Goal: Task Accomplishment & Management: Use online tool/utility

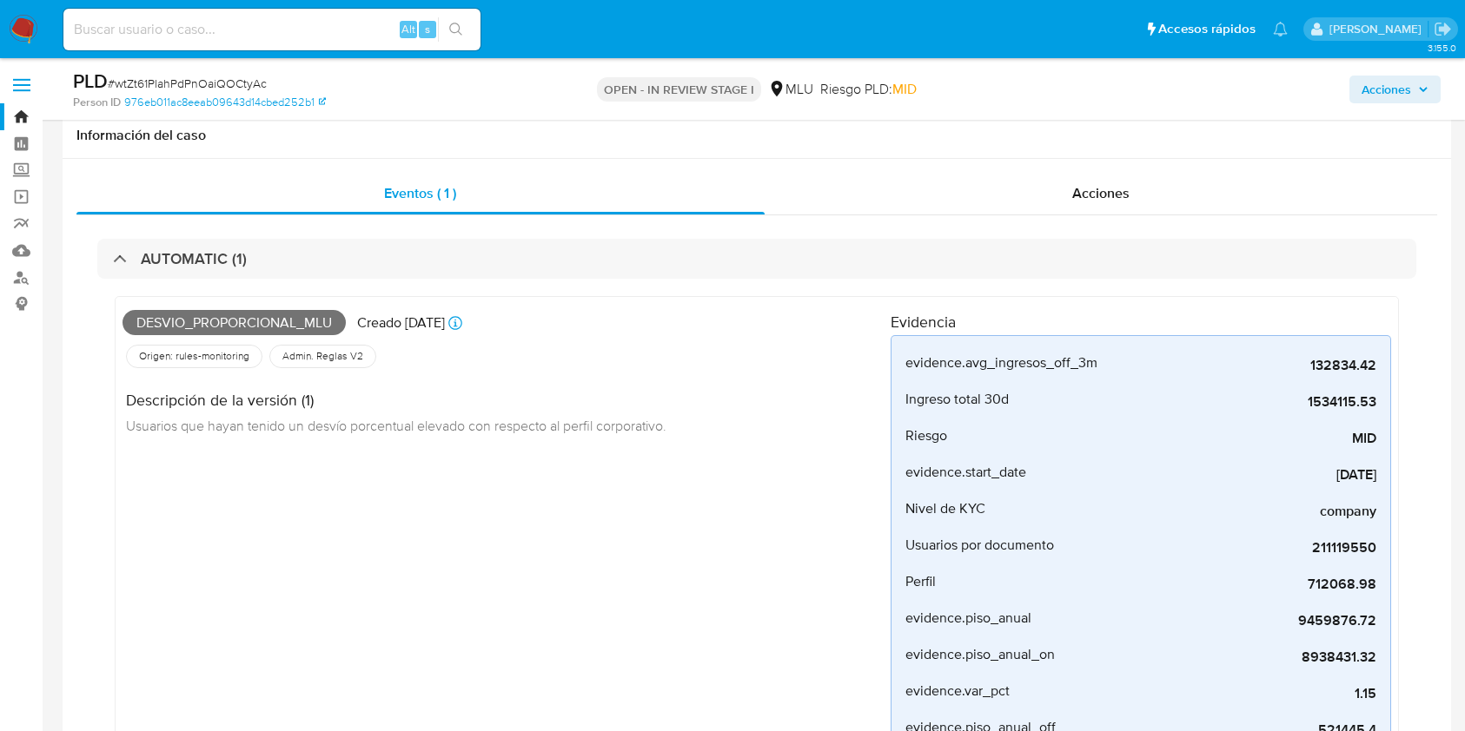
select select "10"
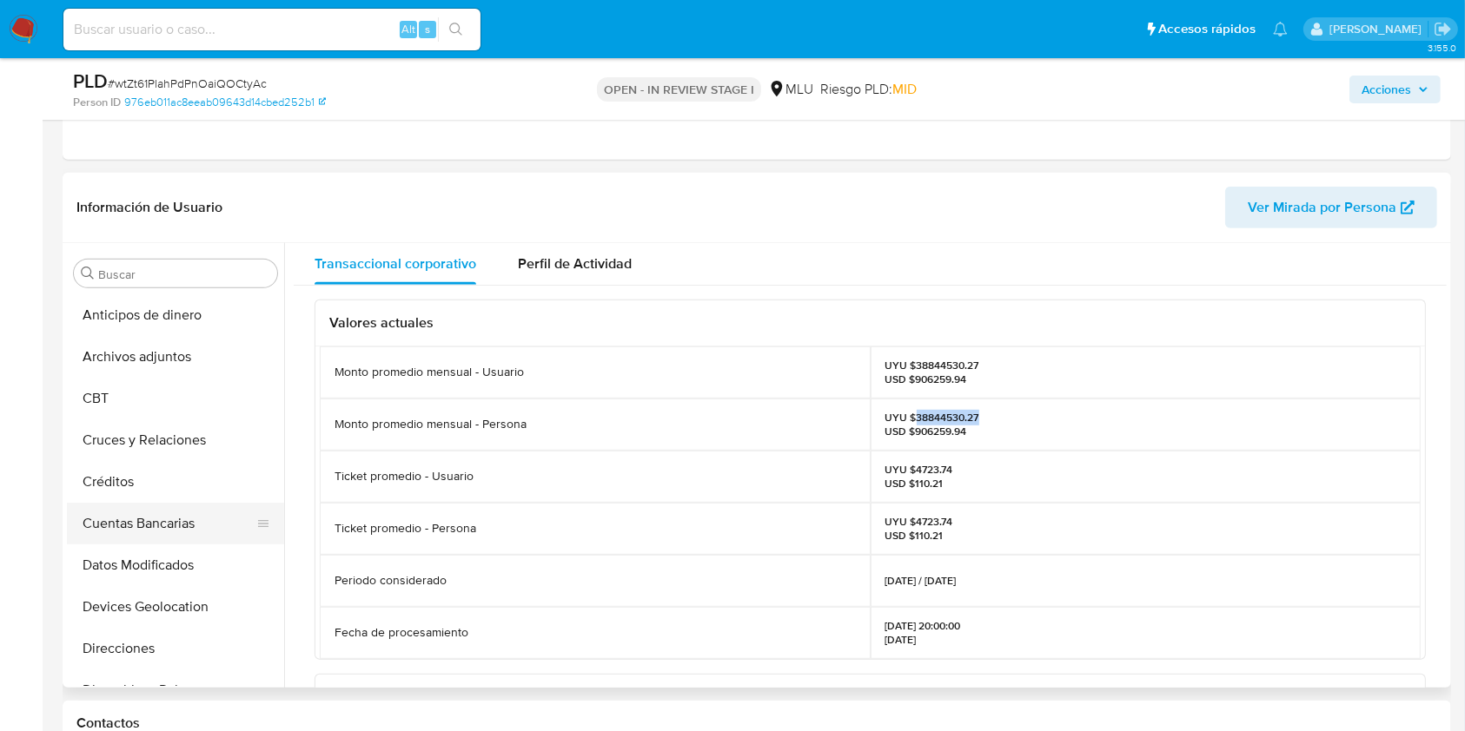
click at [185, 539] on button "Cuentas Bancarias" at bounding box center [168, 524] width 203 height 42
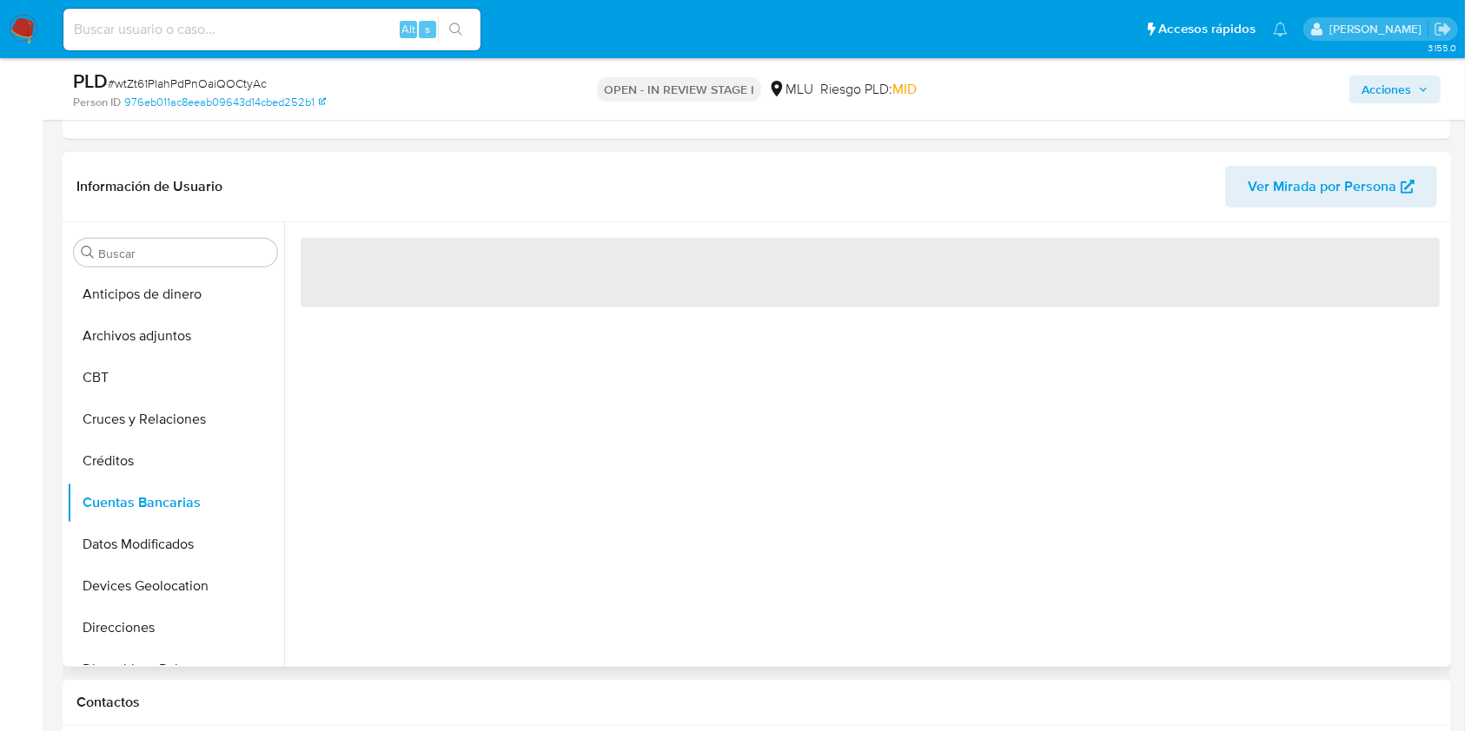
click at [528, 552] on div "‌" at bounding box center [865, 444] width 1162 height 445
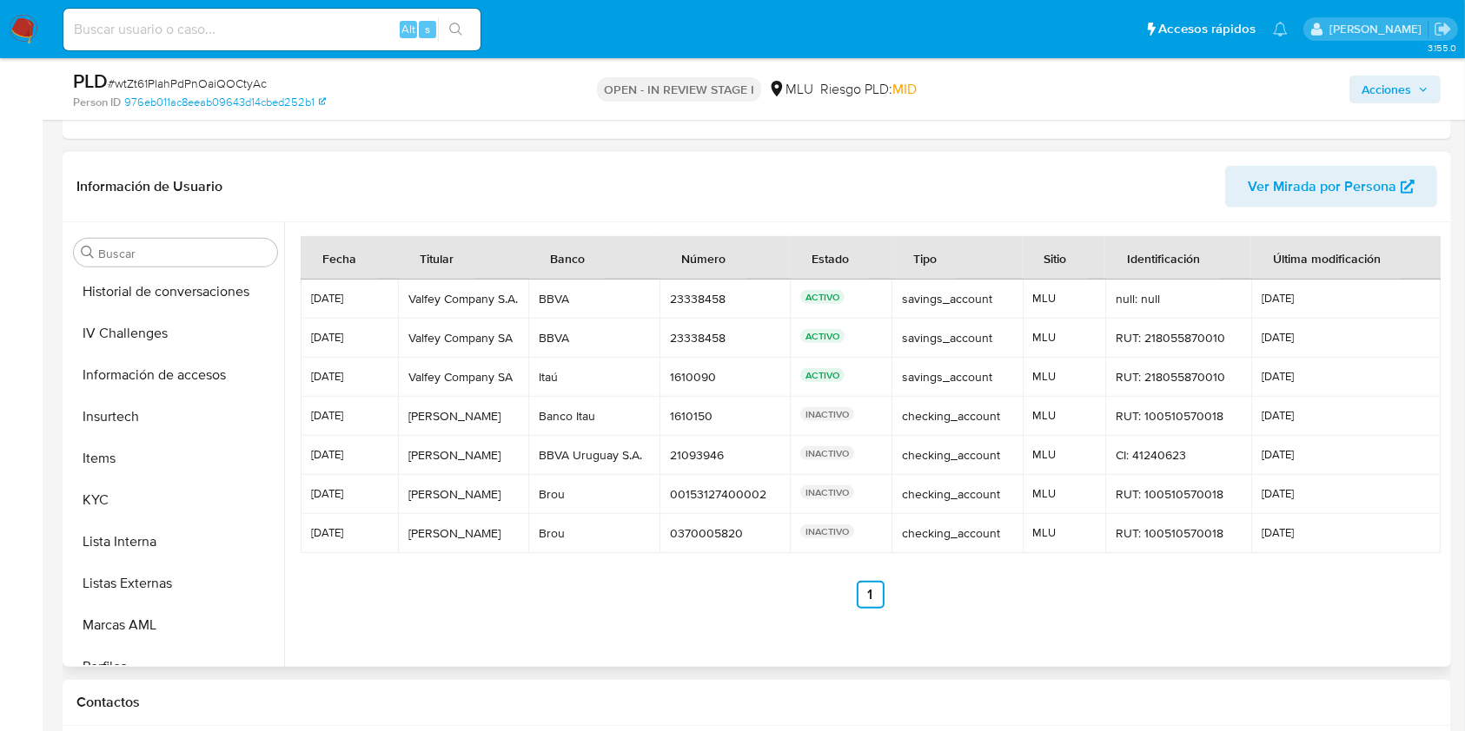
scroll to position [776, 0]
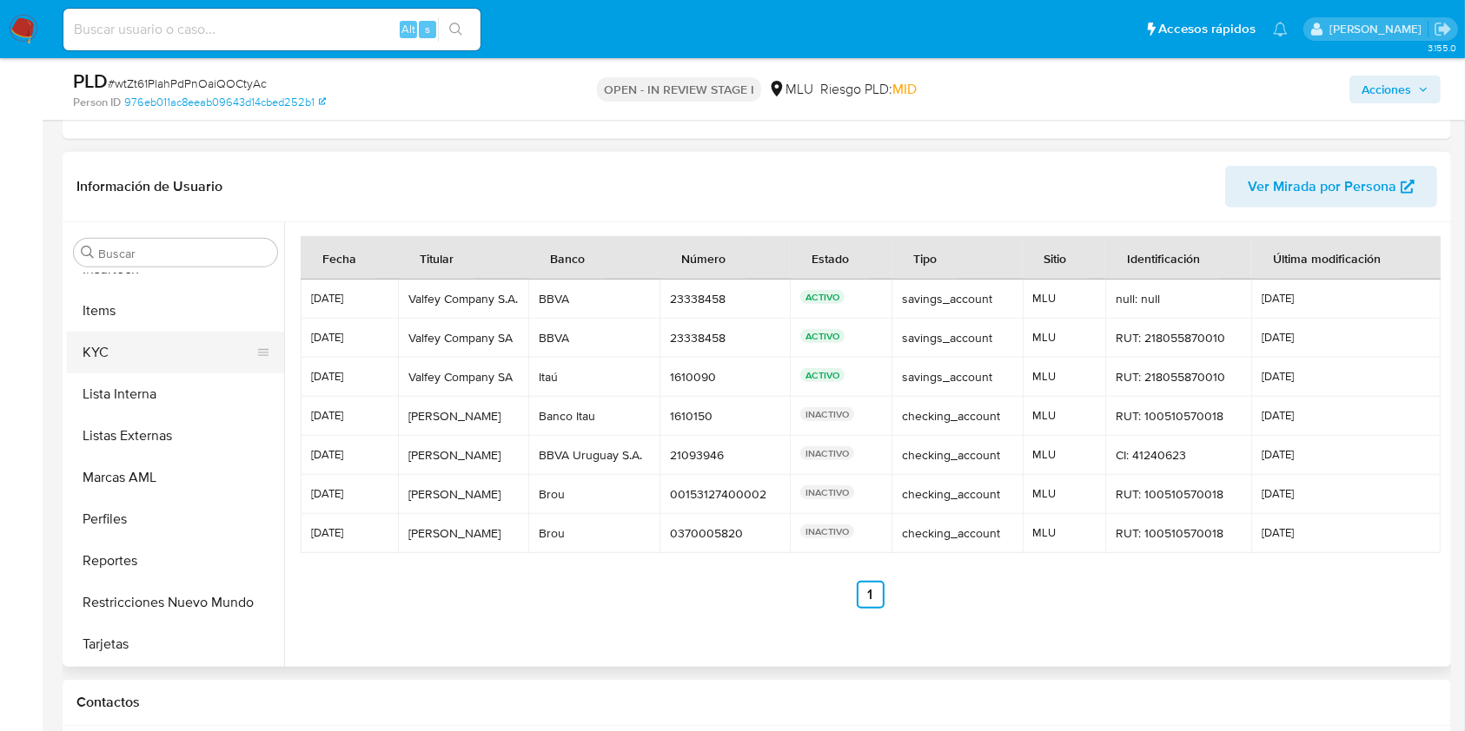
click at [145, 340] on button "KYC" at bounding box center [168, 353] width 203 height 42
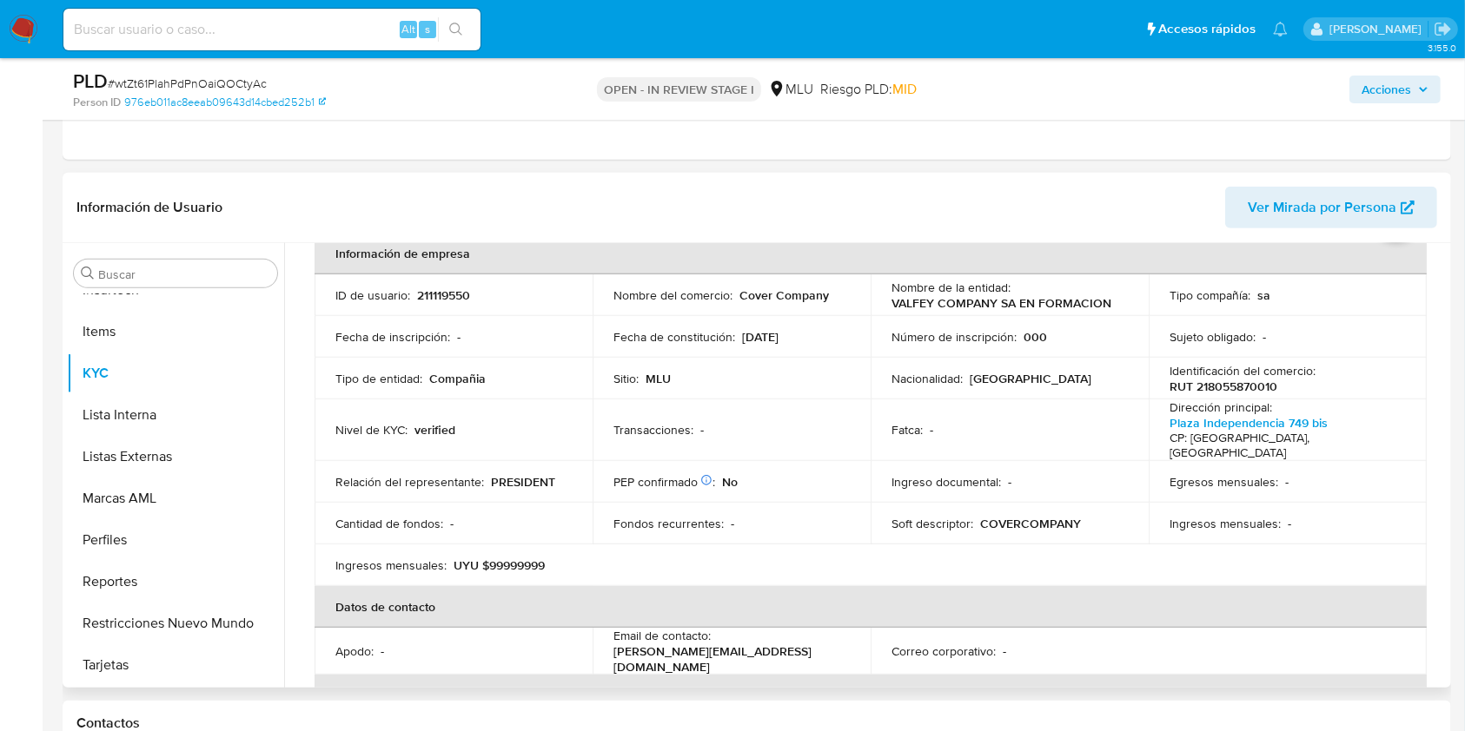
scroll to position [96, 0]
click at [1348, 459] on td "Egresos mensuales : -" at bounding box center [1287, 480] width 278 height 42
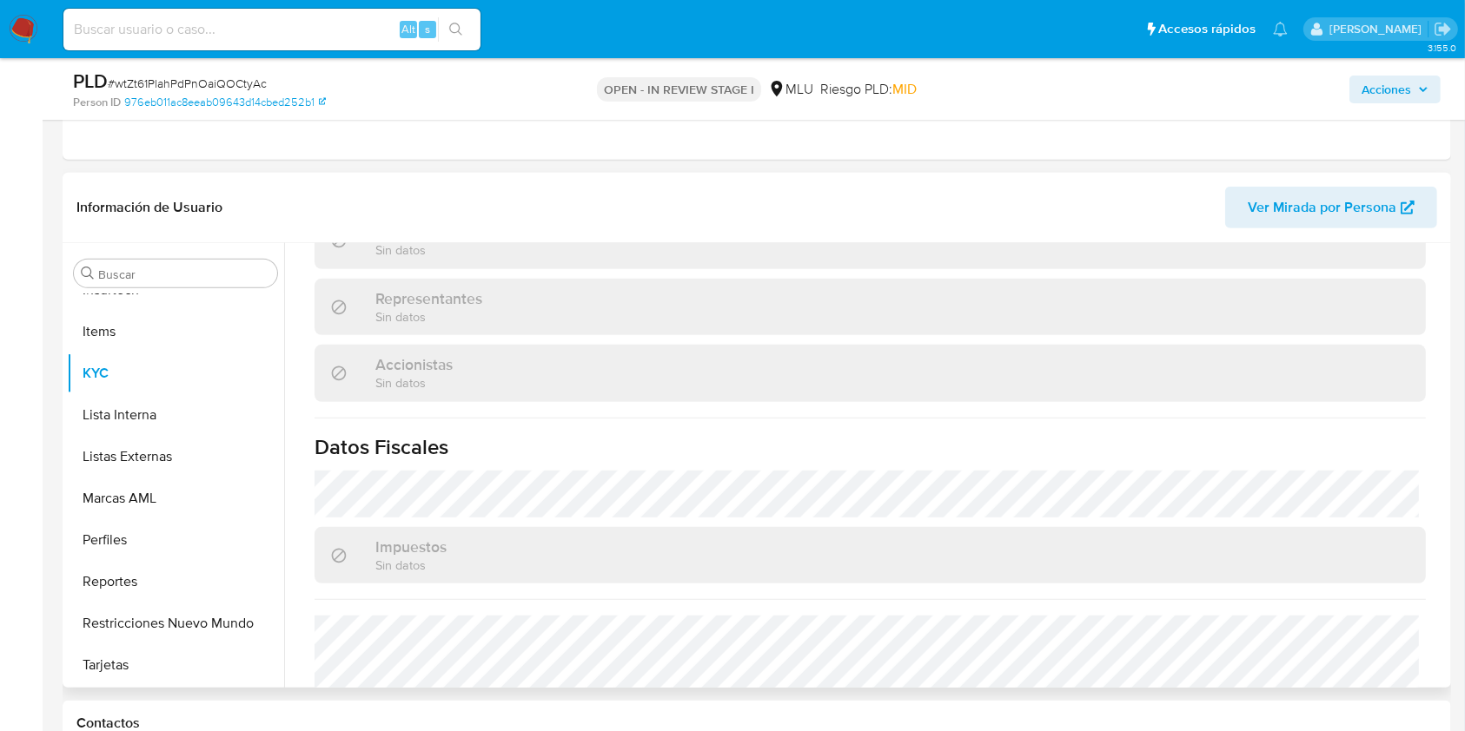
click at [1277, 527] on div "Impuestos Sin datos" at bounding box center [869, 555] width 1111 height 56
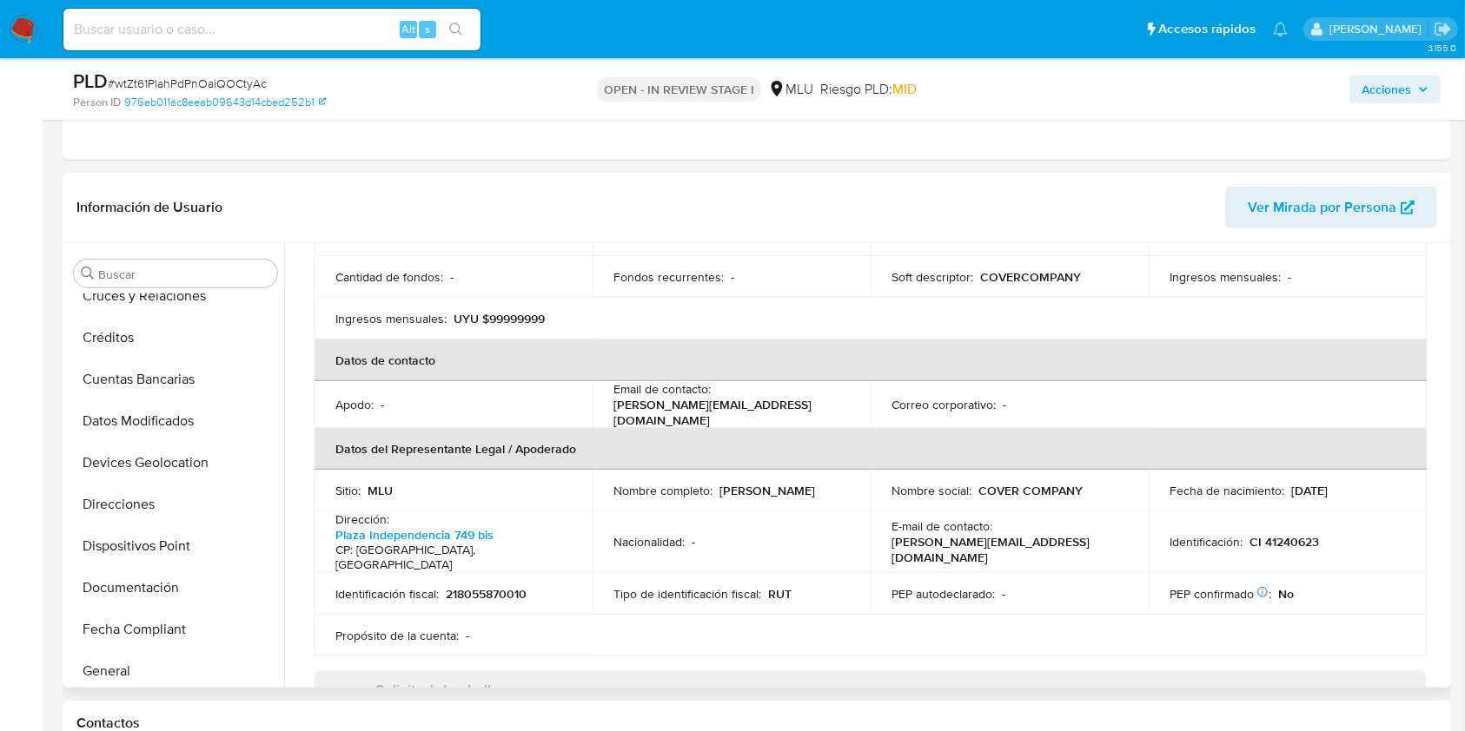
scroll to position [0, 0]
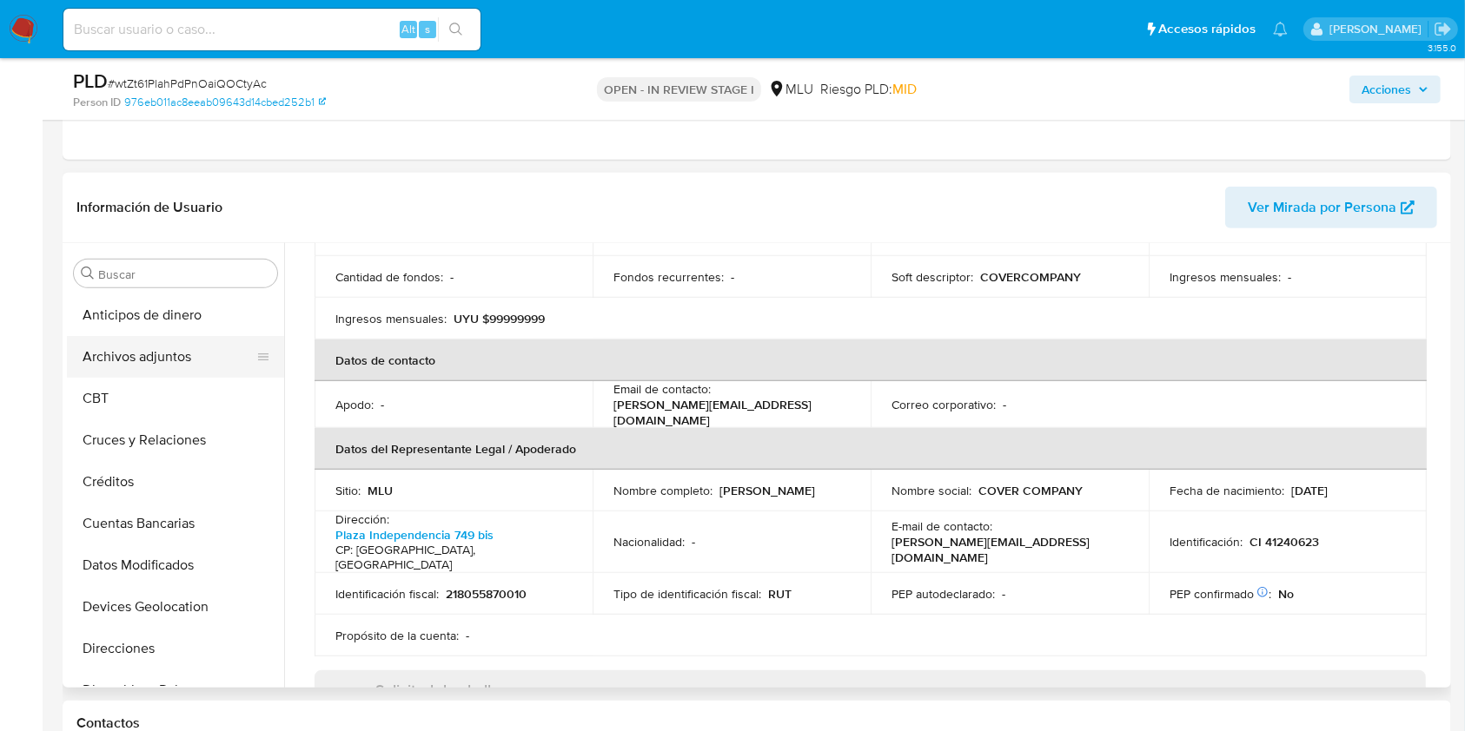
click at [153, 363] on button "Archivos adjuntos" at bounding box center [168, 357] width 203 height 42
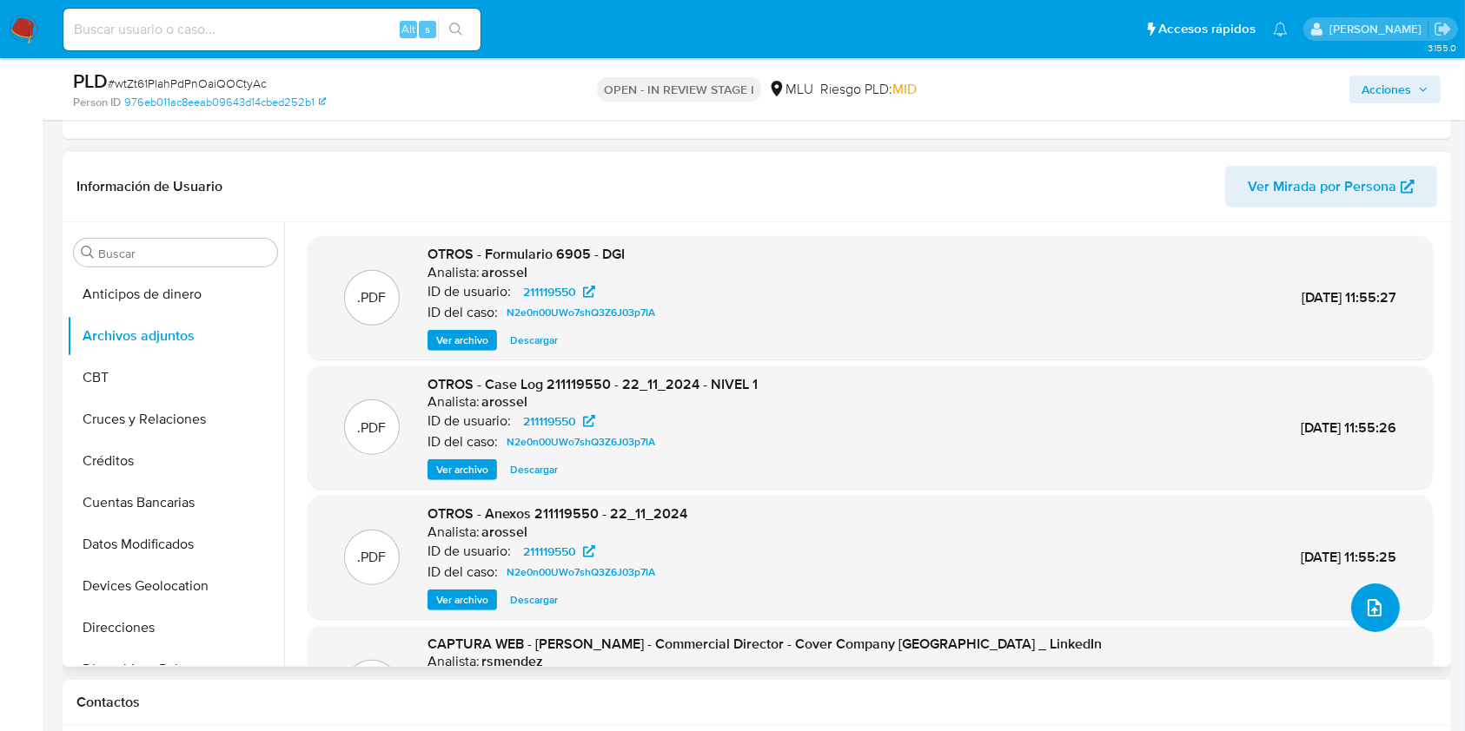
click at [1370, 605] on icon "upload-file" at bounding box center [1374, 608] width 21 height 21
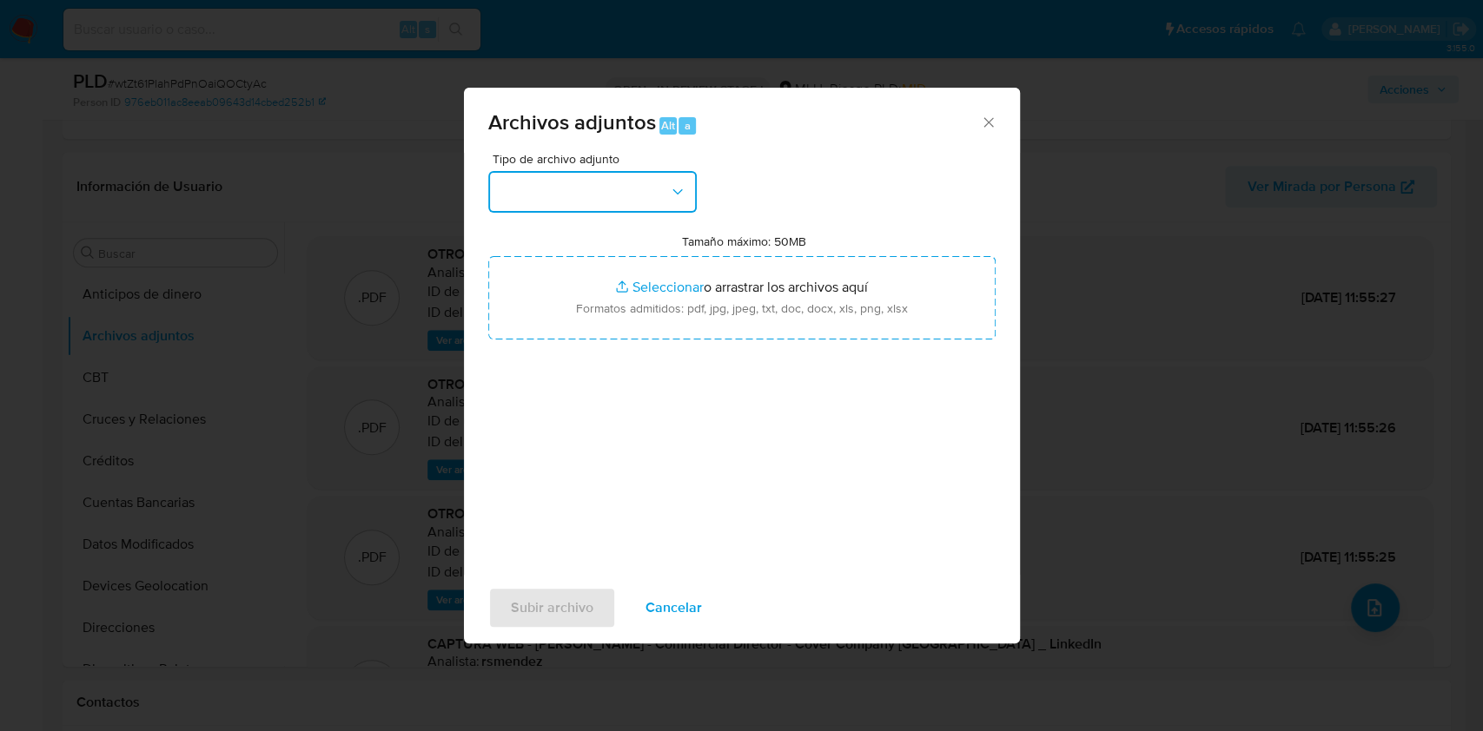
click at [605, 195] on button "button" at bounding box center [592, 192] width 208 height 42
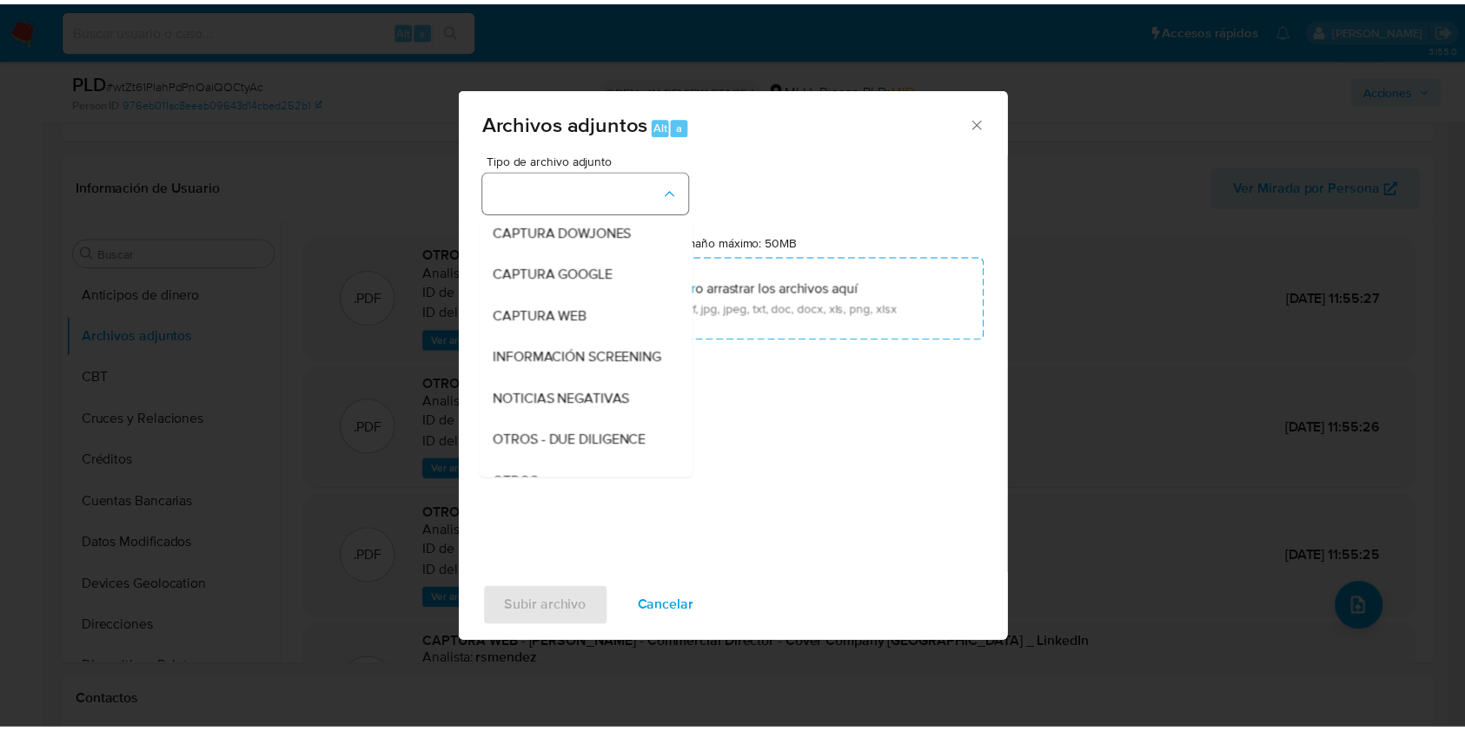
scroll to position [90, 0]
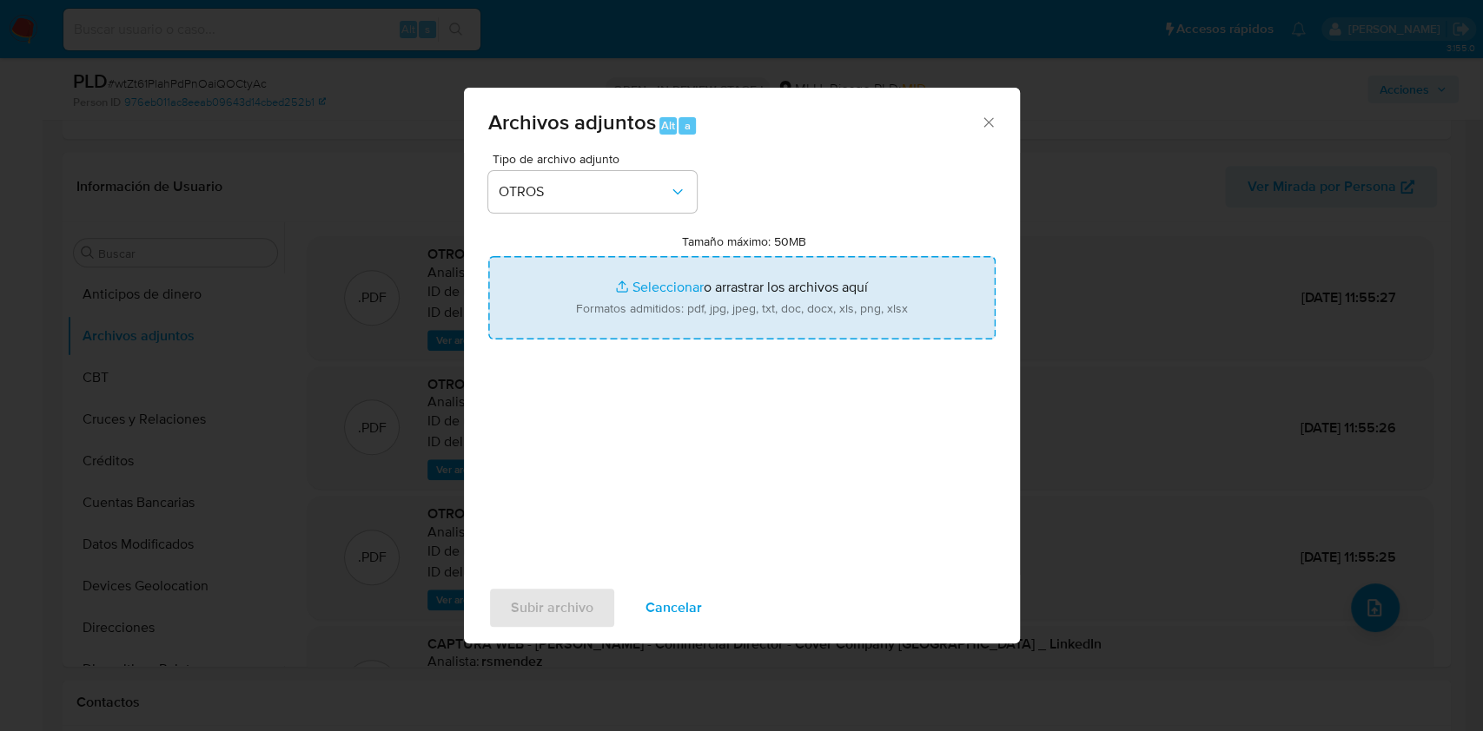
type input "C:\fakepath\Anexo 211119550 18_08_2025.pdf"
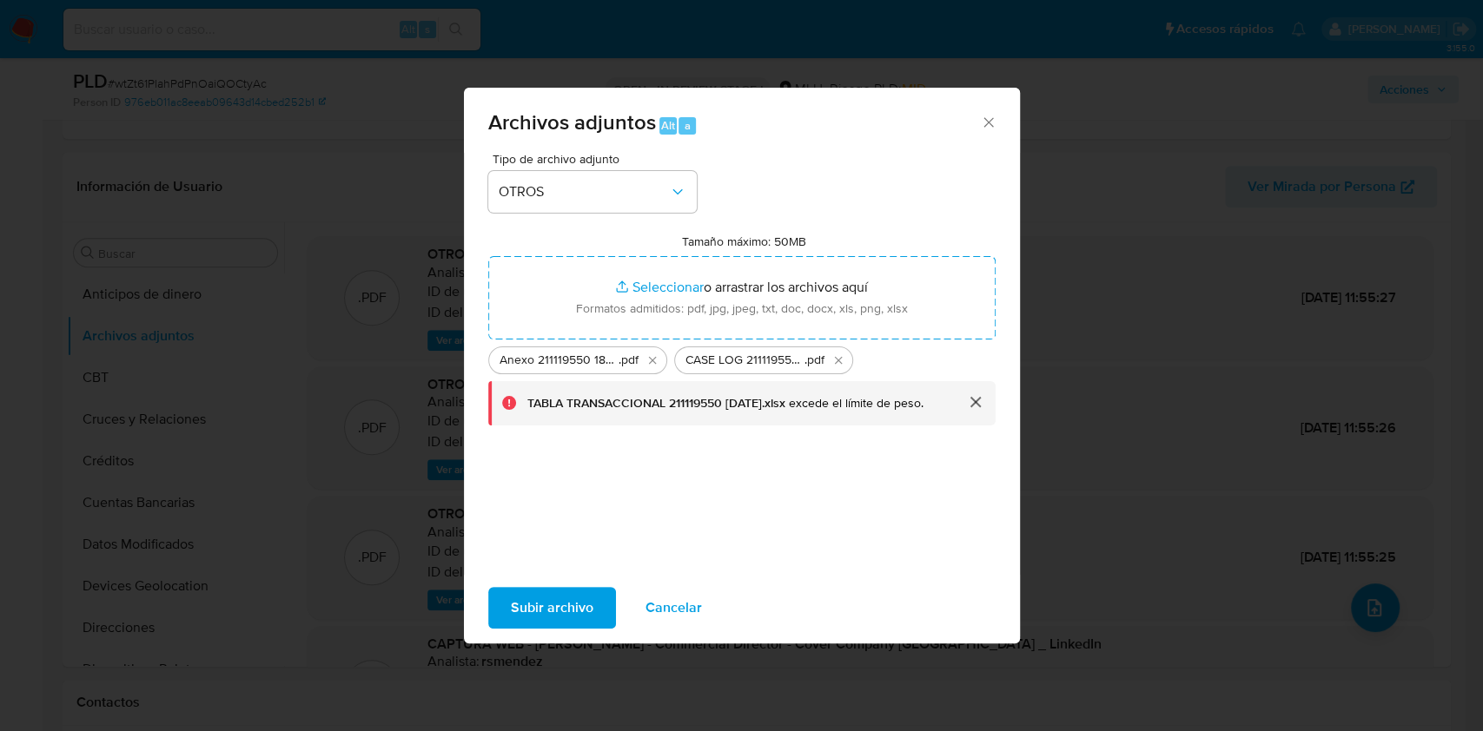
click at [969, 403] on button "cerrar" at bounding box center [975, 402] width 42 height 42
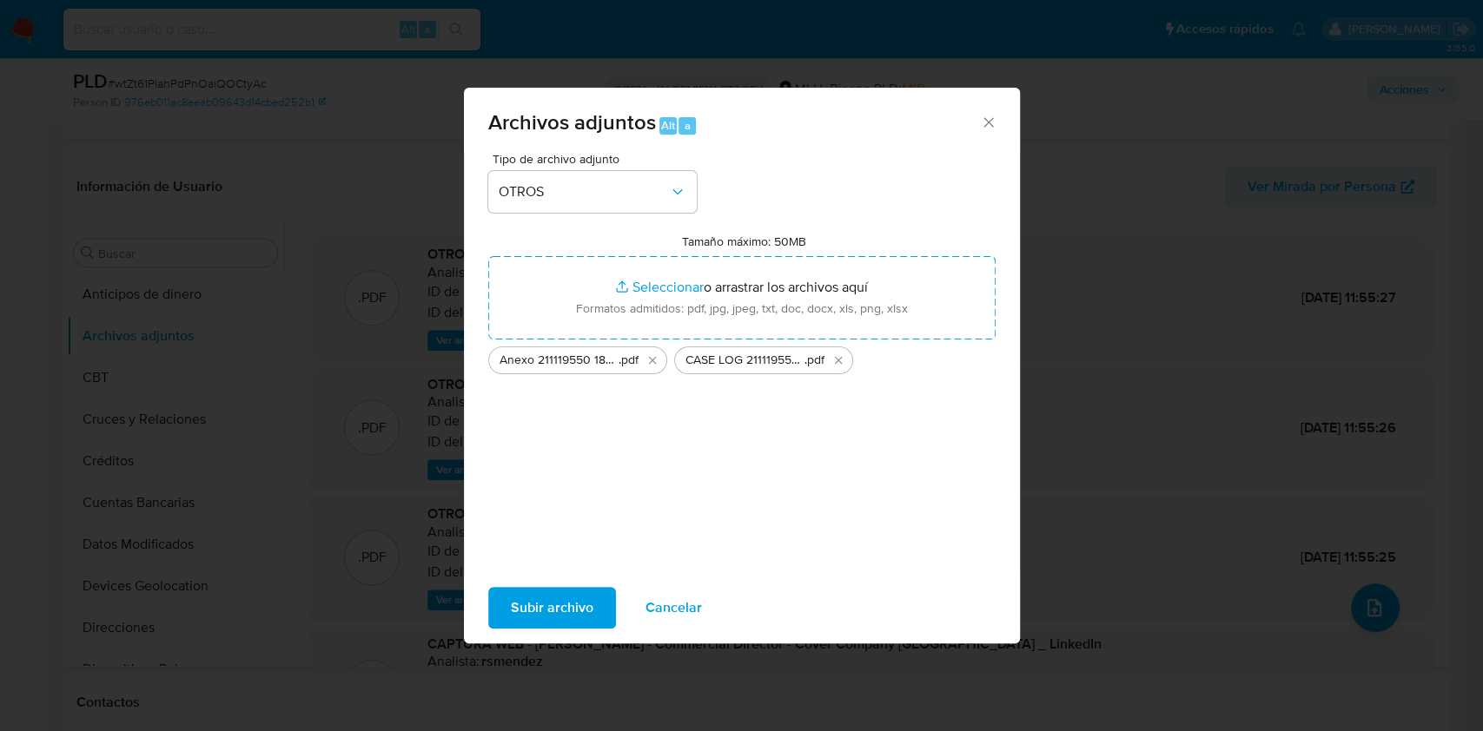
click at [559, 601] on span "Subir archivo" at bounding box center [552, 608] width 83 height 38
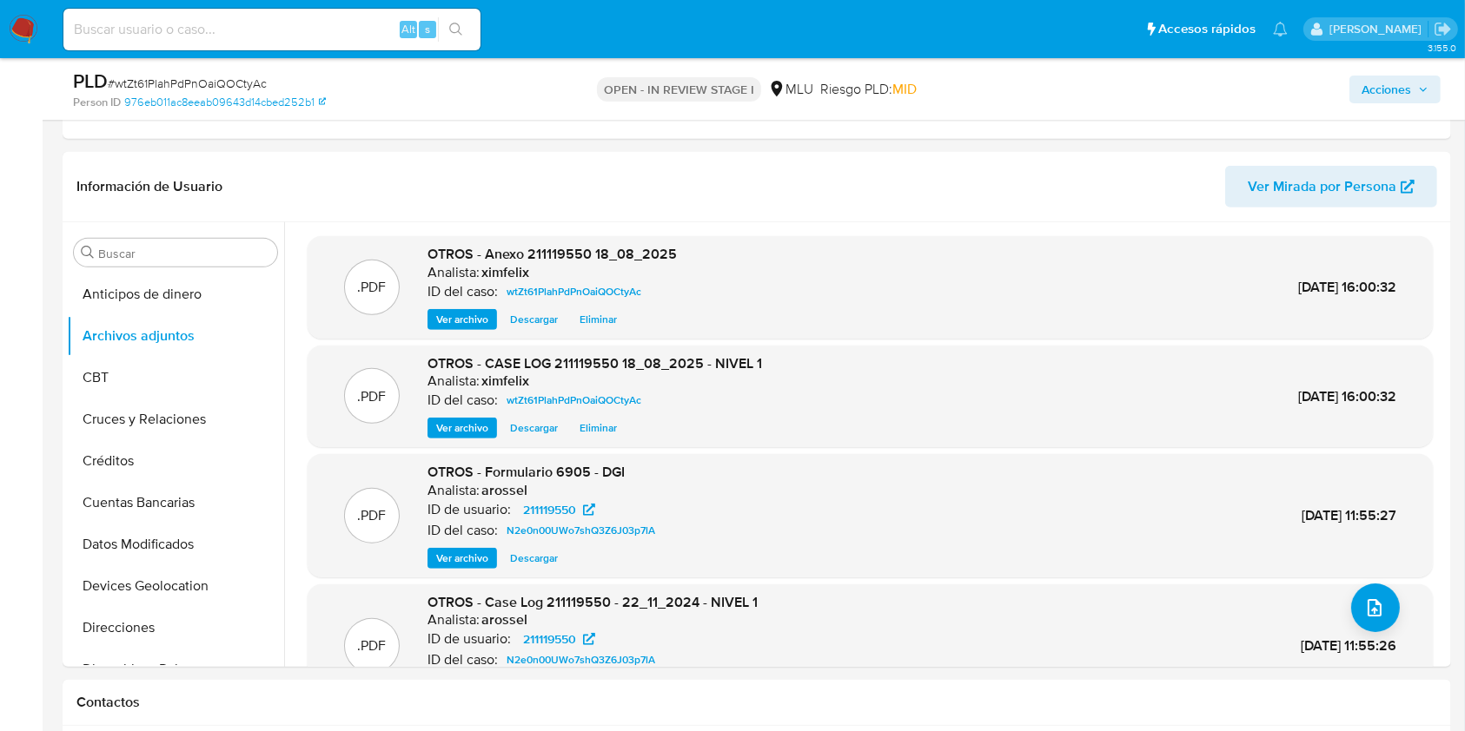
click at [1406, 88] on span "Acciones" at bounding box center [1386, 90] width 50 height 28
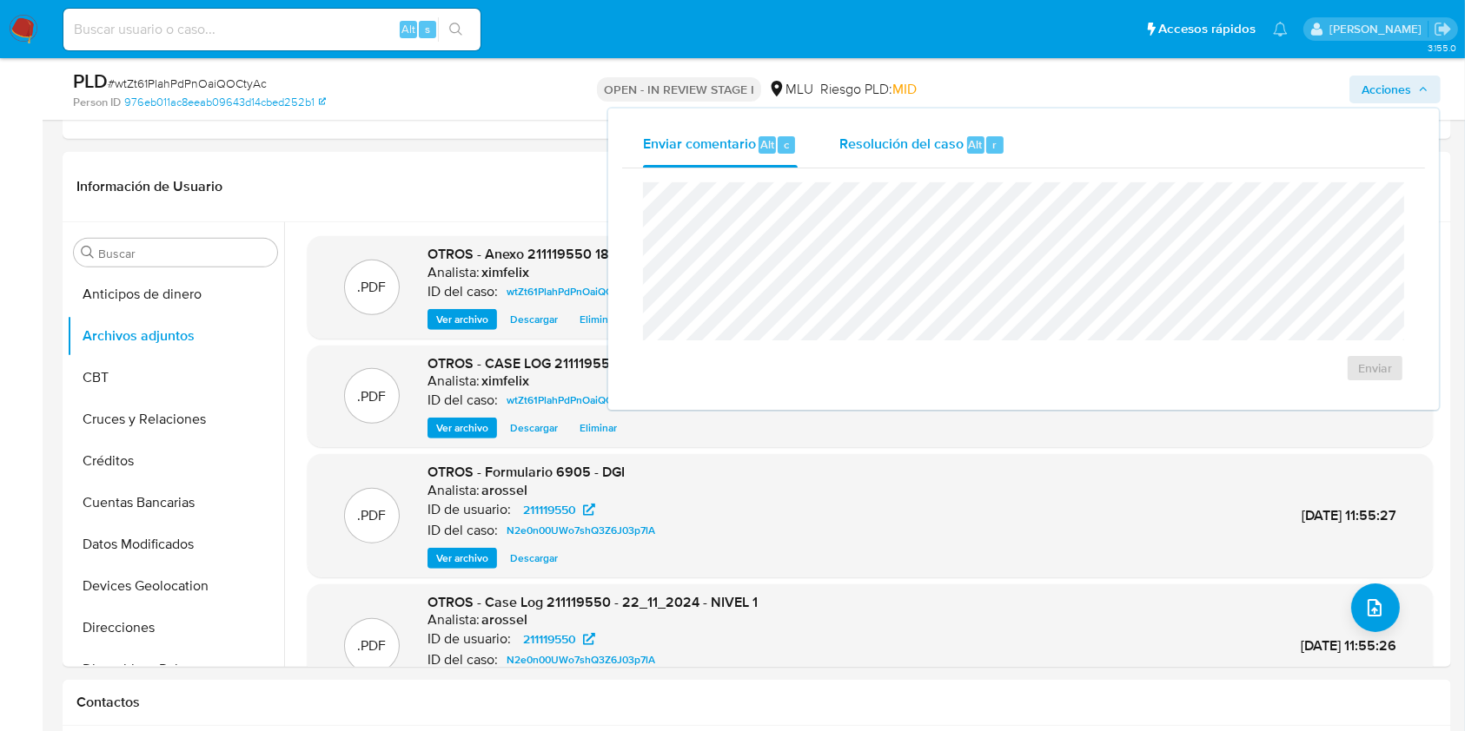
click at [937, 154] on span "Resolución del caso" at bounding box center [901, 144] width 124 height 20
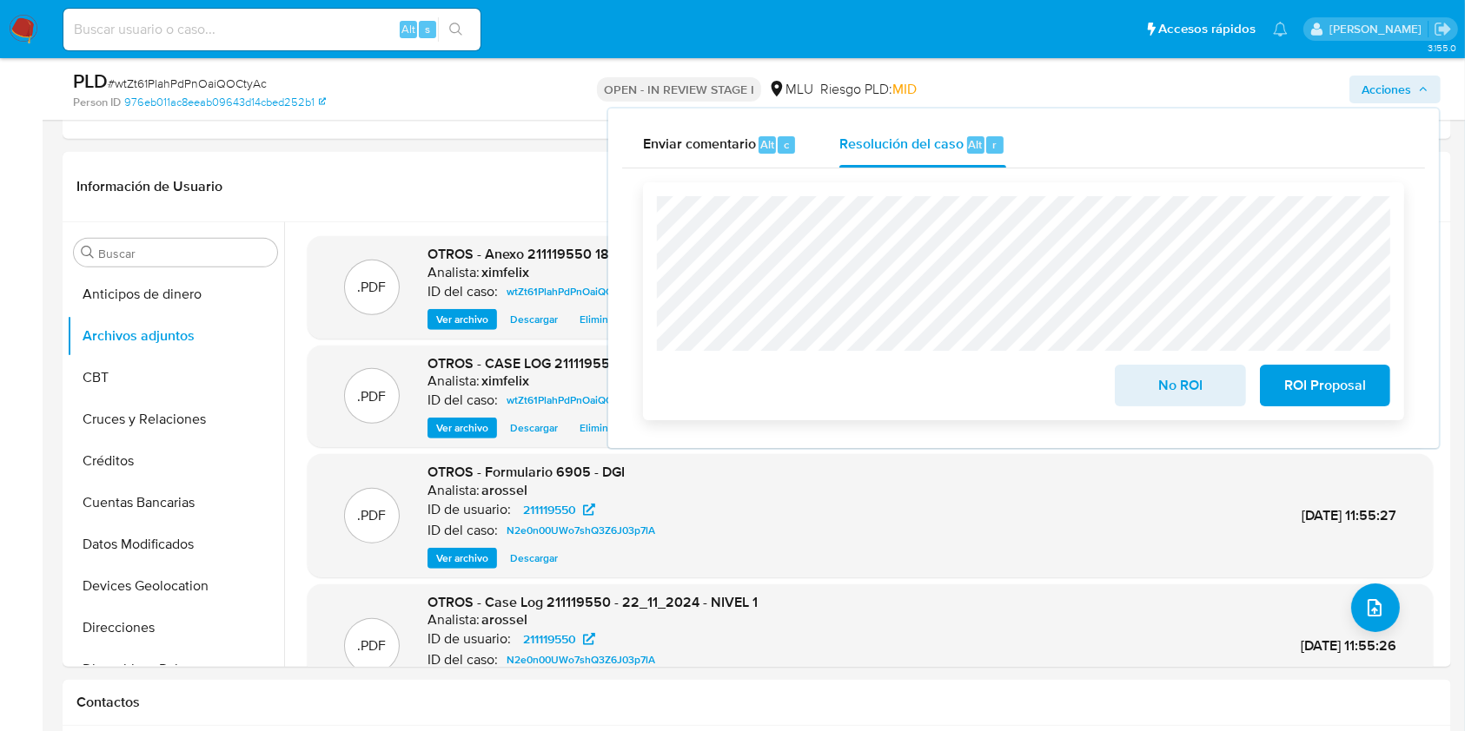
click at [1168, 386] on span "No ROI" at bounding box center [1179, 386] width 85 height 38
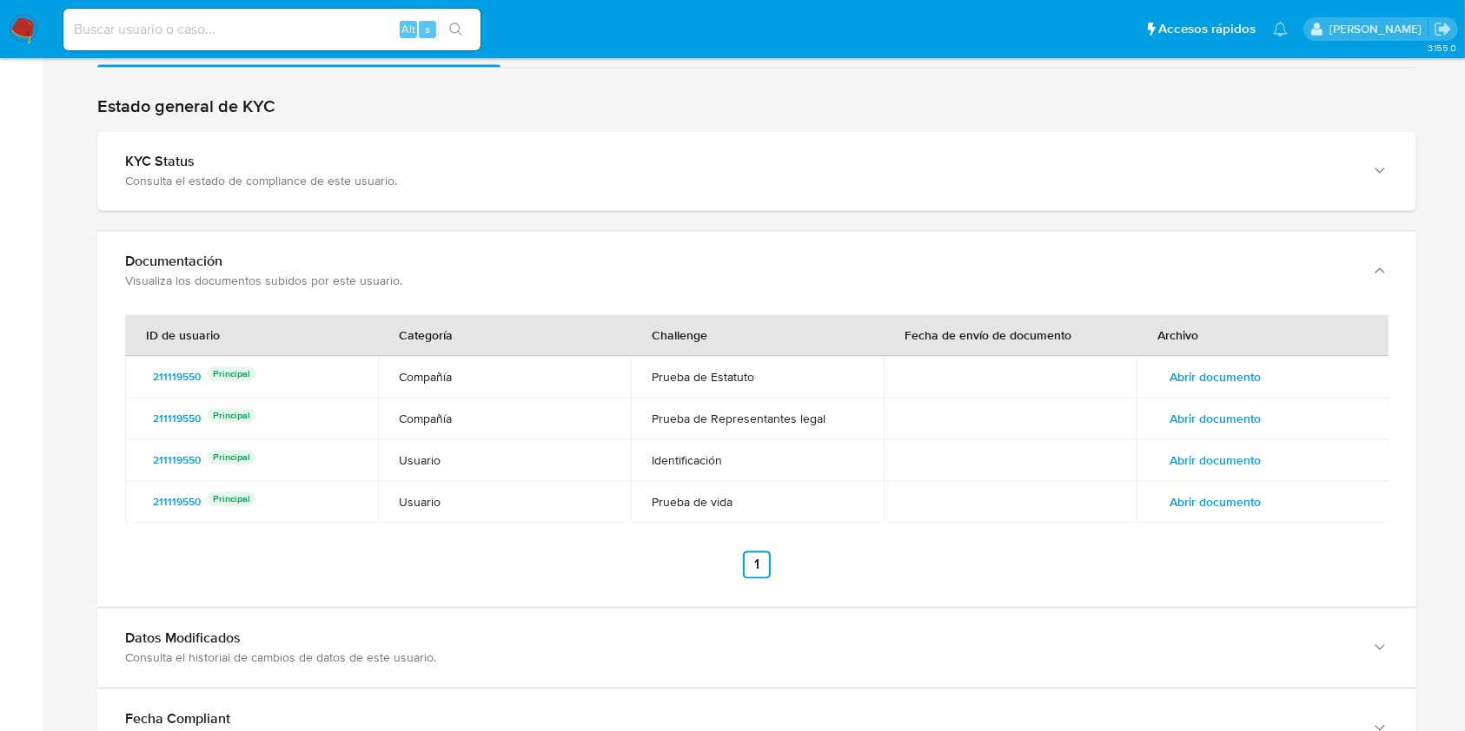
scroll to position [3593, 0]
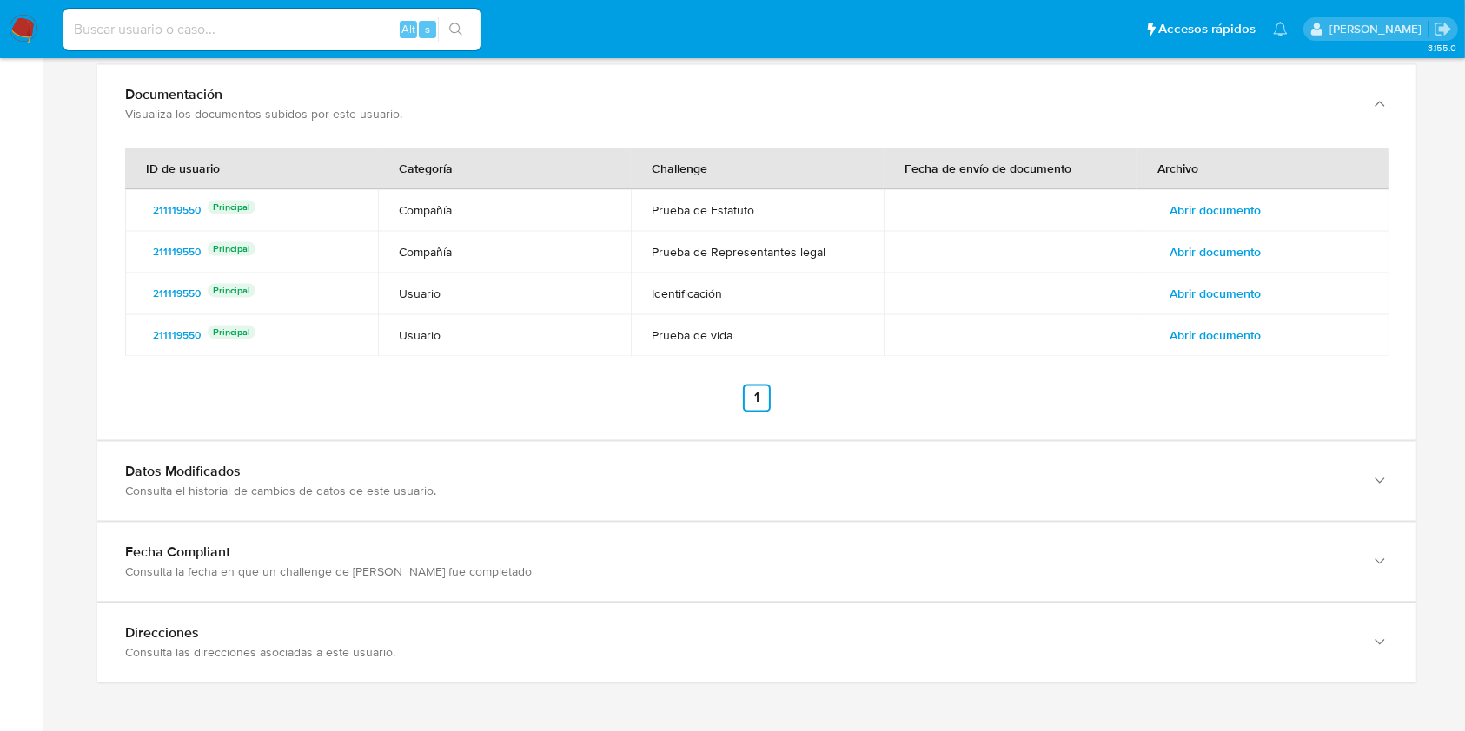
click at [1221, 253] on span "Abrir documento" at bounding box center [1214, 252] width 91 height 24
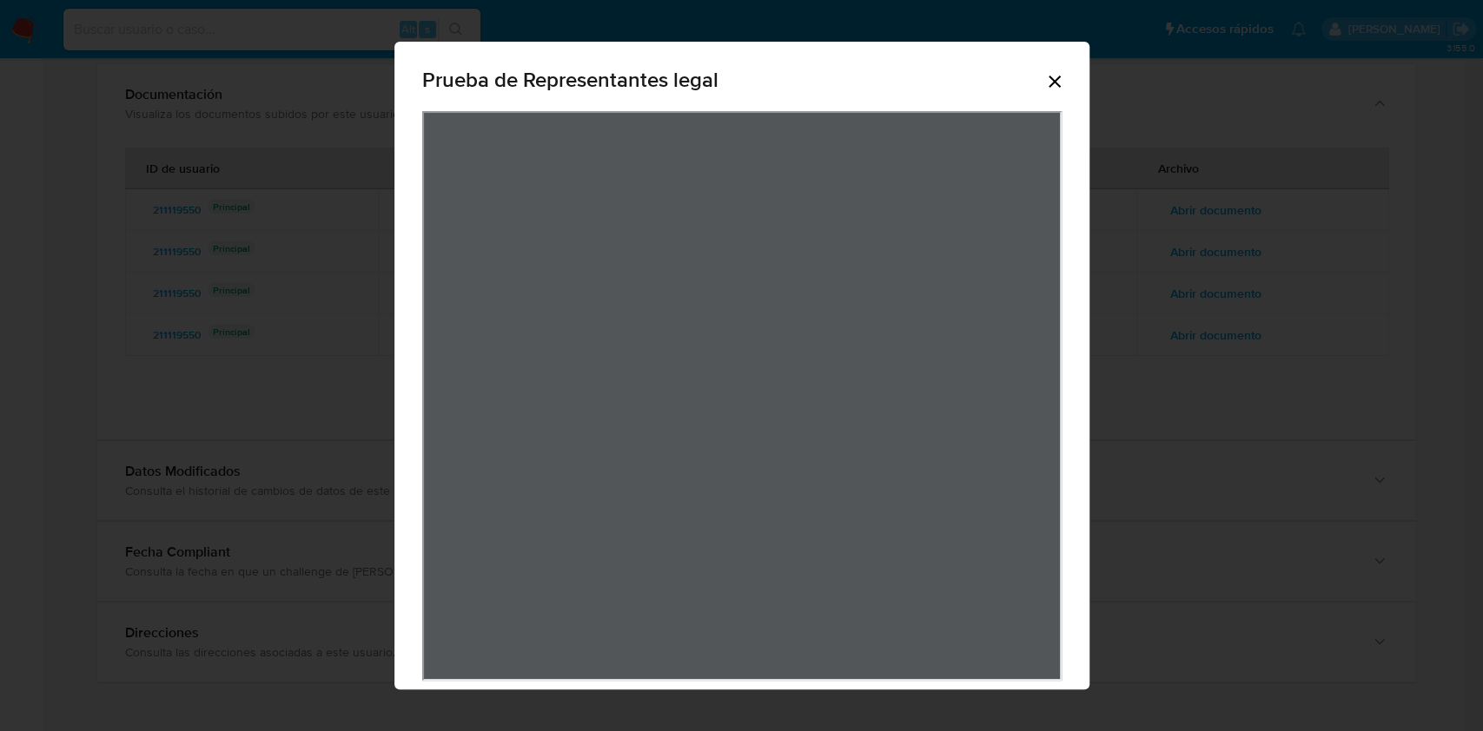
click at [1045, 84] on icon "Cerrar" at bounding box center [1054, 81] width 21 height 21
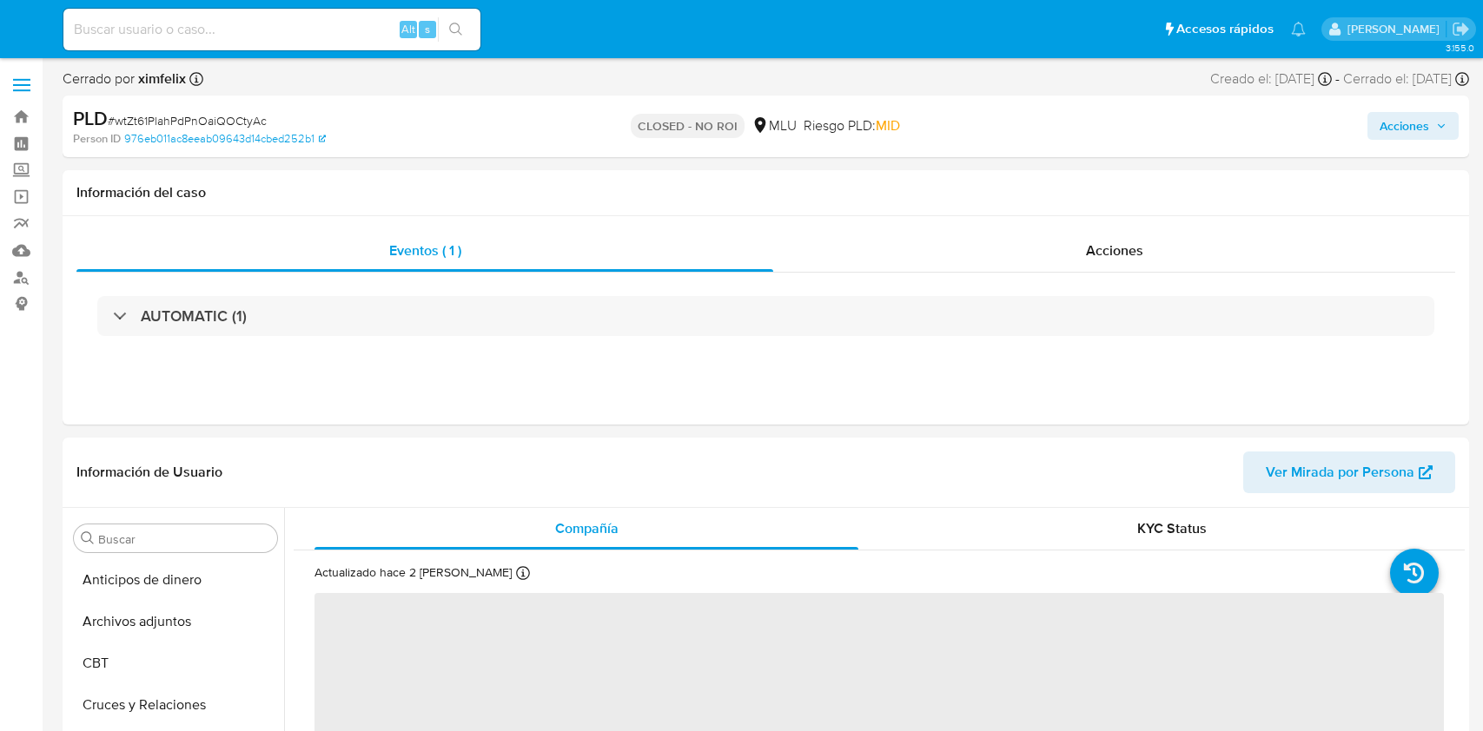
select select "10"
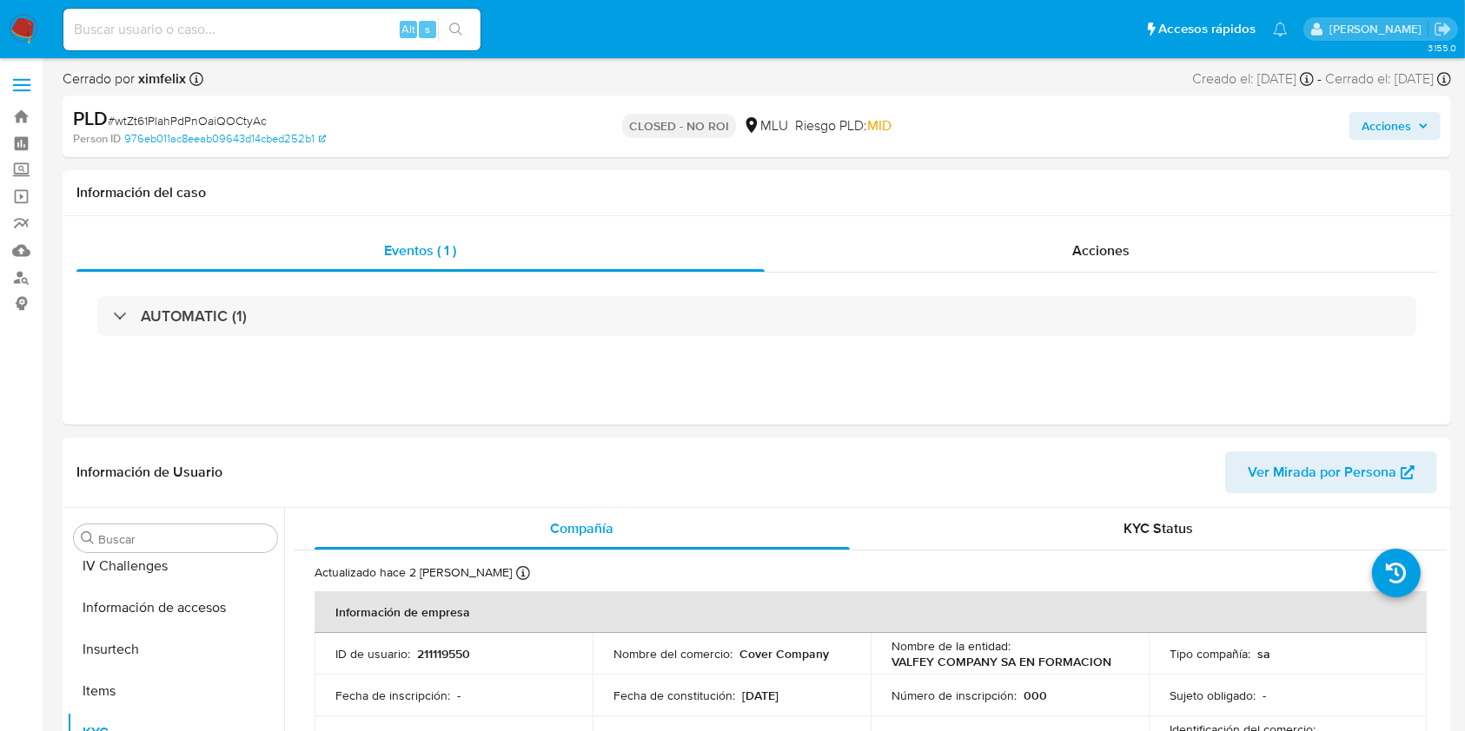
scroll to position [776, 0]
click at [206, 48] on div "Alt s" at bounding box center [271, 30] width 417 height 42
click at [208, 31] on input at bounding box center [271, 29] width 417 height 23
paste input "WayZpoVOW4mkduK4mycVxAAX"
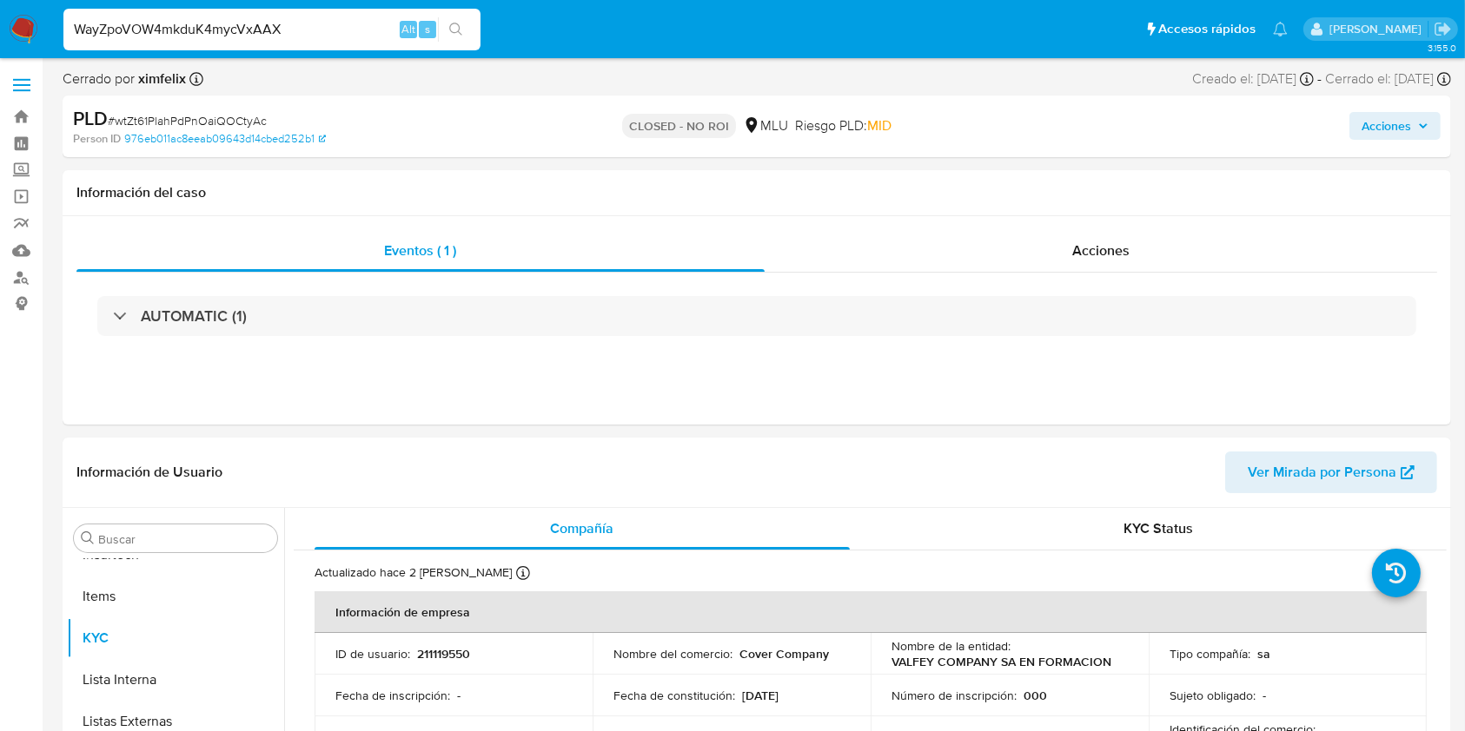
type input "WayZpoVOW4mkduK4mycVxAAX"
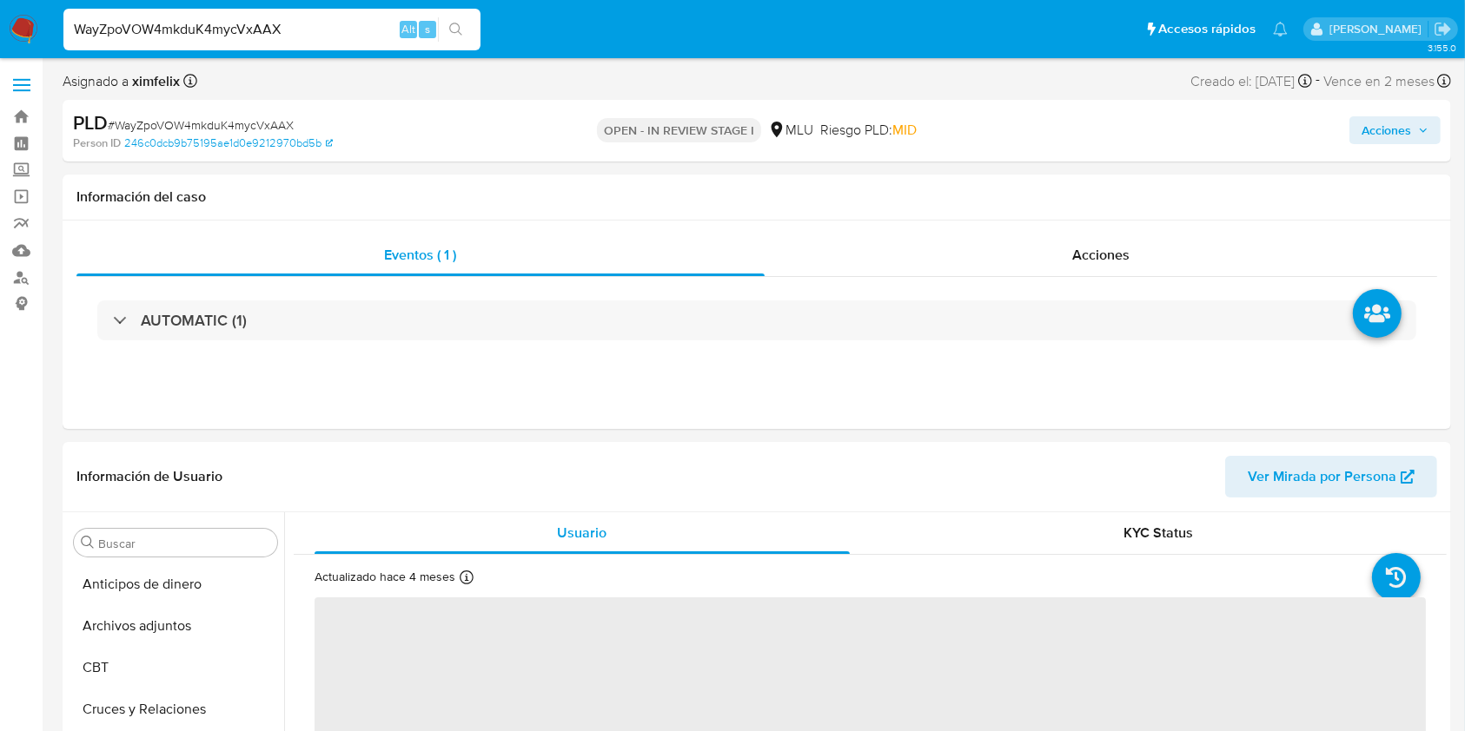
select select "10"
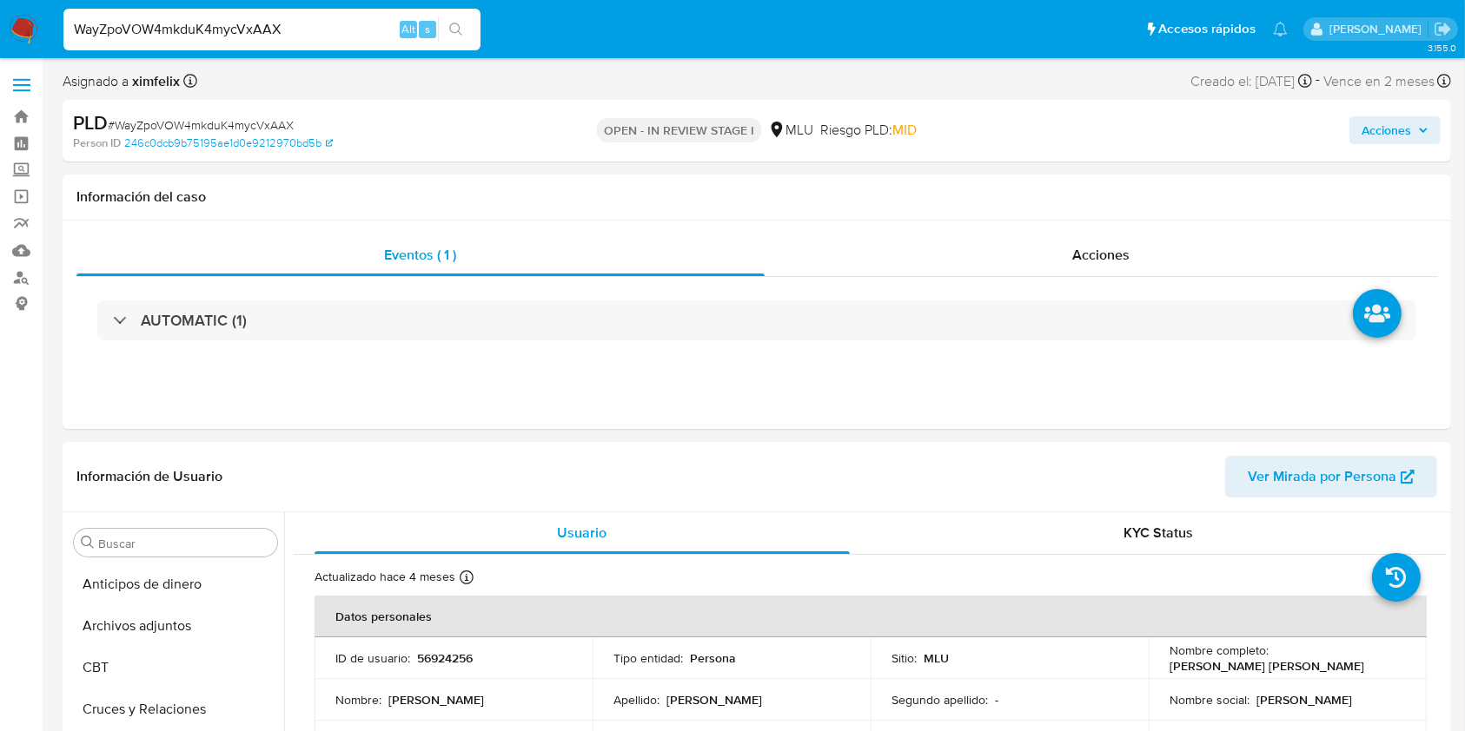
scroll to position [776, 0]
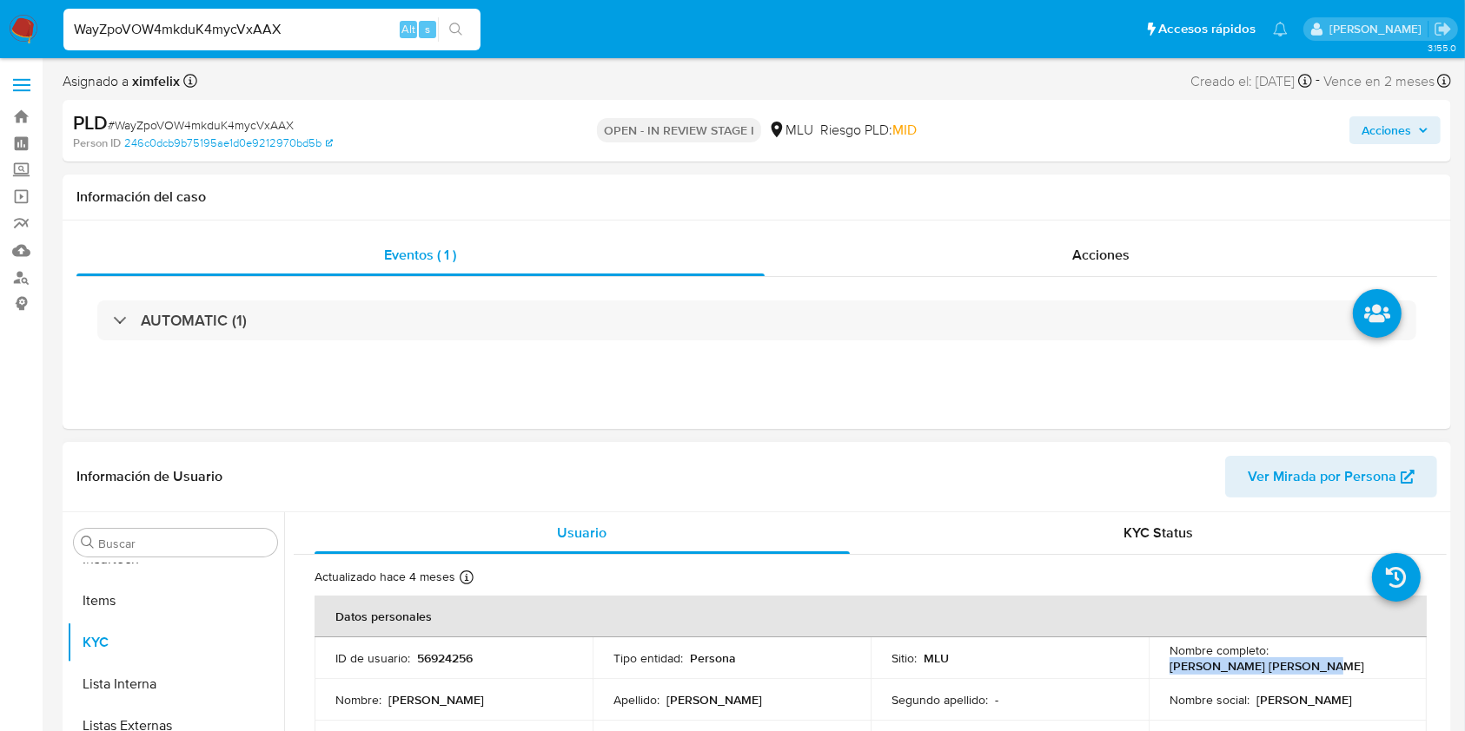
drag, startPoint x: 1317, startPoint y: 661, endPoint x: 1165, endPoint y: 665, distance: 152.1
click at [1169, 665] on div "Nombre completo : Eduardo Carrara Gonzalez" at bounding box center [1287, 658] width 236 height 31
copy p "Eduardo Carrara Gonzalez"
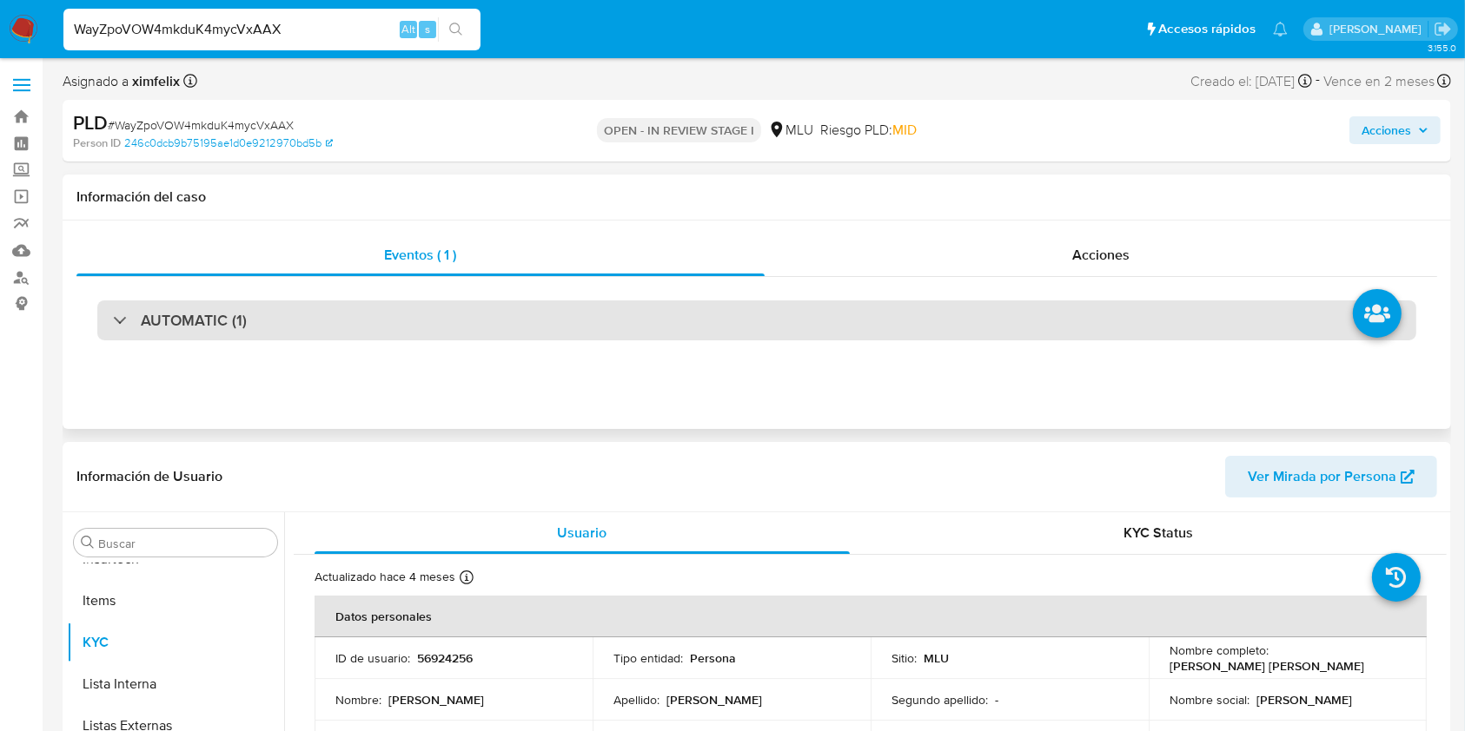
click at [378, 318] on div "AUTOMATIC (1)" at bounding box center [756, 321] width 1319 height 40
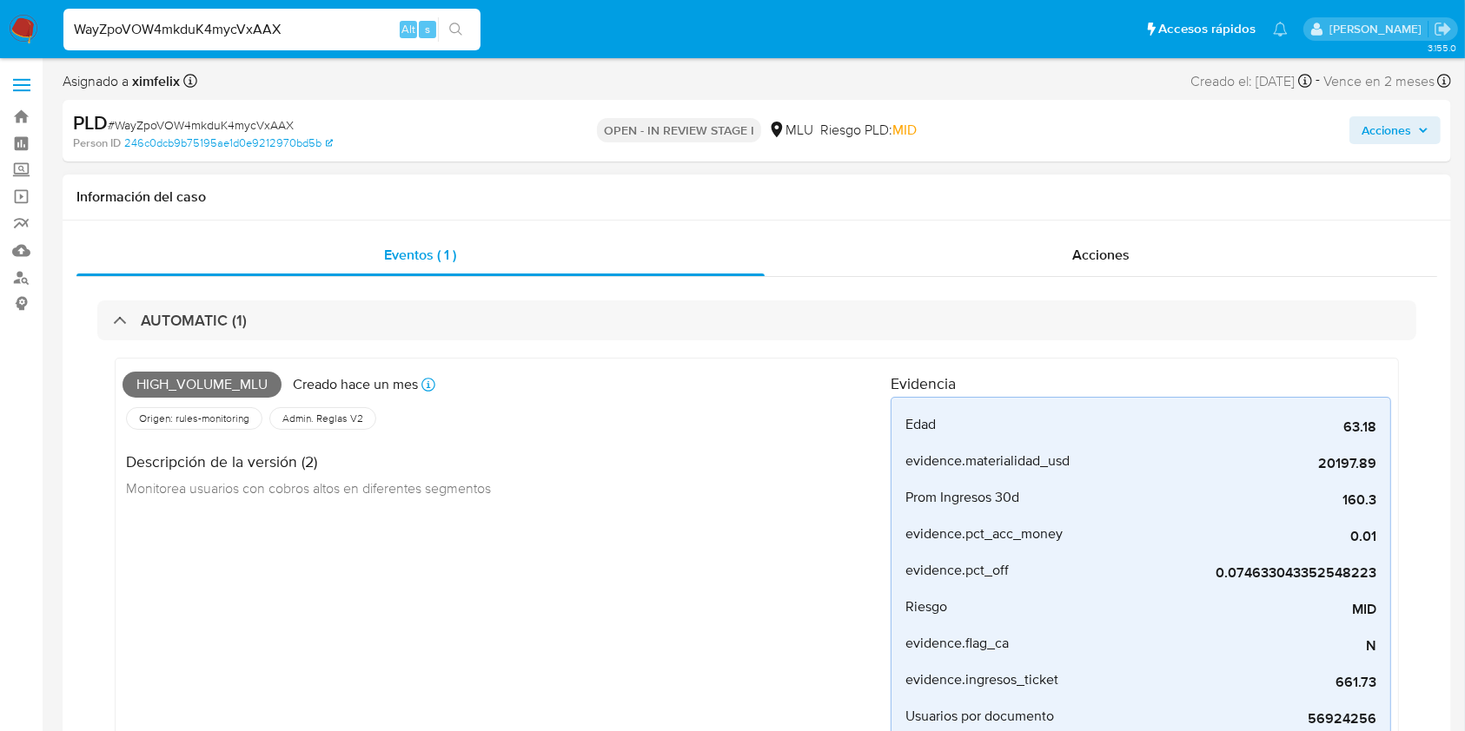
click at [222, 378] on span "High_volume_mlu" at bounding box center [201, 385] width 159 height 26
copy span "High_volume_mlu"
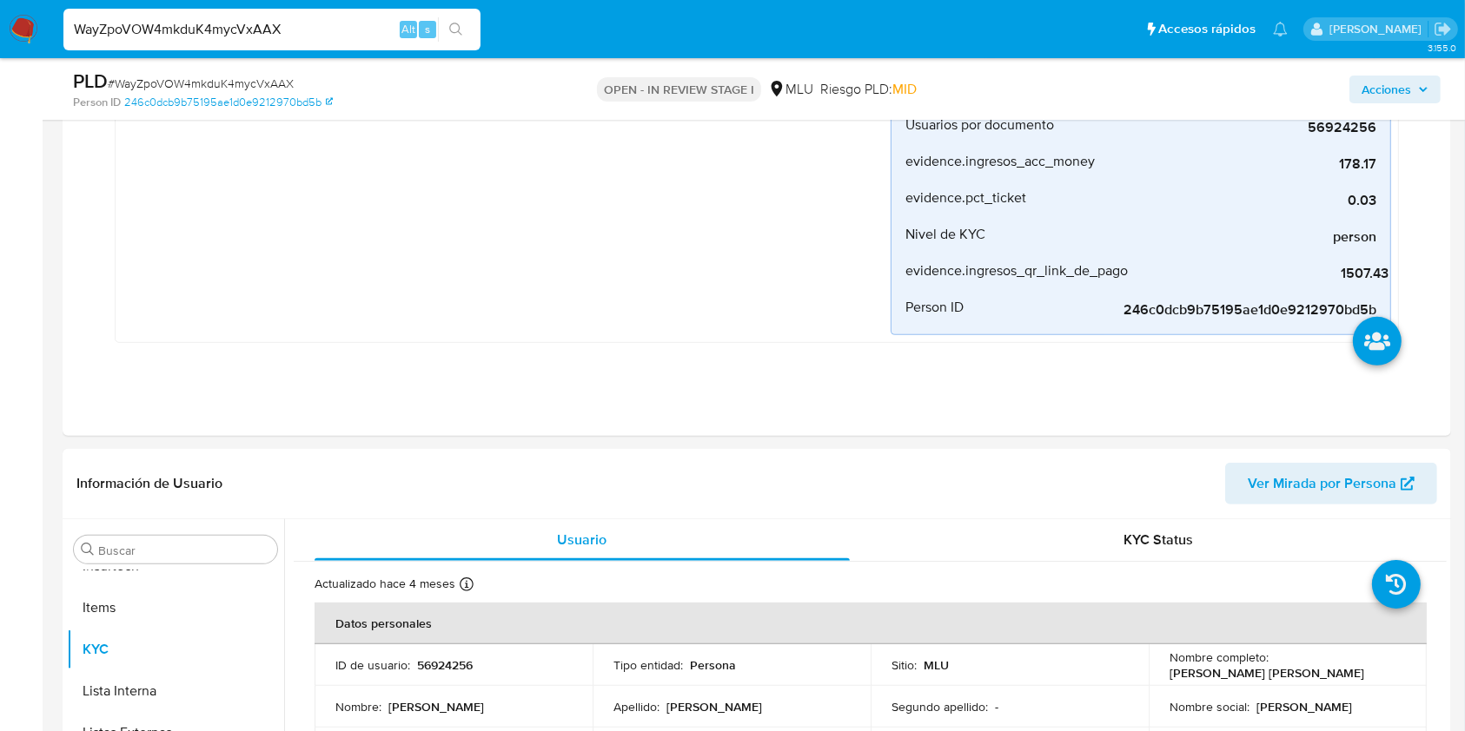
scroll to position [612, 0]
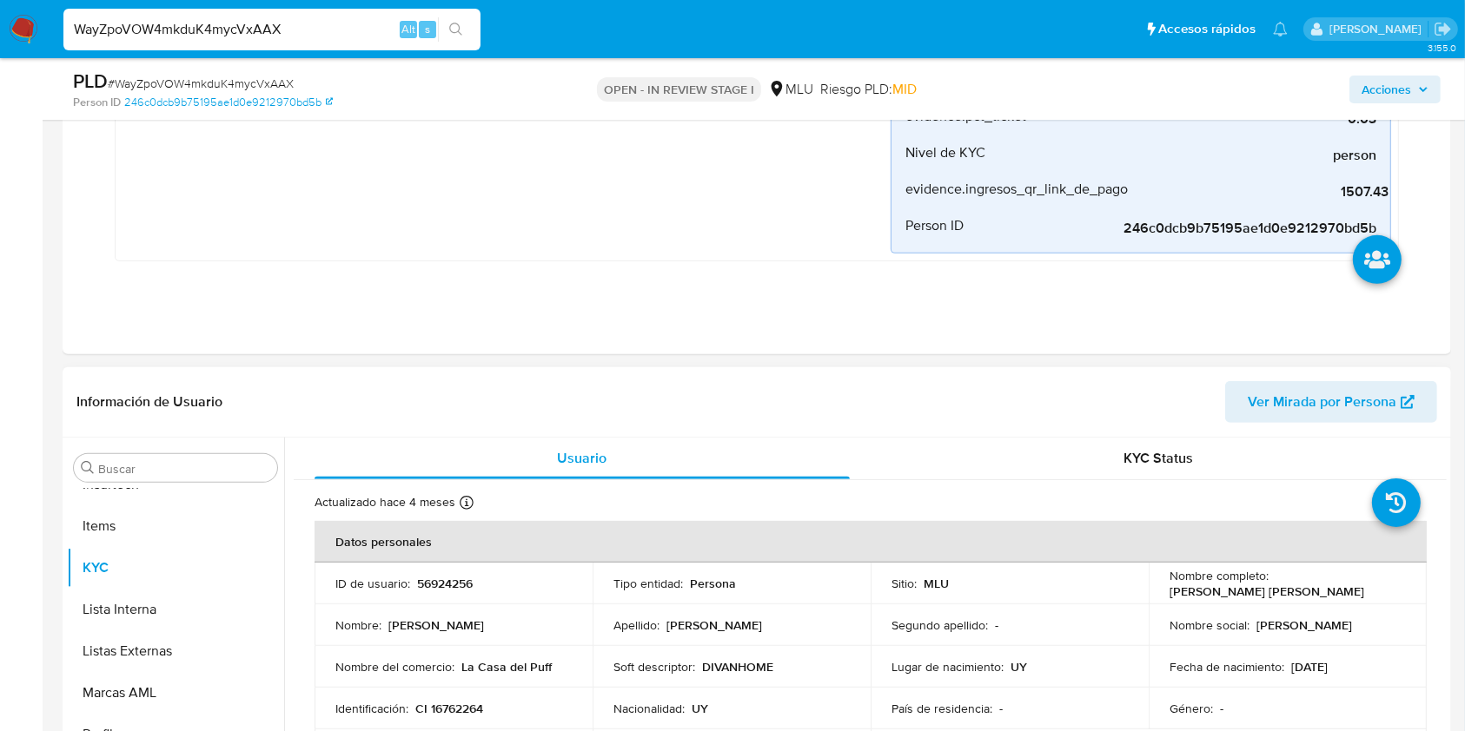
click at [1322, 414] on span "Ver Mirada por Persona" at bounding box center [1321, 402] width 149 height 42
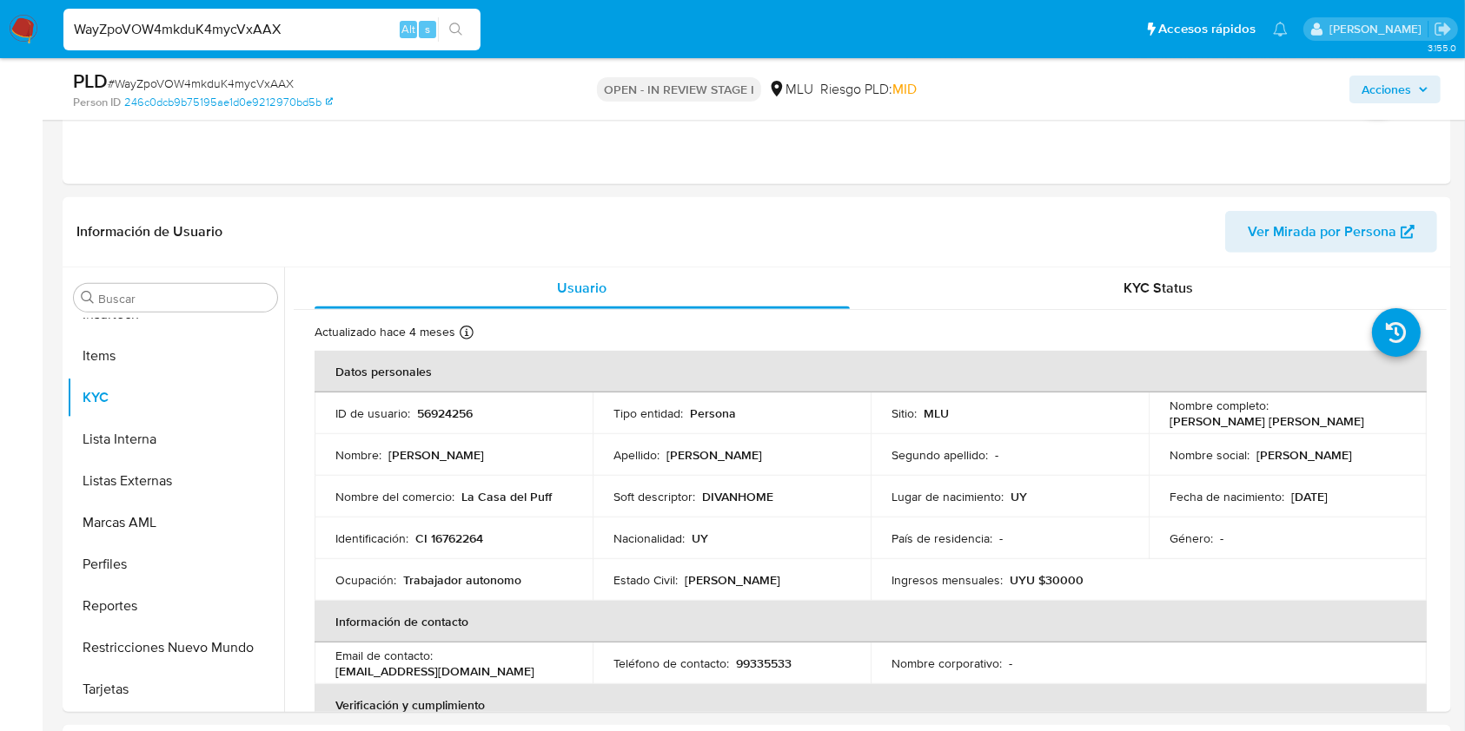
scroll to position [859, 0]
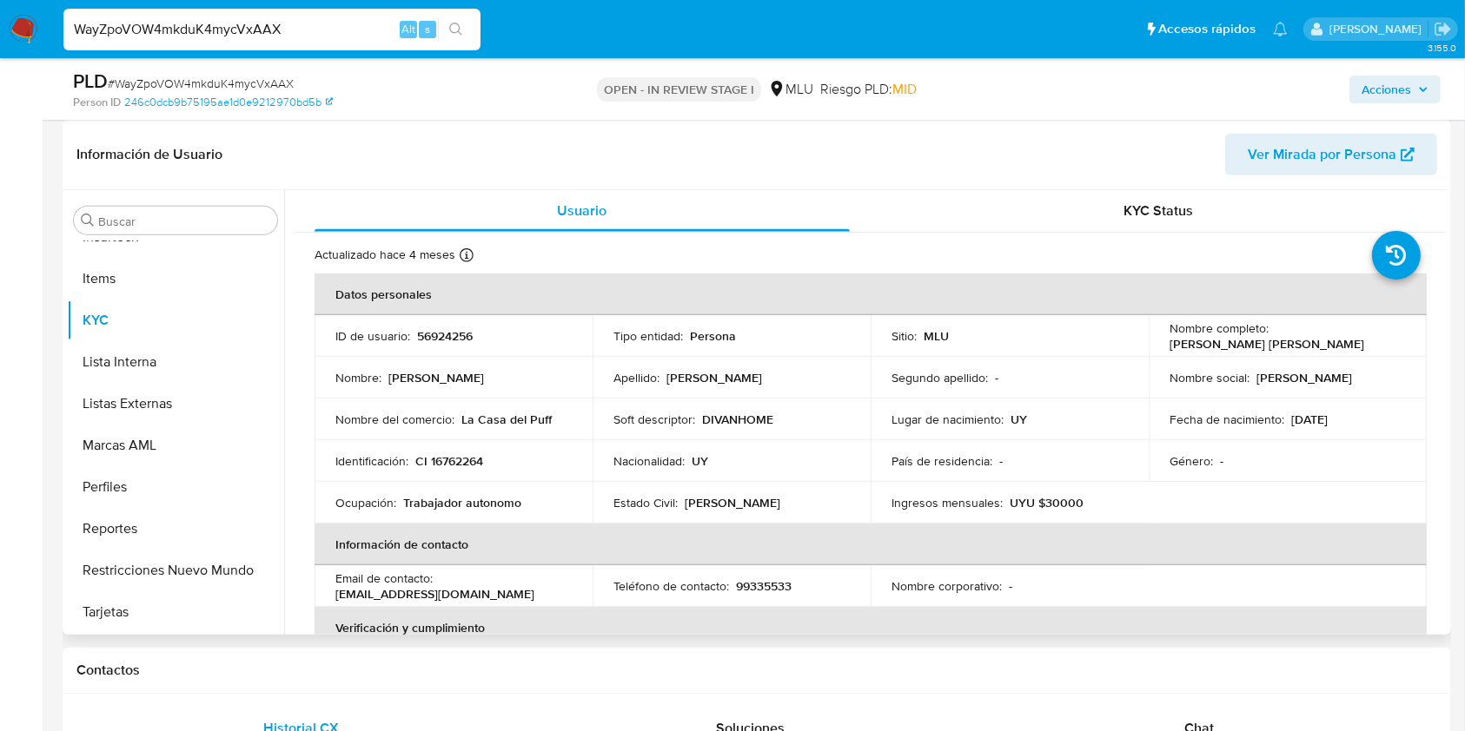
click at [455, 455] on p "CI 16762264" at bounding box center [449, 461] width 68 height 16
copy p "16762264"
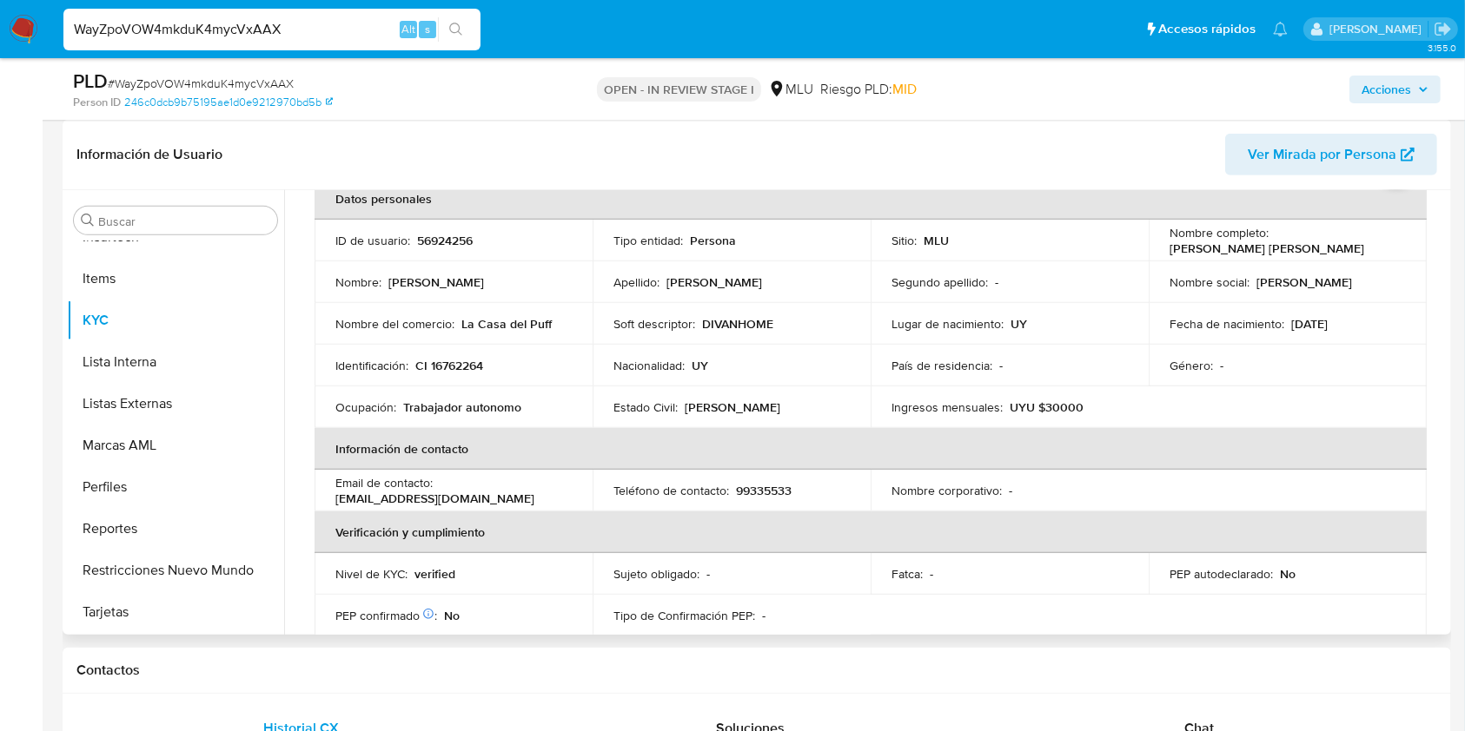
scroll to position [91, 0]
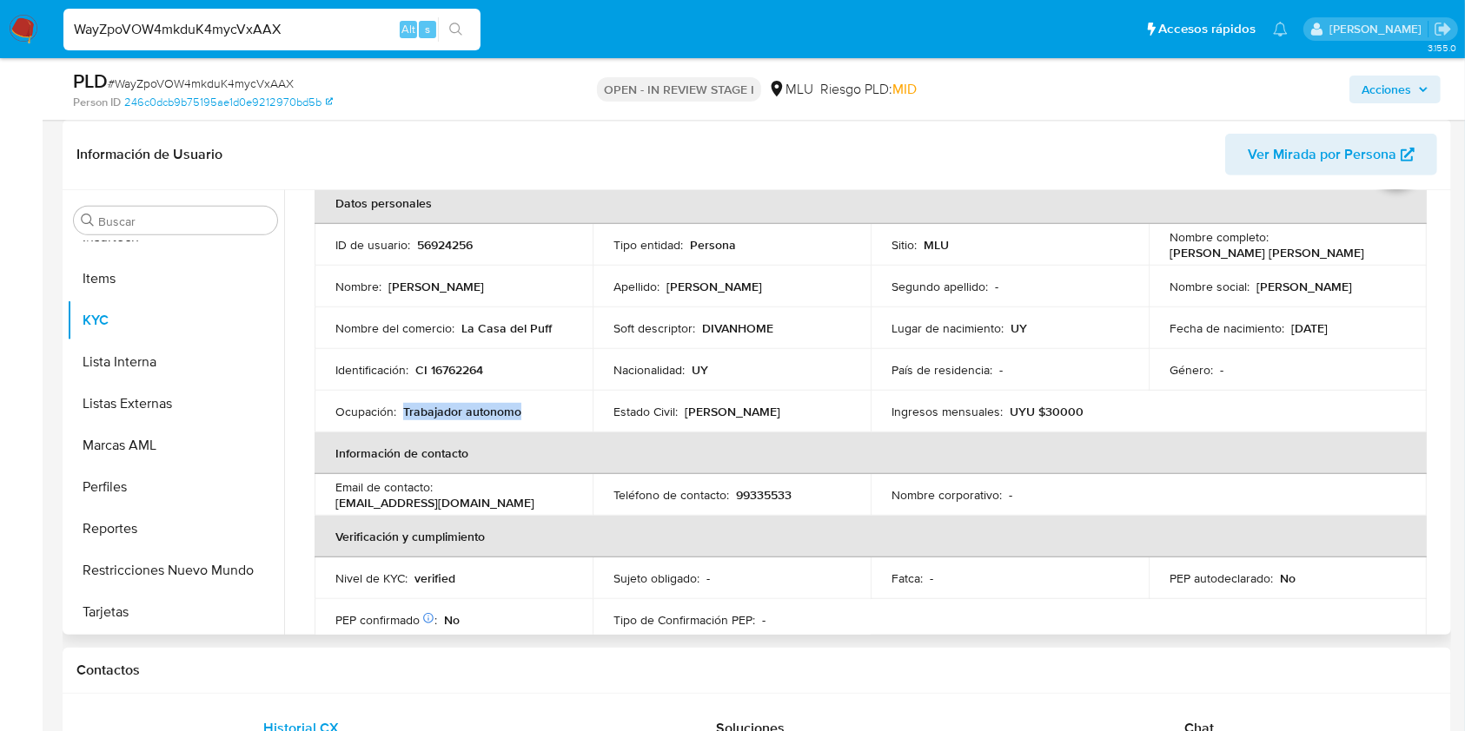
drag, startPoint x: 518, startPoint y: 419, endPoint x: 403, endPoint y: 408, distance: 115.1
click at [403, 408] on td "Ocupación : Trabajador autonomo" at bounding box center [453, 412] width 278 height 42
copy p "Trabajador autonomo"
drag, startPoint x: 552, startPoint y: 328, endPoint x: 462, endPoint y: 330, distance: 89.5
click at [462, 330] on div "Nombre del comercio : La Casa del Puff" at bounding box center [453, 329] width 236 height 16
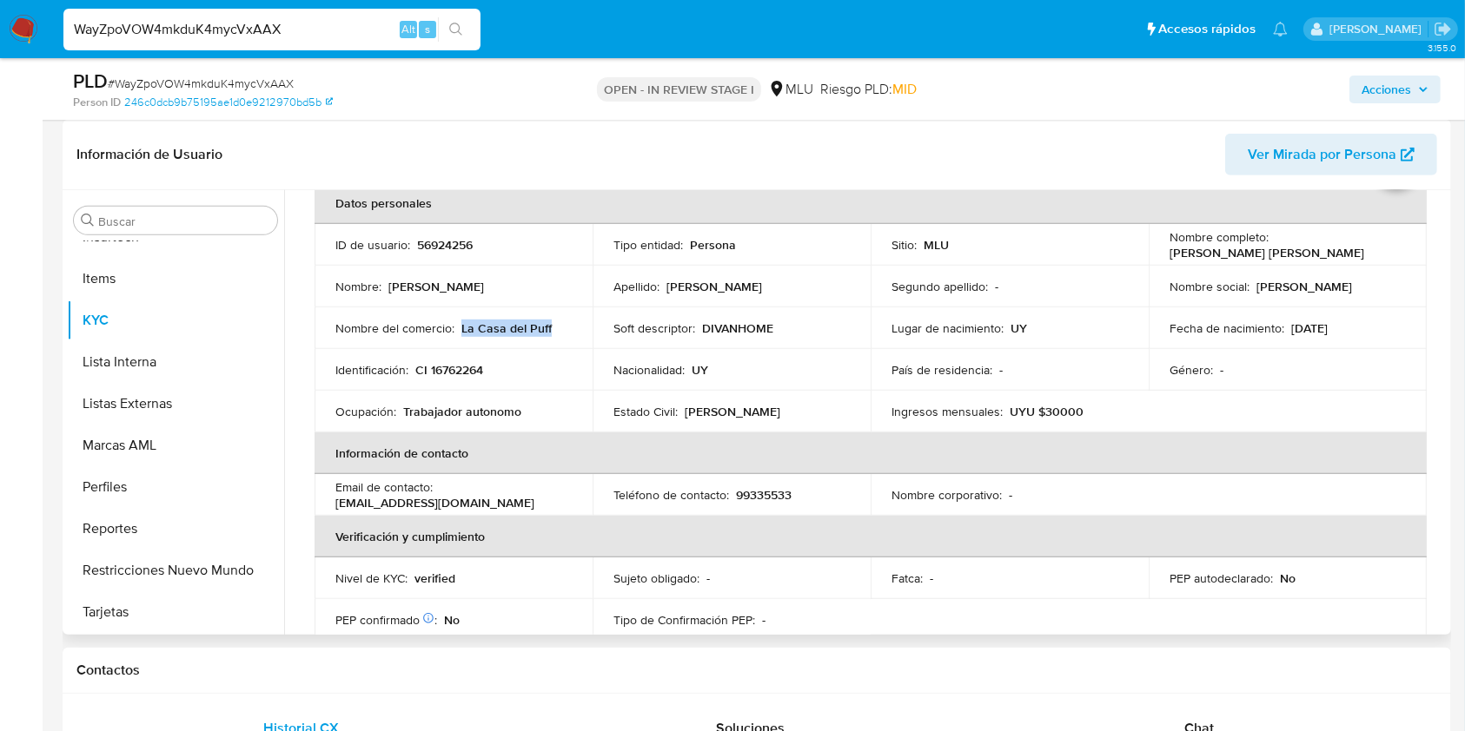
copy p "La Casa del Puff"
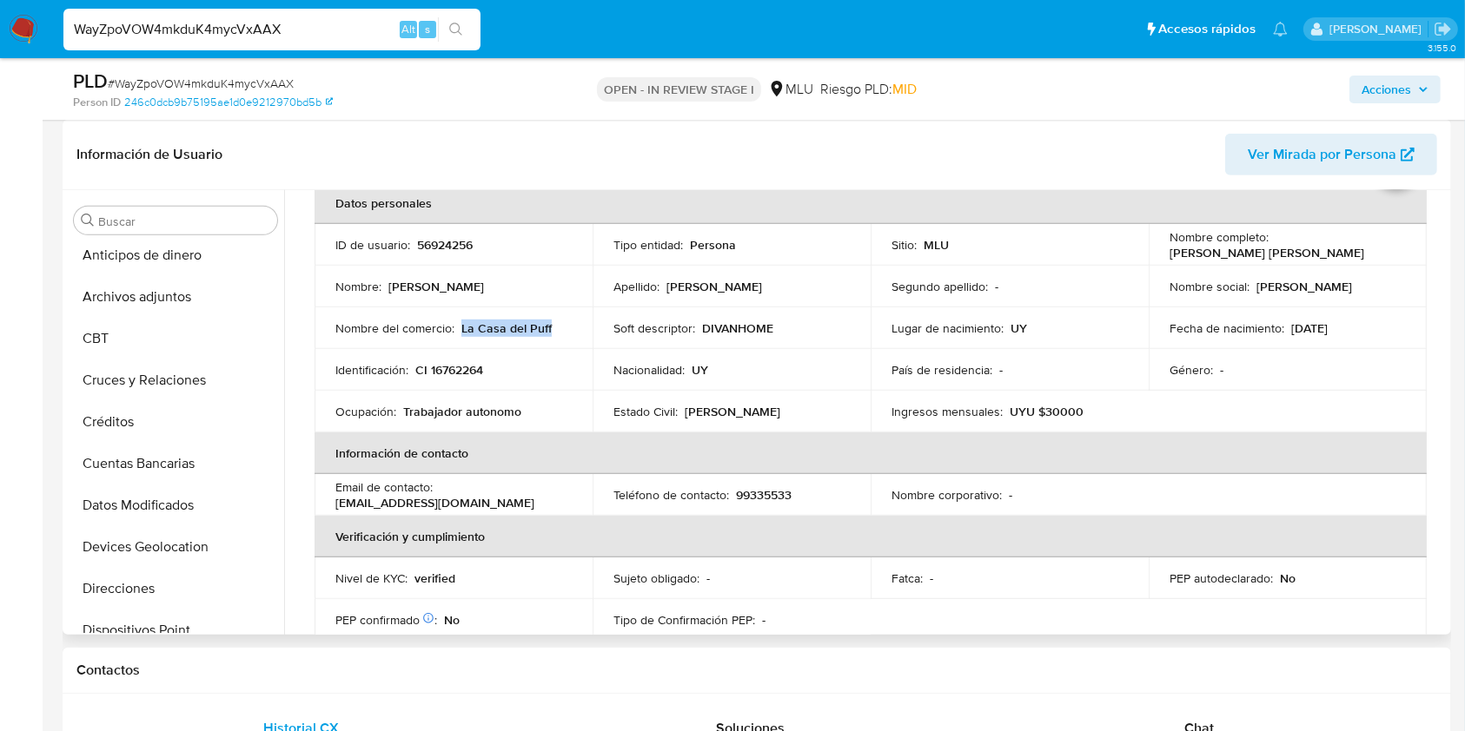
scroll to position [0, 0]
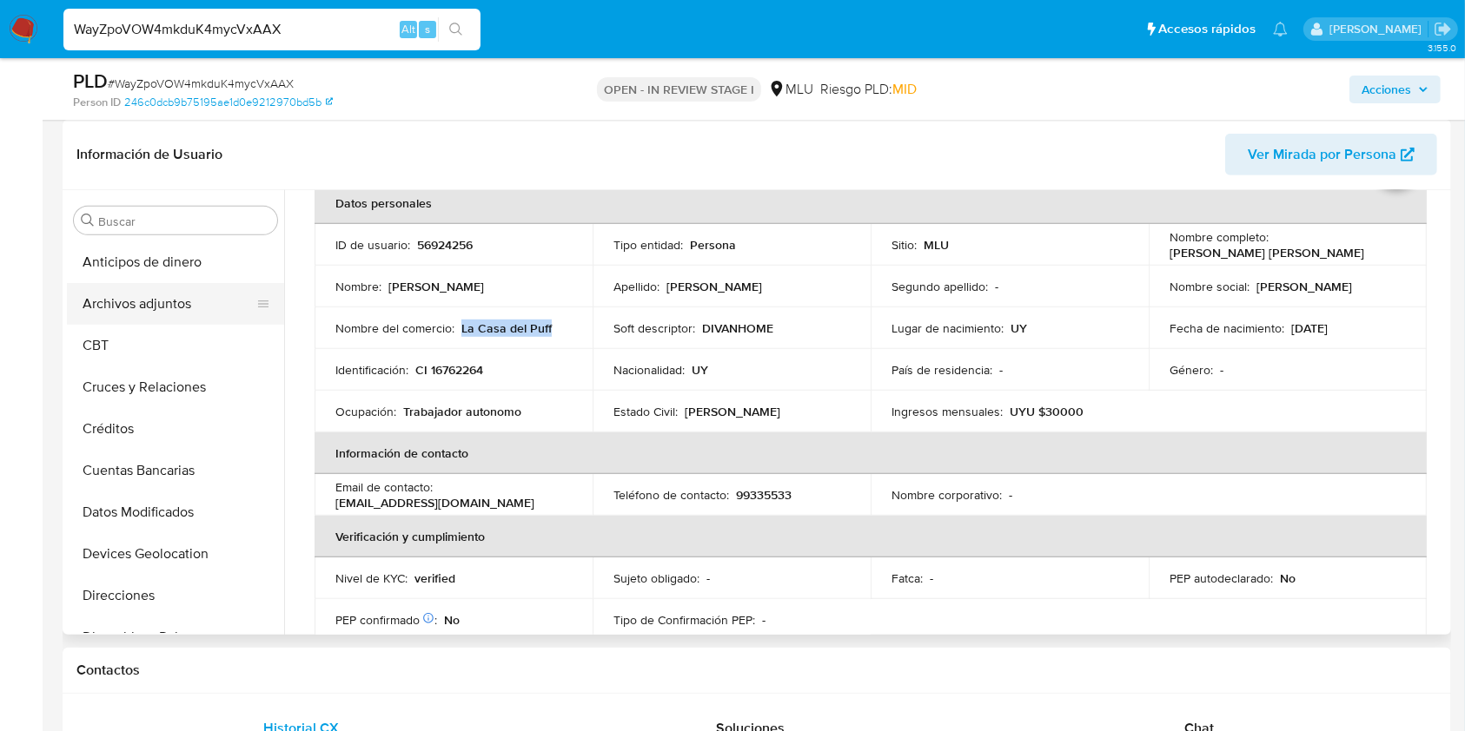
click at [175, 303] on button "Archivos adjuntos" at bounding box center [168, 304] width 203 height 42
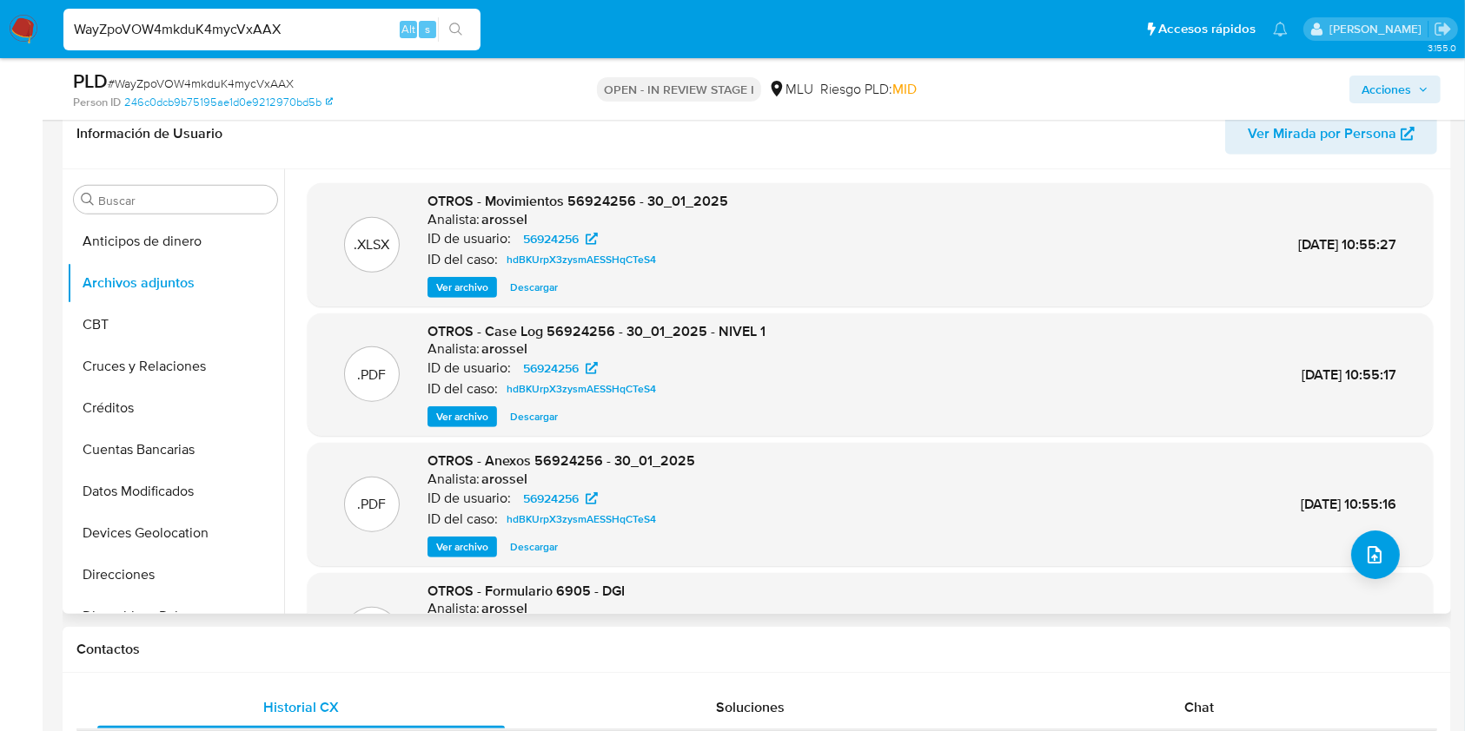
click at [463, 416] on span "Ver archivo" at bounding box center [462, 416] width 52 height 17
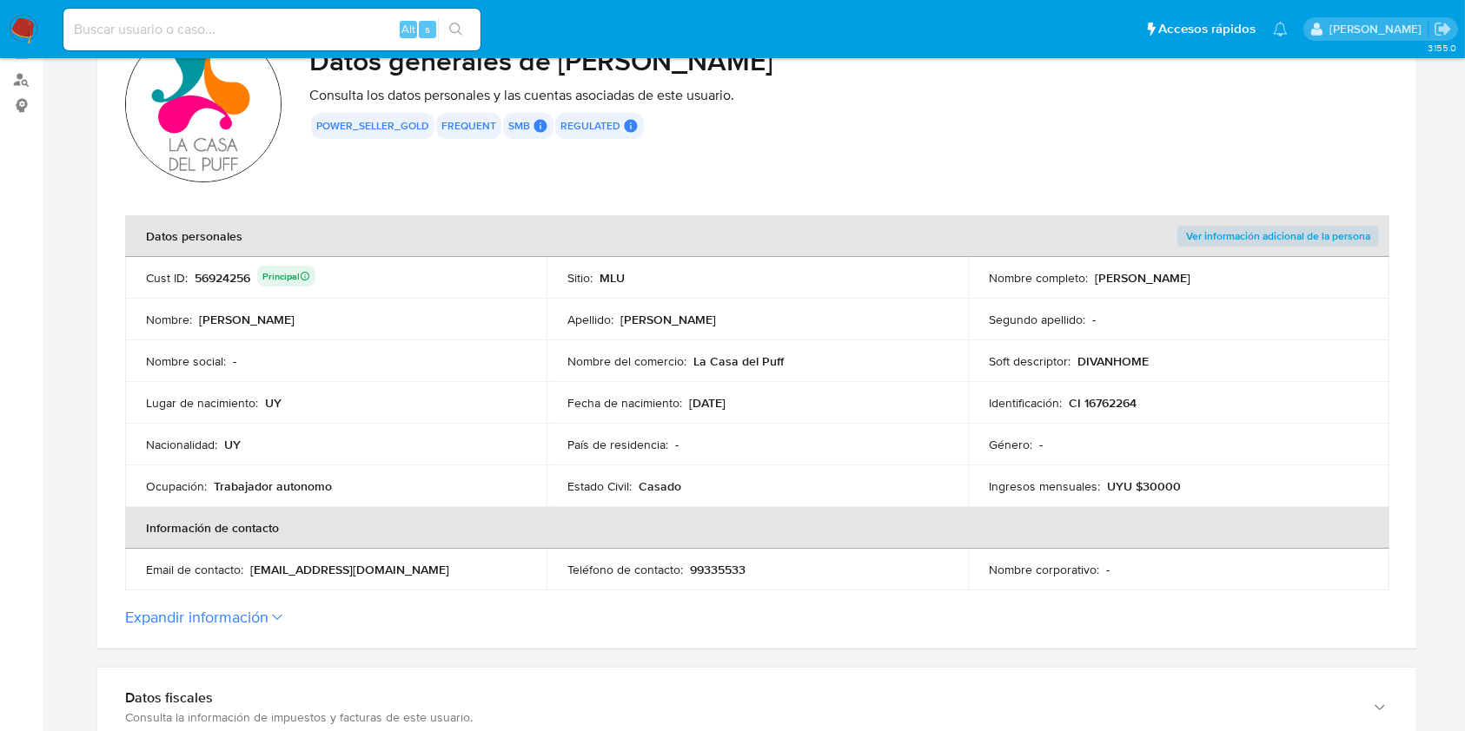
scroll to position [182, 0]
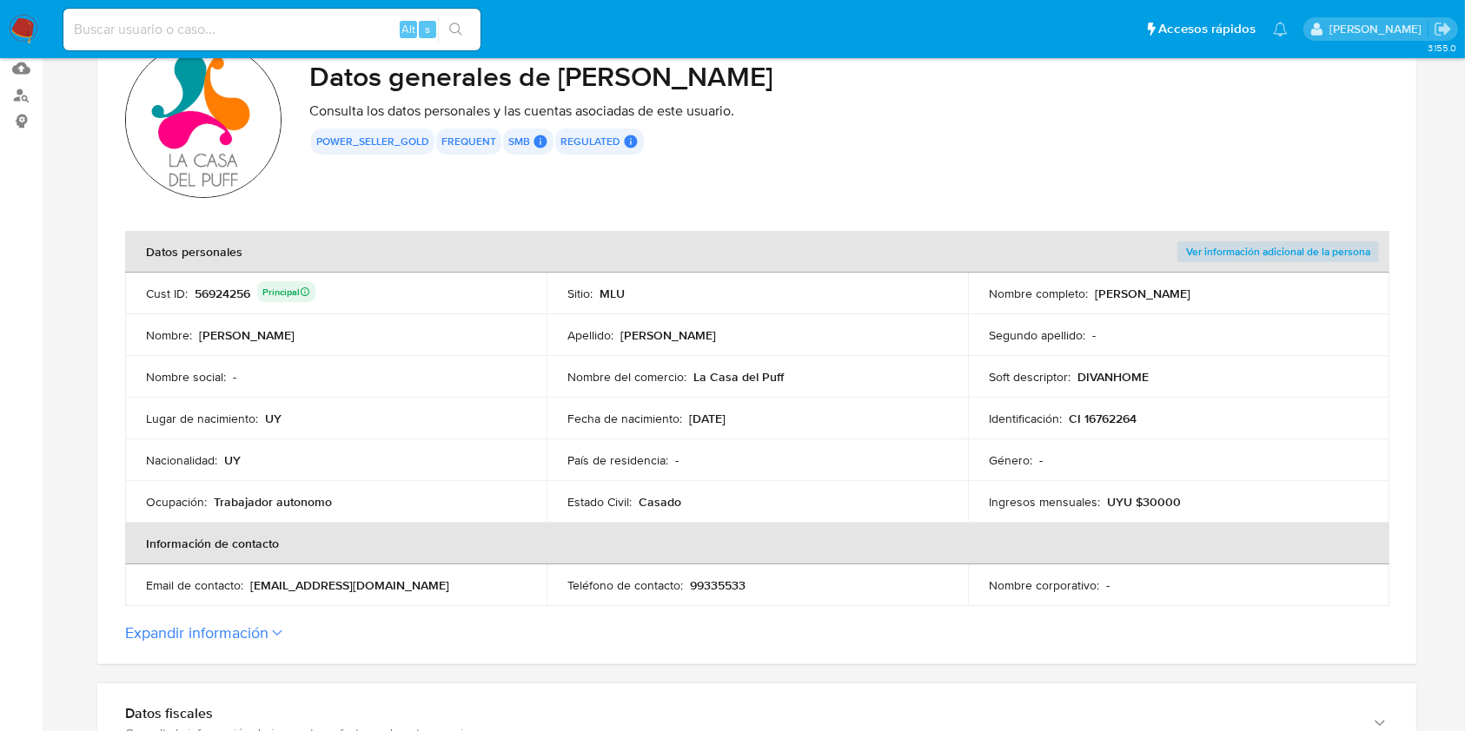
drag, startPoint x: 1267, startPoint y: 288, endPoint x: 1097, endPoint y: 293, distance: 170.3
click at [1097, 293] on div "Nombre completo : Eduardo Carrara Gonzalez" at bounding box center [1179, 294] width 380 height 16
click at [208, 285] on div "56924256 Principal" at bounding box center [255, 293] width 121 height 24
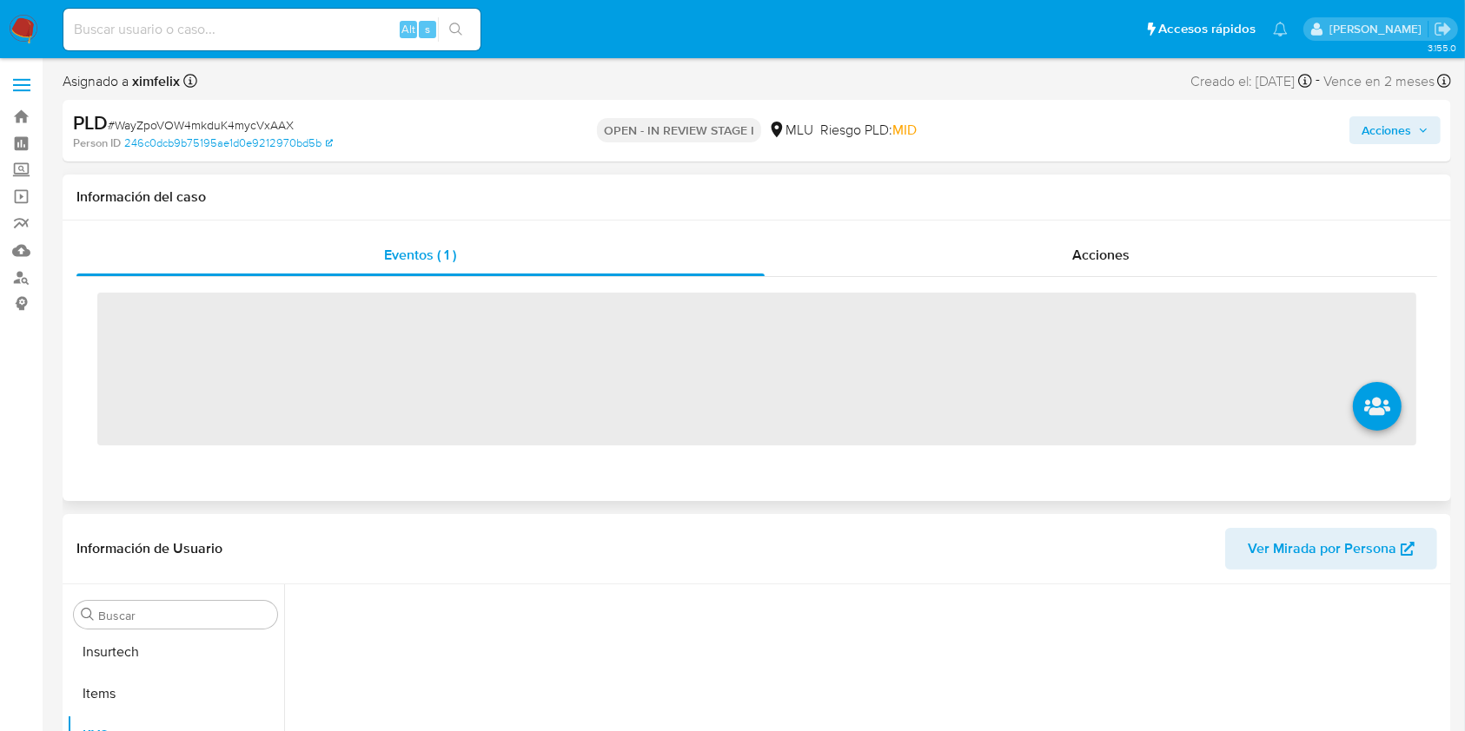
scroll to position [776, 0]
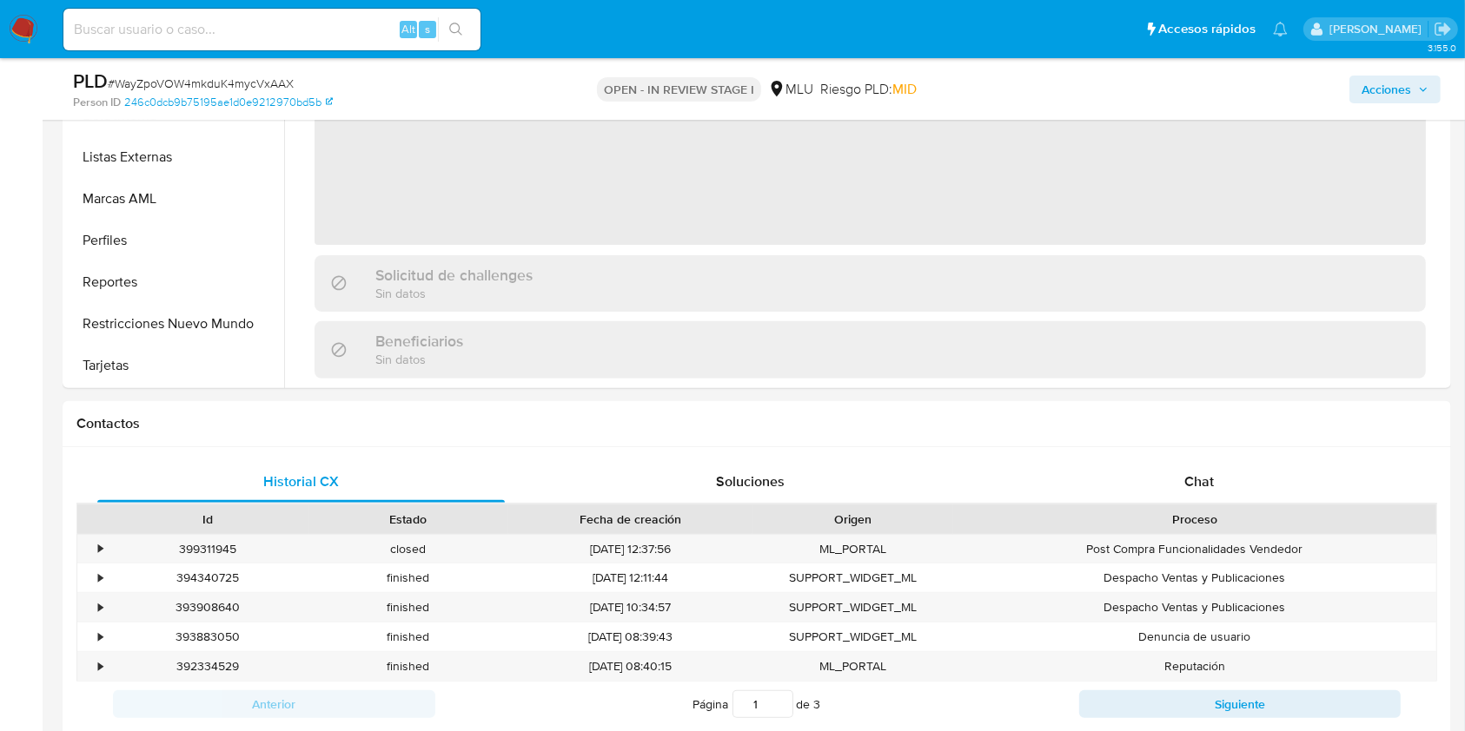
select select "10"
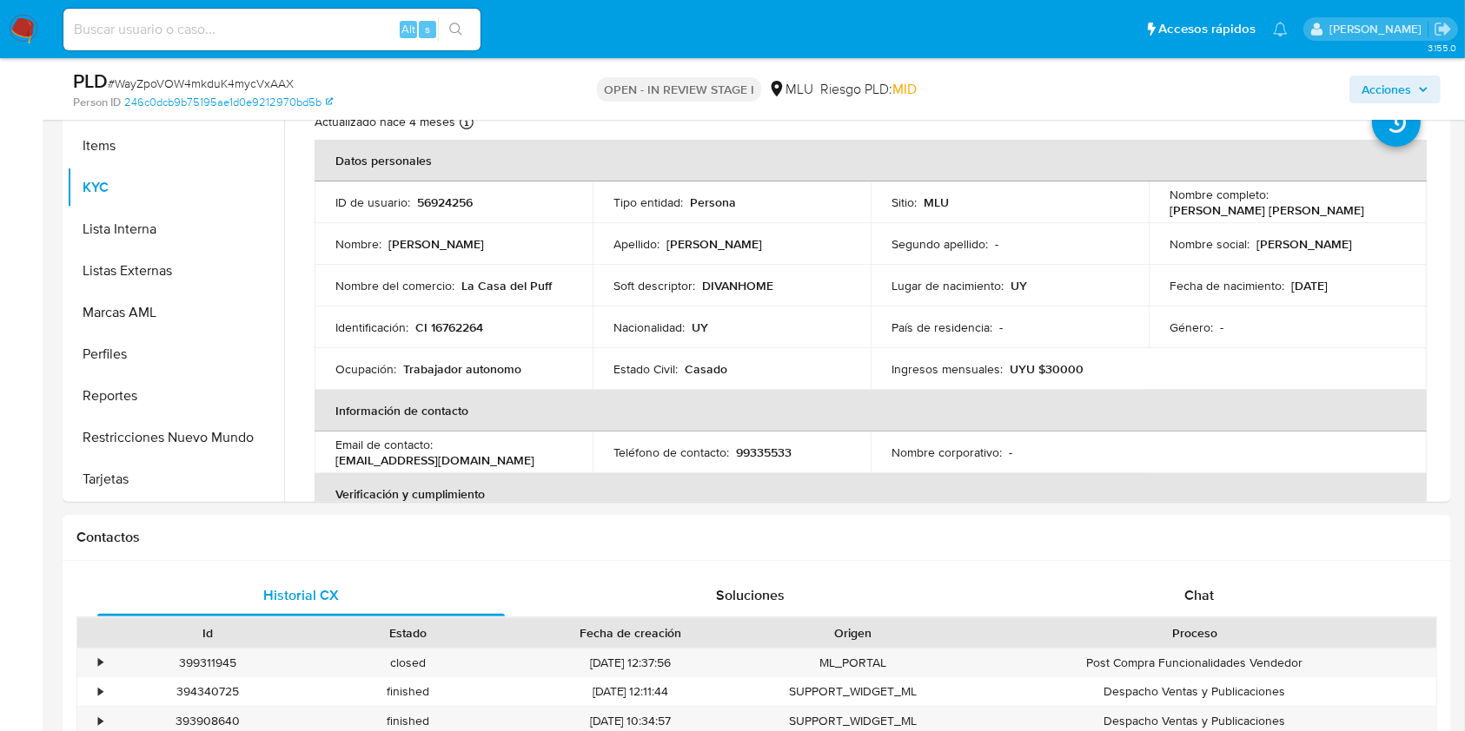
scroll to position [341, 0]
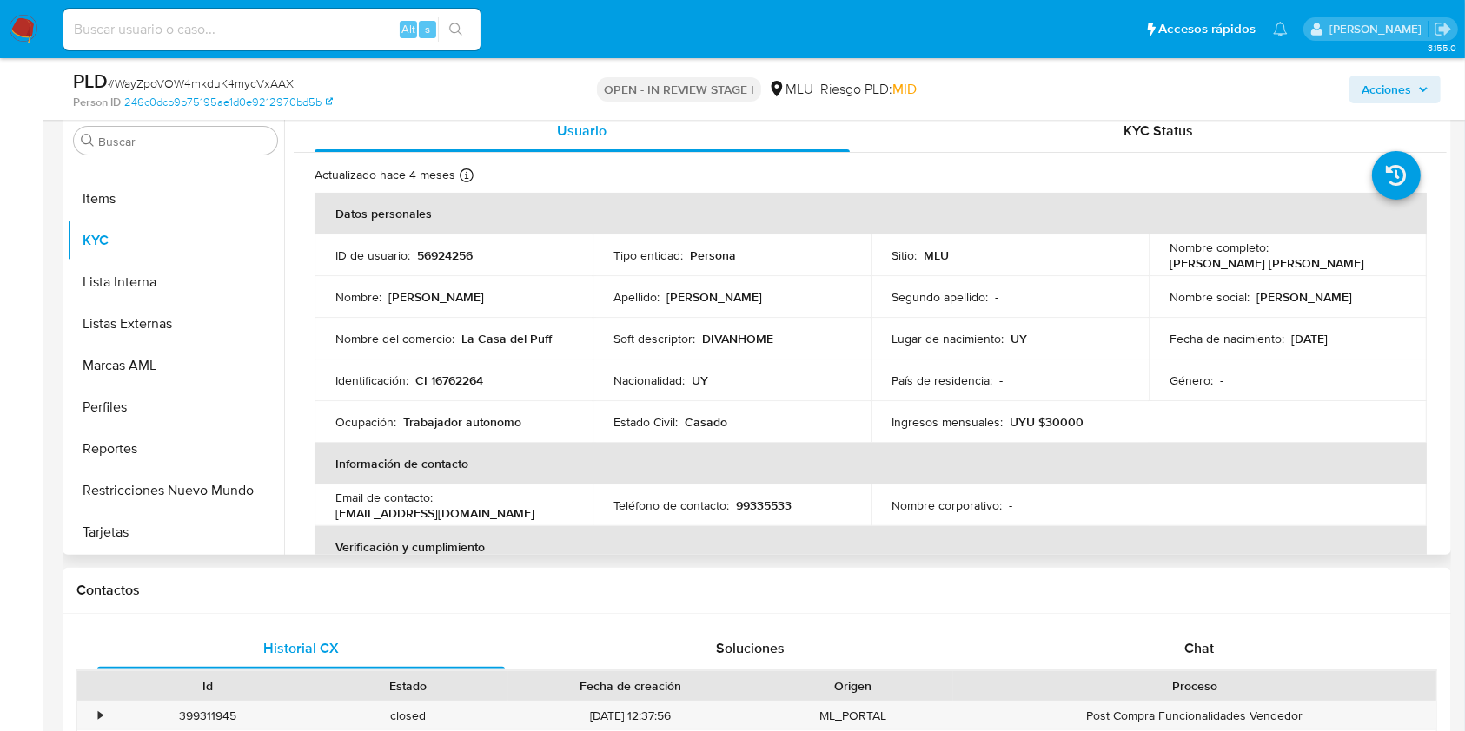
click at [1057, 426] on p "UYU $30000" at bounding box center [1046, 422] width 74 height 16
copy p "30000"
click at [175, 395] on button "Perfiles" at bounding box center [168, 408] width 203 height 42
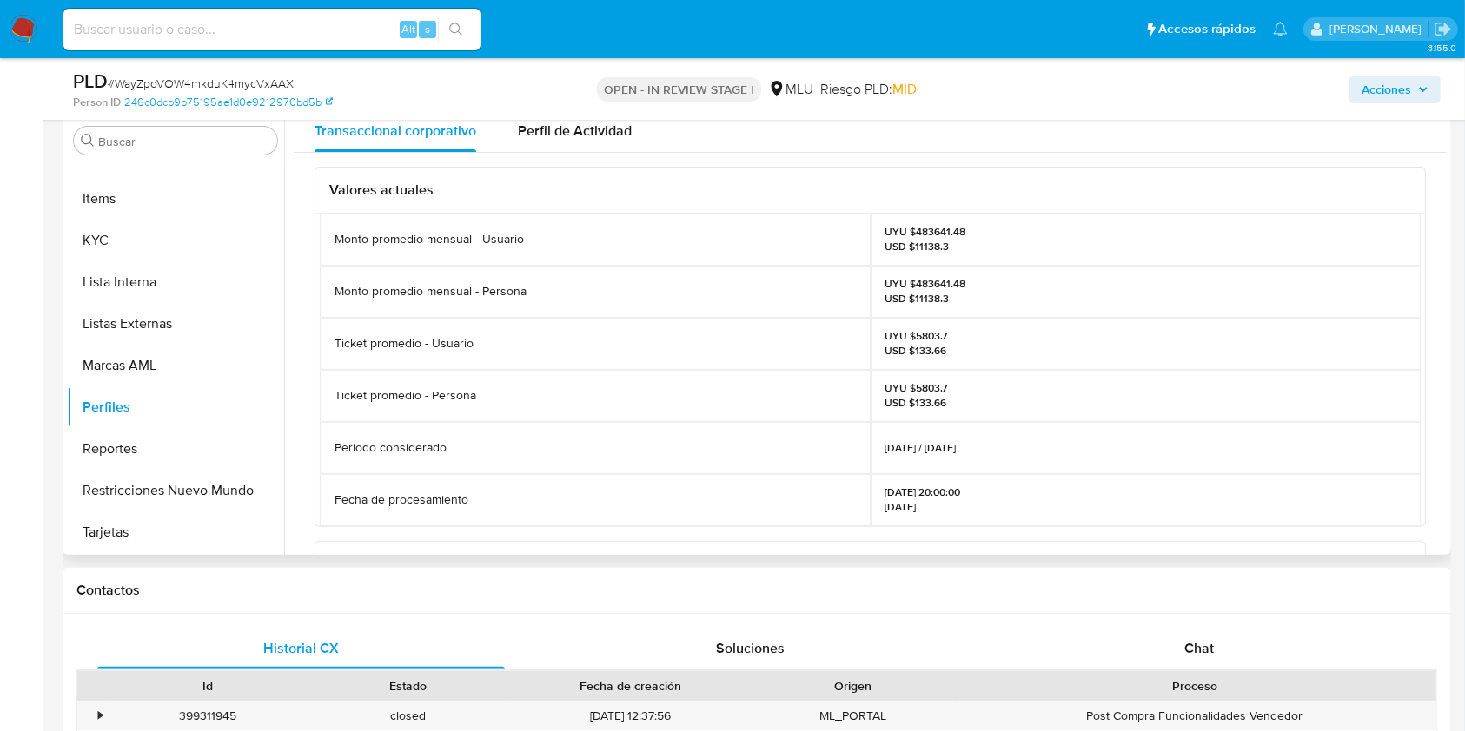
click at [938, 270] on div "UYU $483641.48 USD $11138.3" at bounding box center [1145, 292] width 551 height 52
click at [929, 281] on p "UYU $483641.48 USD $11138.3" at bounding box center [925, 291] width 81 height 28
copy p "483641.48"
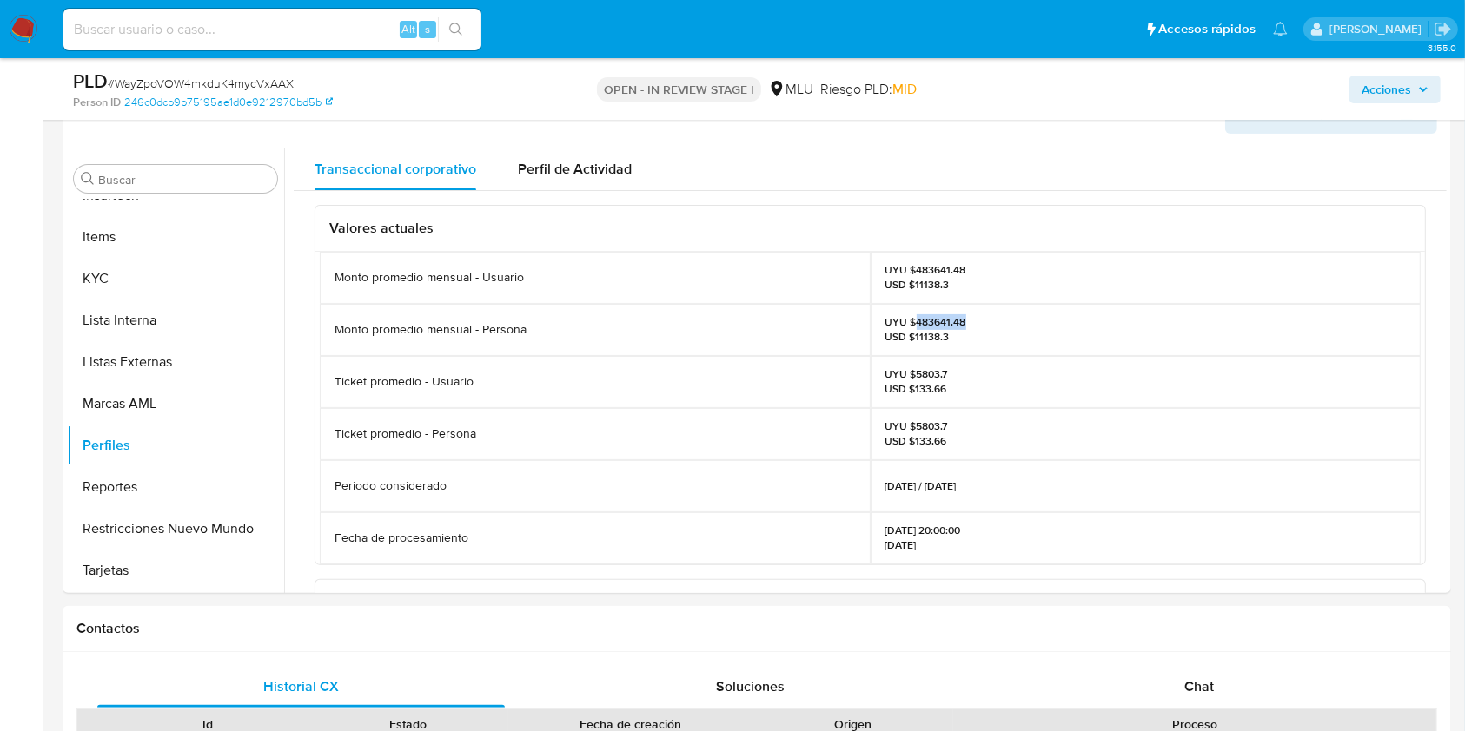
scroll to position [321, 0]
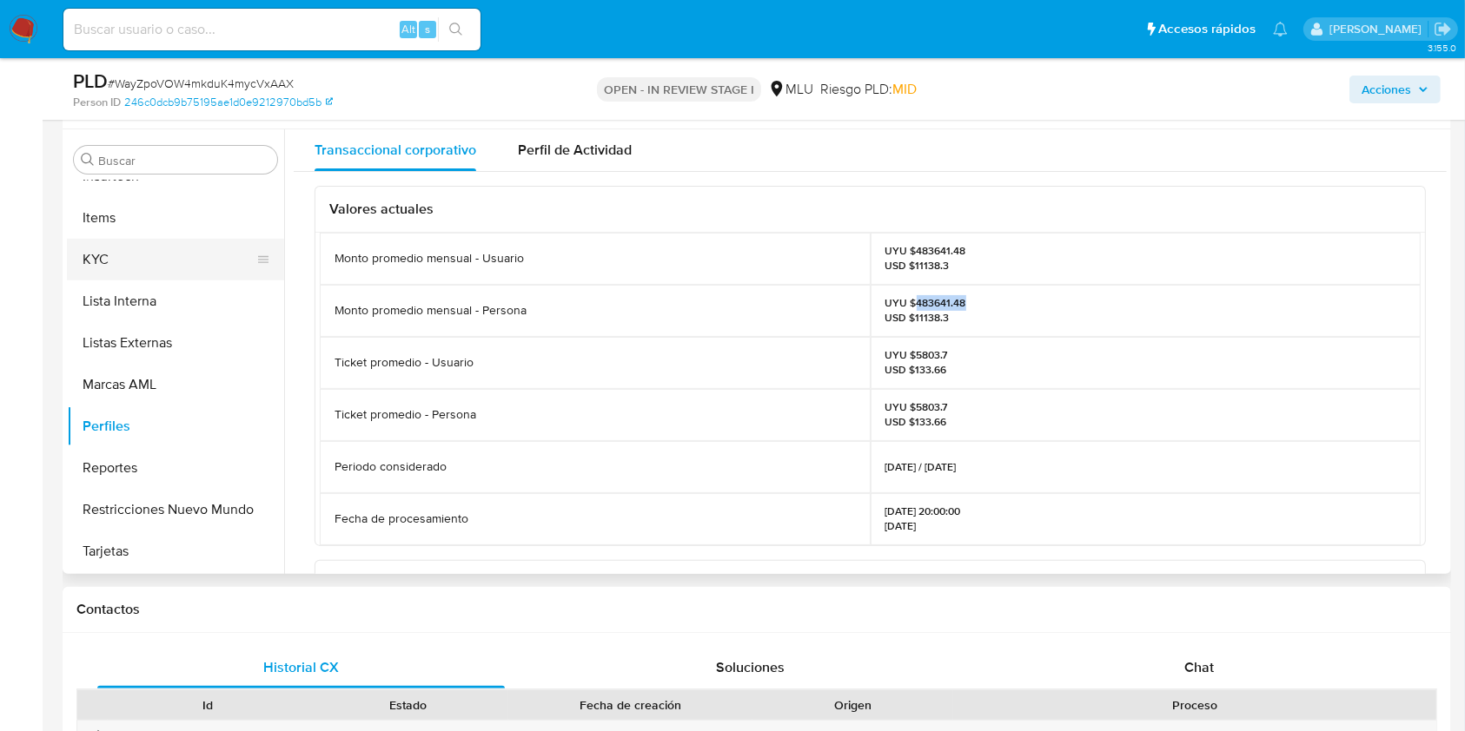
click at [237, 248] on button "KYC" at bounding box center [168, 260] width 203 height 42
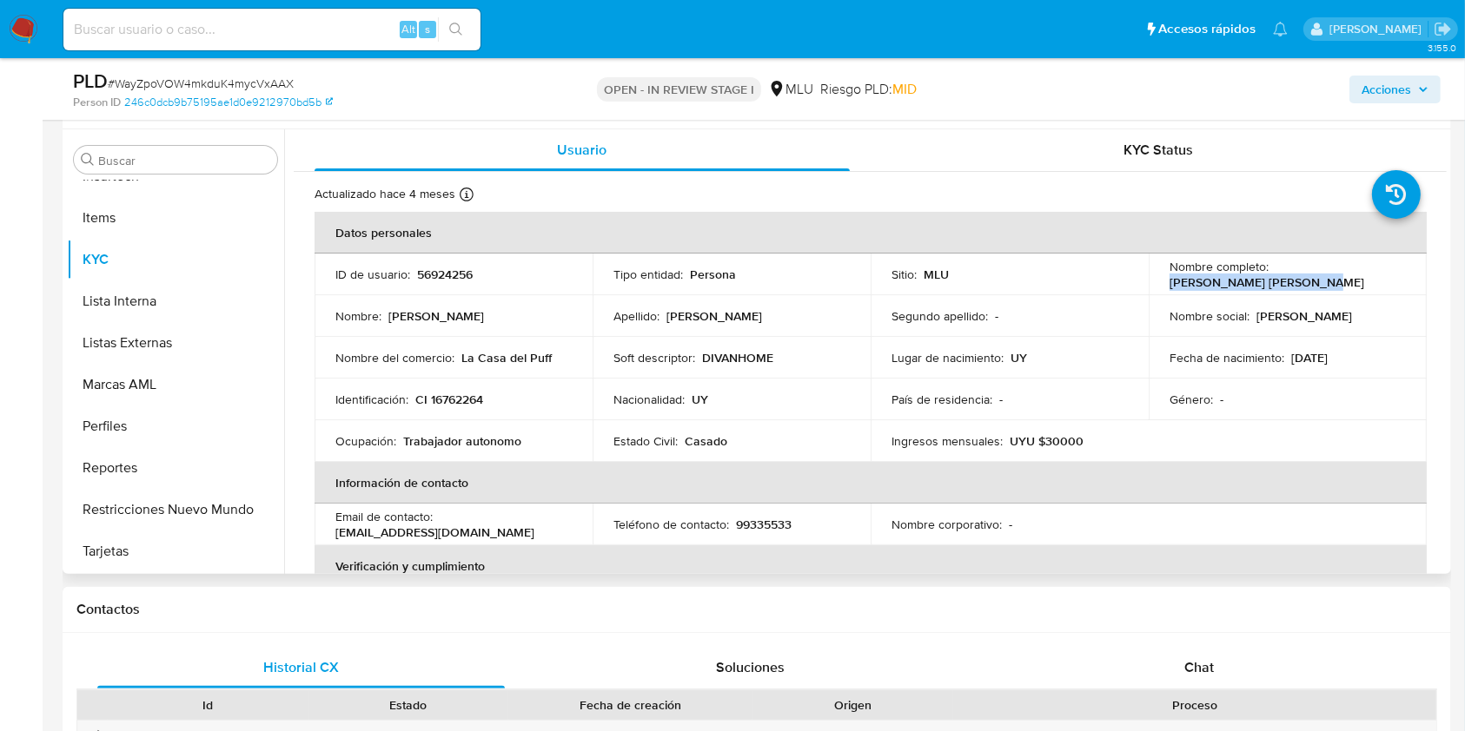
drag, startPoint x: 1313, startPoint y: 281, endPoint x: 1161, endPoint y: 288, distance: 152.2
click at [1161, 288] on td "Nombre completo : Eduardo Carrara Gonzalez" at bounding box center [1287, 275] width 278 height 42
copy p "[PERSON_NAME]"
drag, startPoint x: 506, startPoint y: 397, endPoint x: 413, endPoint y: 401, distance: 93.9
click at [413, 401] on div "Identificación : CI 16762264" at bounding box center [453, 400] width 236 height 16
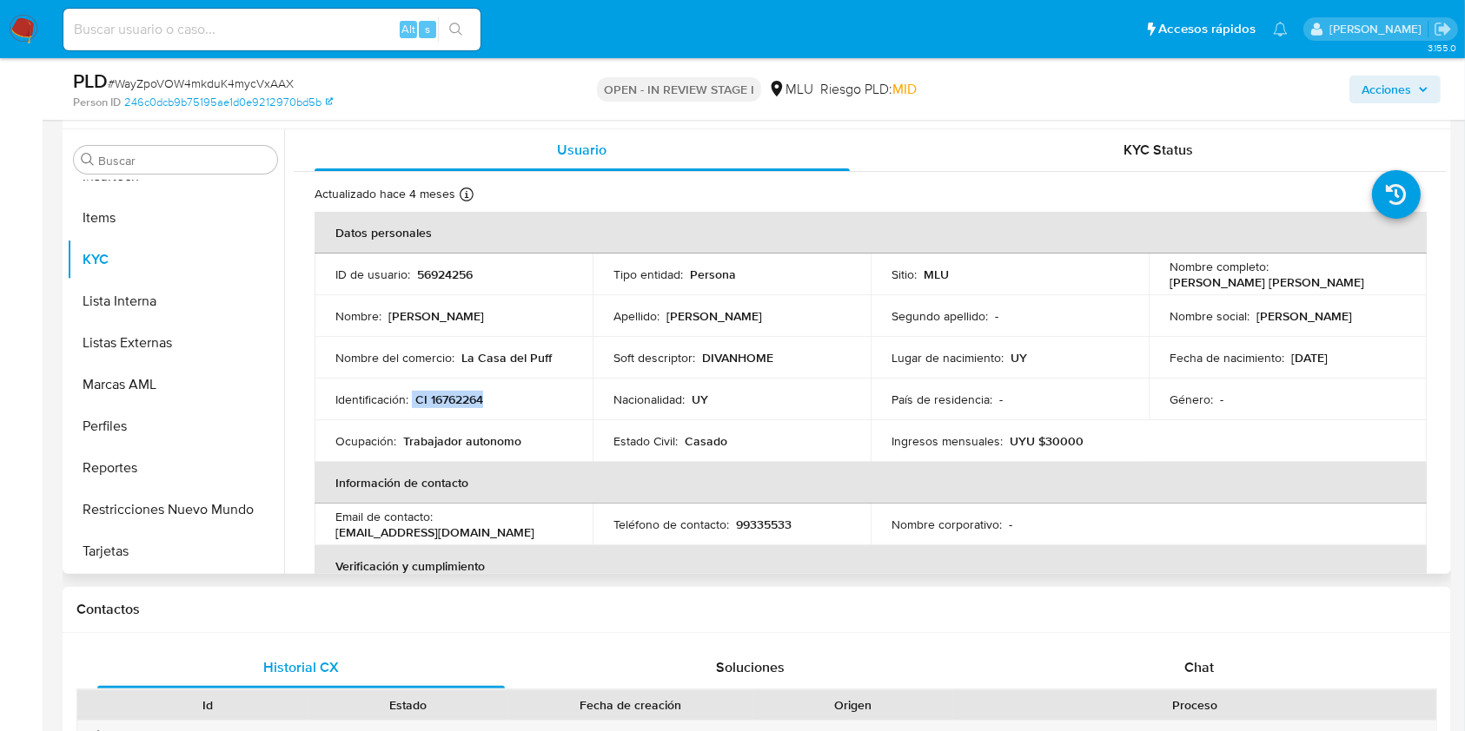
copy div "CI 16762264"
drag, startPoint x: 552, startPoint y: 354, endPoint x: 458, endPoint y: 361, distance: 94.1
click at [458, 361] on div "Nombre del comercio : La Casa del Puff" at bounding box center [453, 358] width 236 height 16
copy p "La Casa del Puff"
drag, startPoint x: 774, startPoint y: 355, endPoint x: 698, endPoint y: 358, distance: 75.6
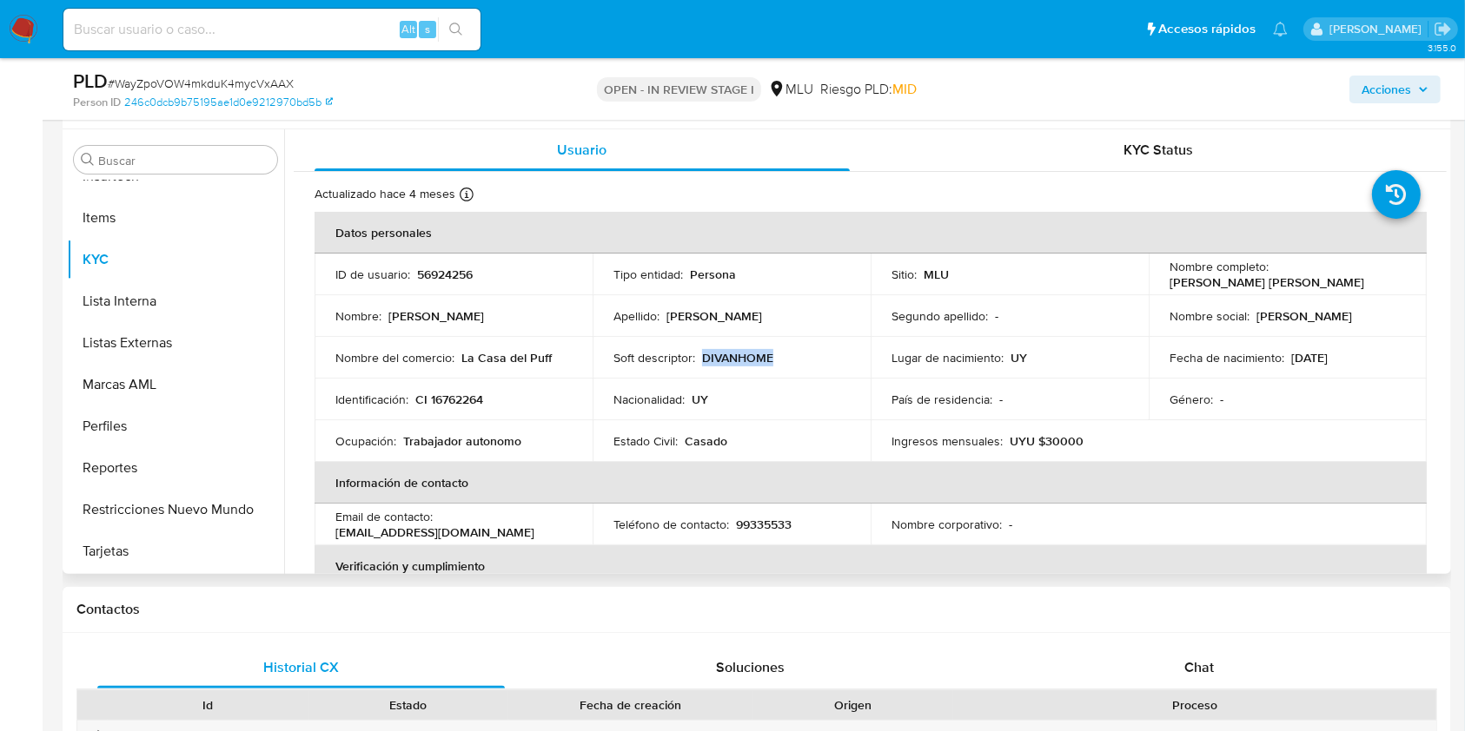
click at [698, 358] on div "Soft descriptor : DIVANHOME" at bounding box center [731, 358] width 236 height 16
copy p "DIVANHOME"
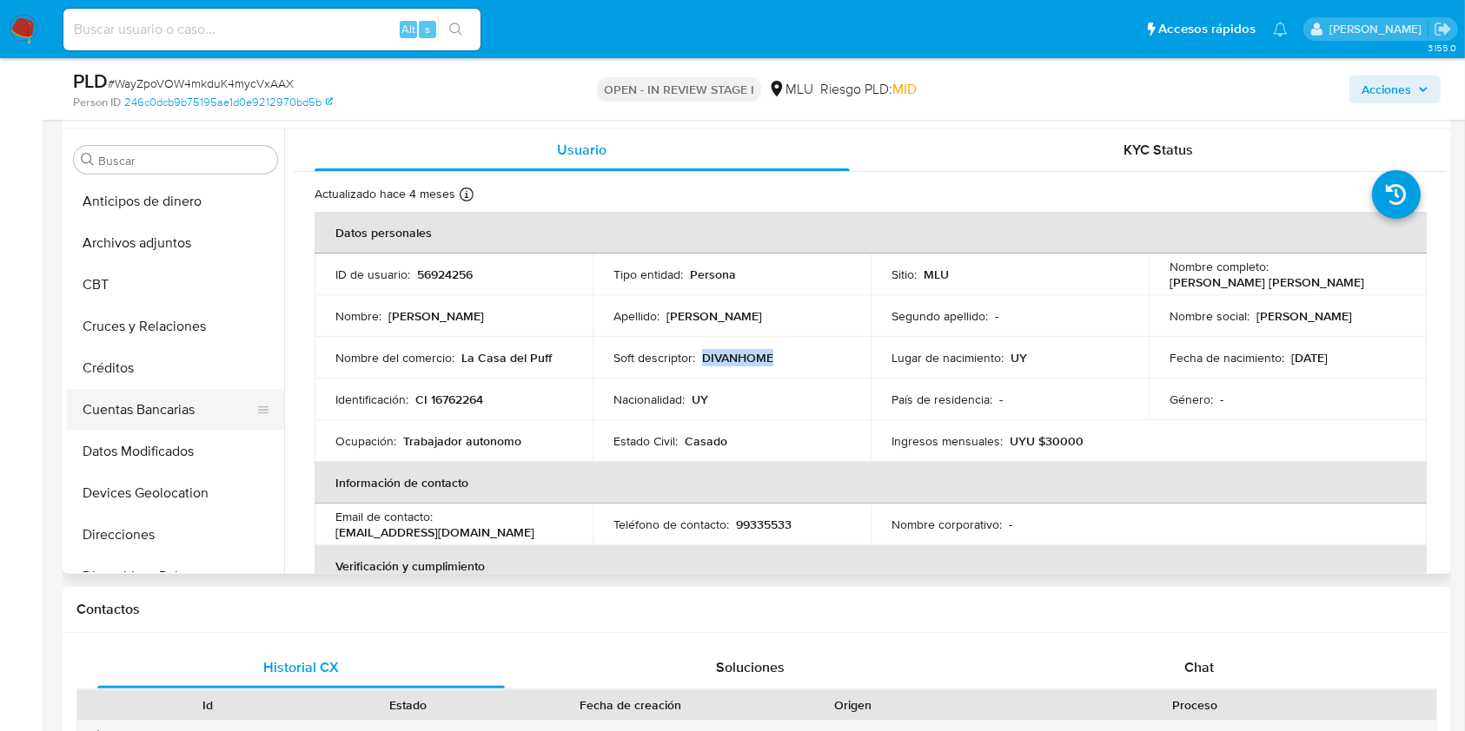
click at [188, 401] on button "Cuentas Bancarias" at bounding box center [168, 410] width 203 height 42
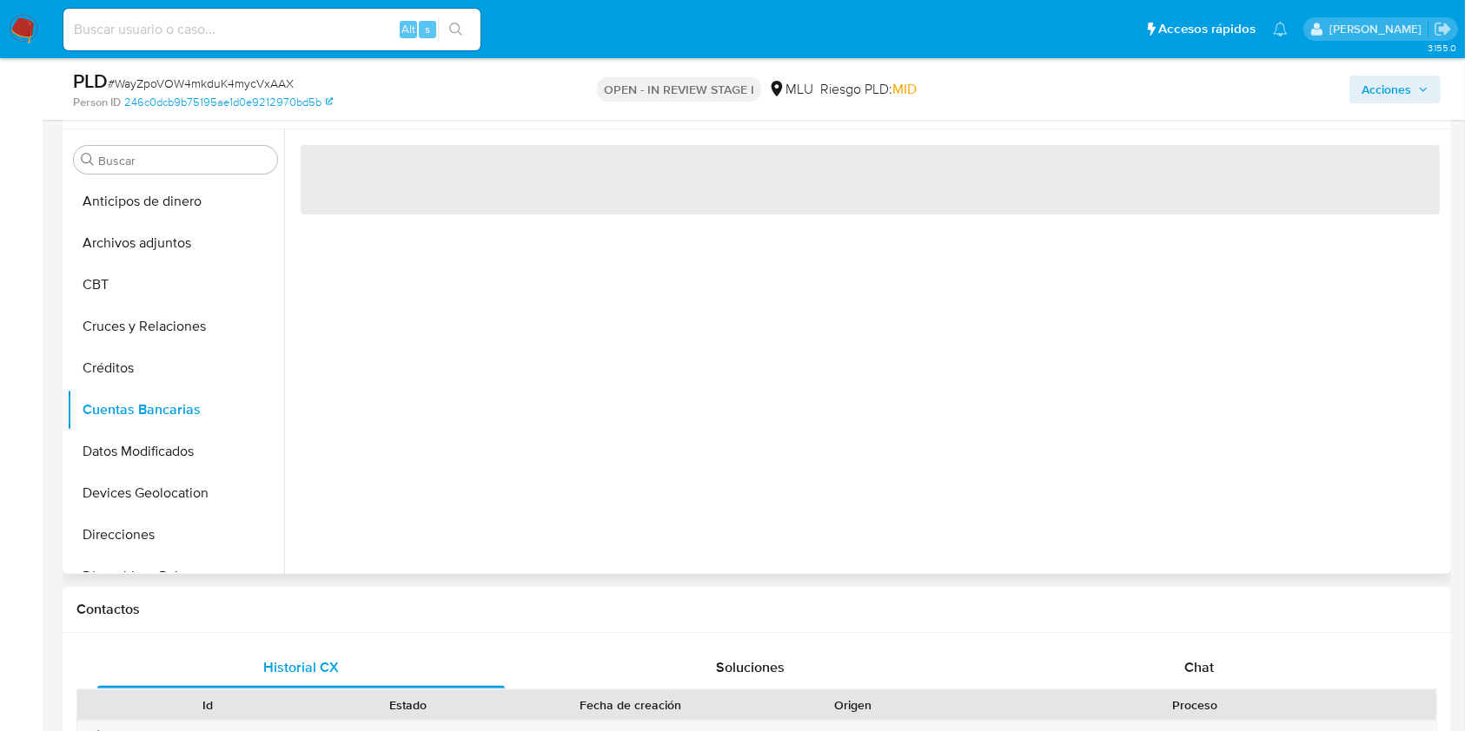
click at [634, 439] on div "‌" at bounding box center [865, 351] width 1162 height 445
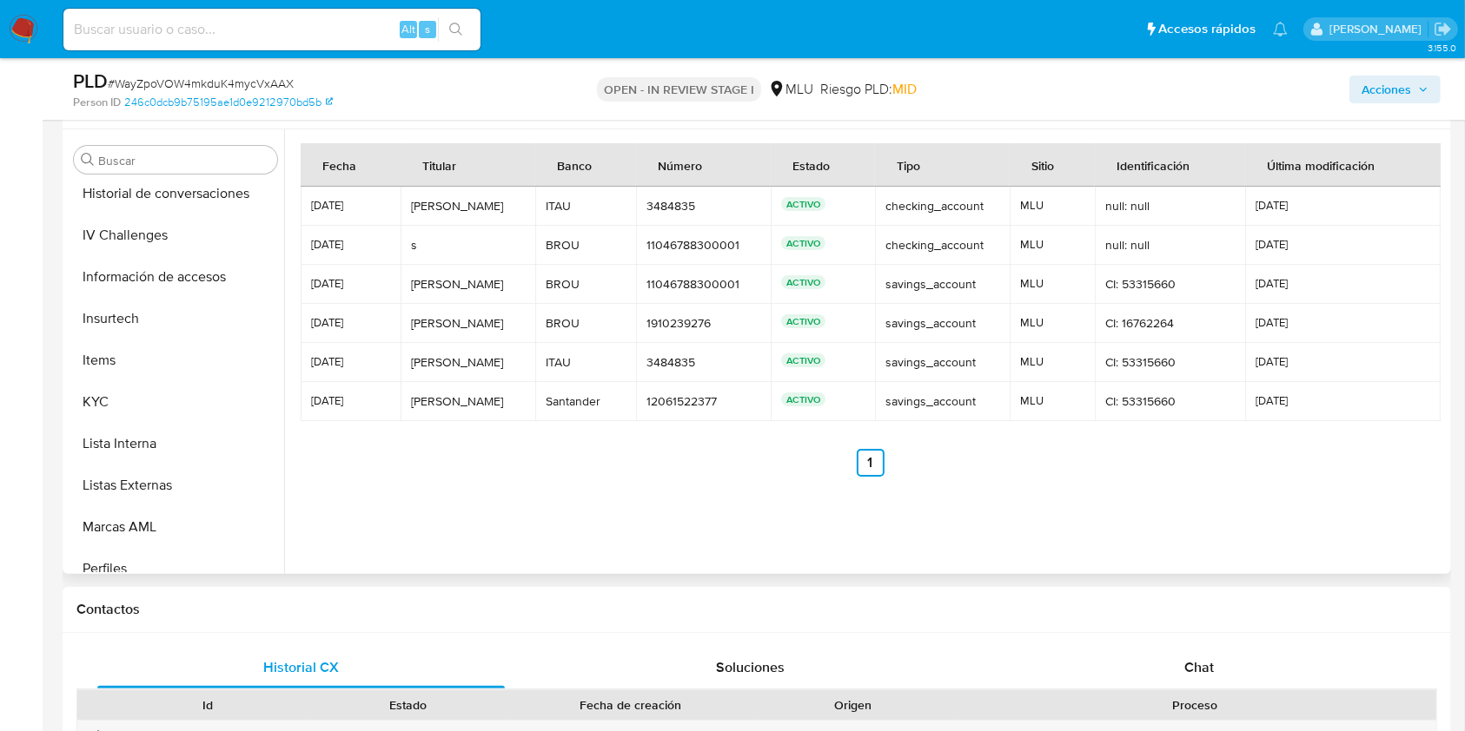
scroll to position [764, 0]
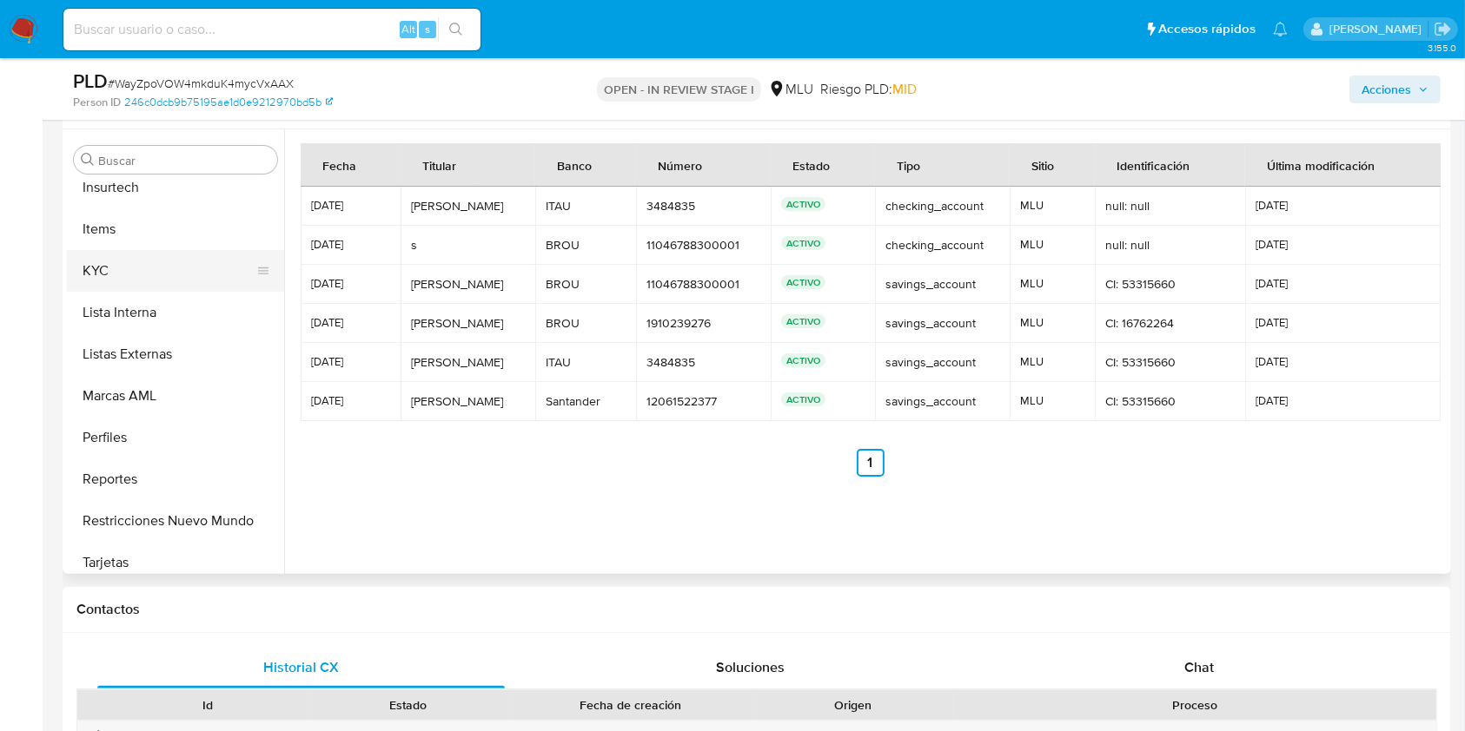
click at [144, 258] on button "KYC" at bounding box center [168, 271] width 203 height 42
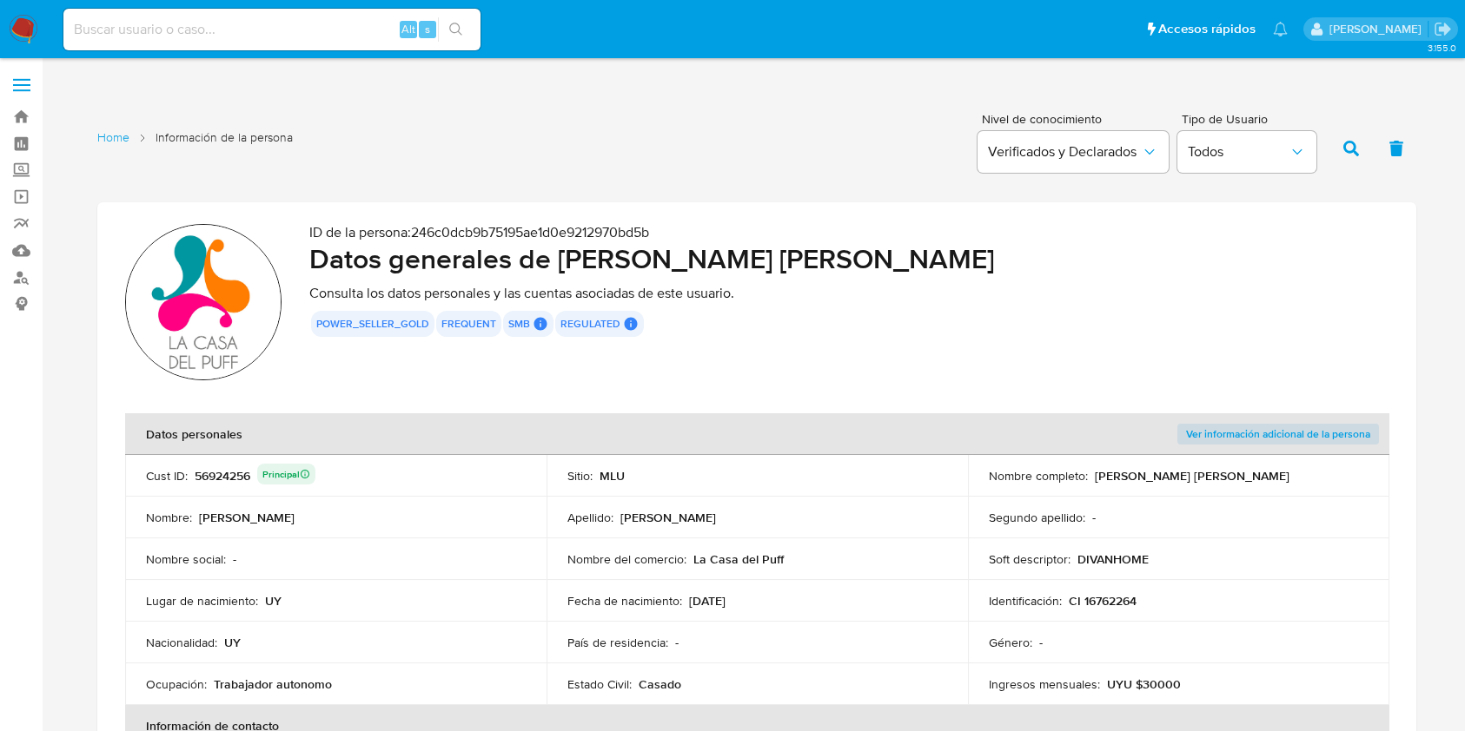
scroll to position [182, 0]
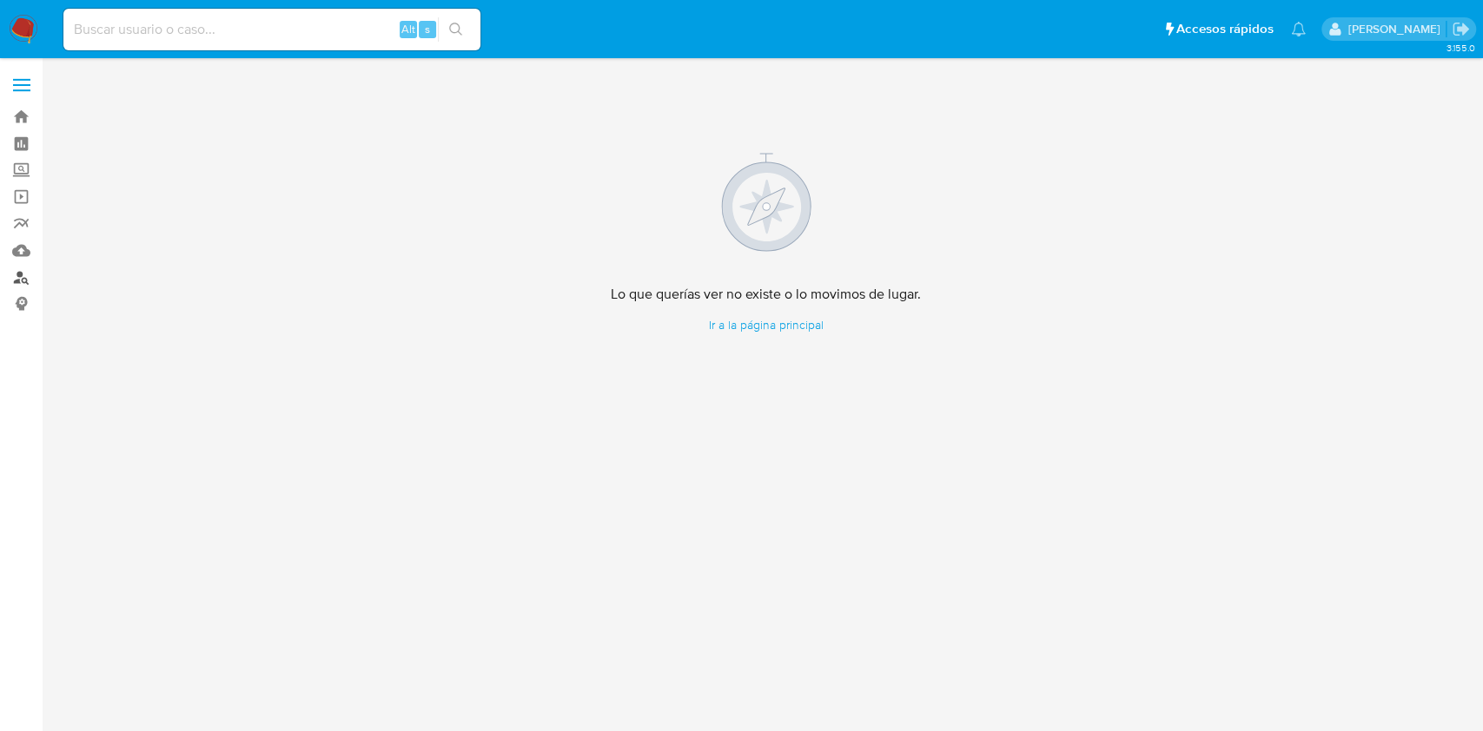
click at [17, 284] on link "Buscador de personas" at bounding box center [103, 277] width 207 height 27
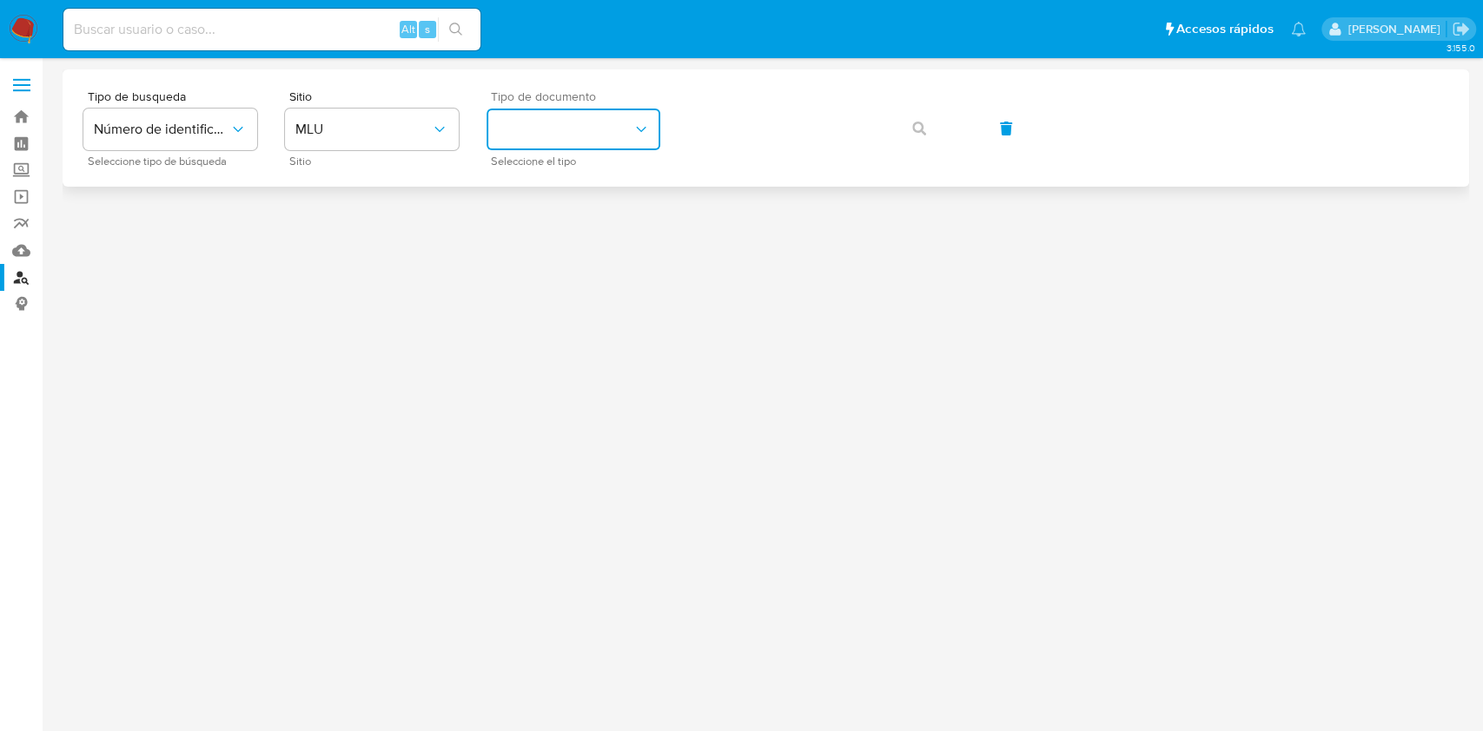
click at [518, 141] on button "identificationType" at bounding box center [573, 130] width 174 height 42
click at [519, 180] on div "CI CI" at bounding box center [568, 184] width 142 height 59
click at [929, 117] on button "button" at bounding box center [919, 129] width 59 height 42
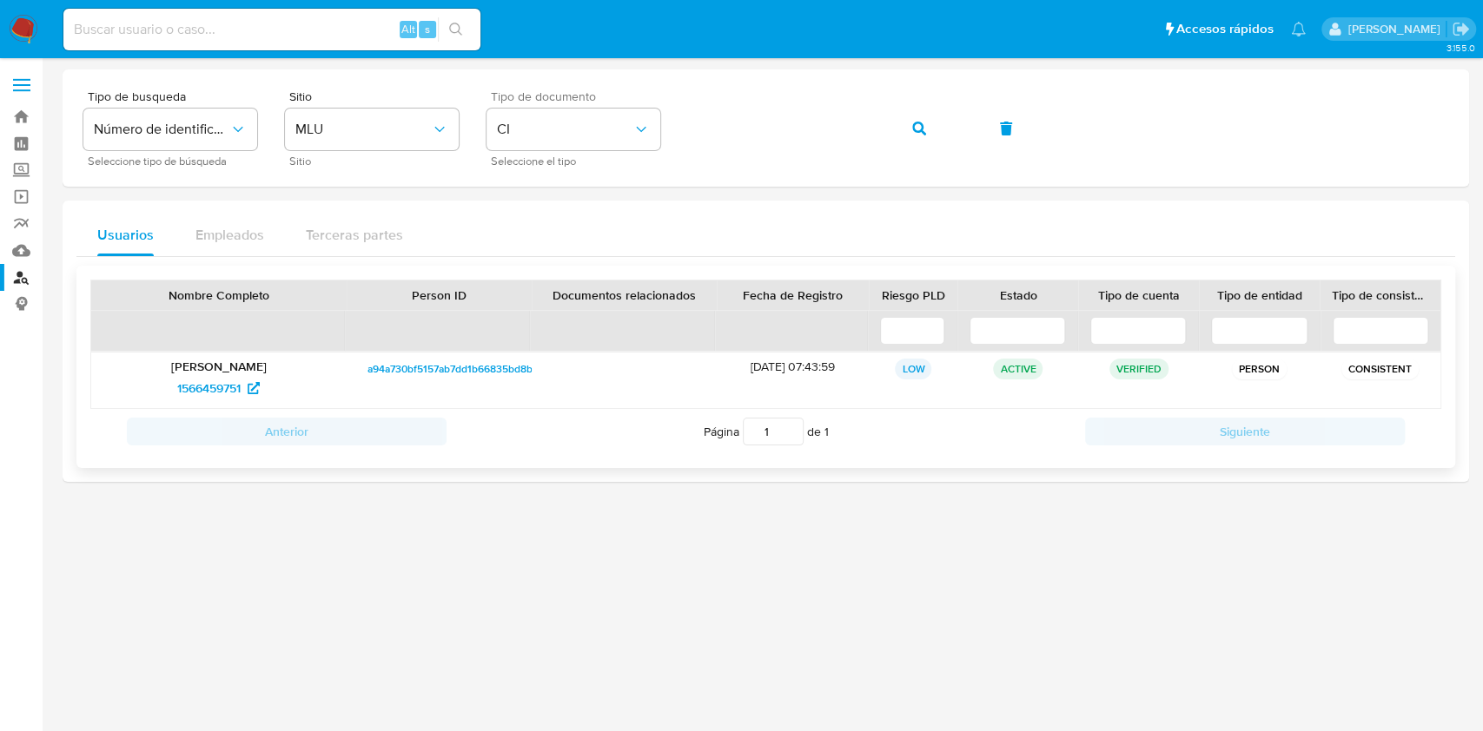
click at [413, 378] on span "a94a730bf5157ab7dd1b66835bd8b7fb" at bounding box center [457, 369] width 180 height 21
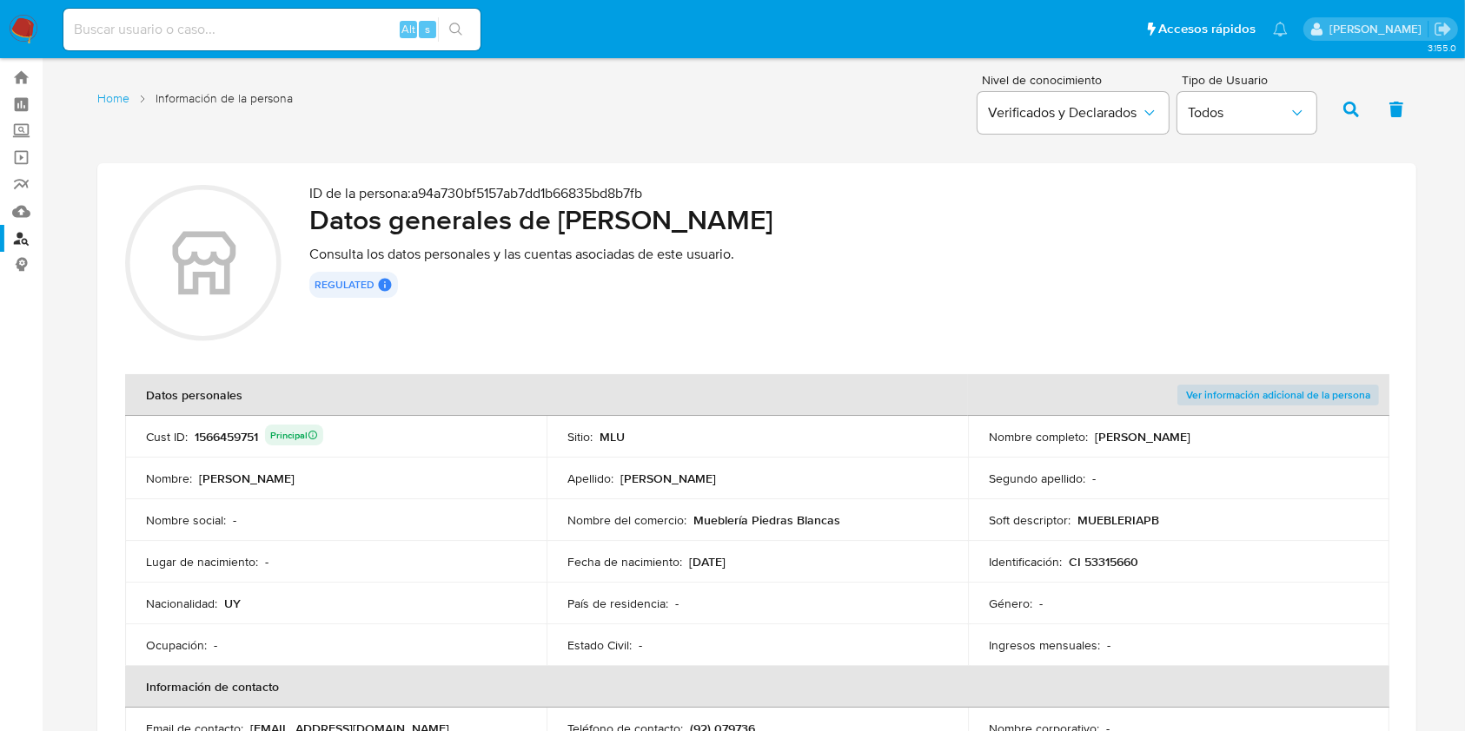
scroll to position [46, 0]
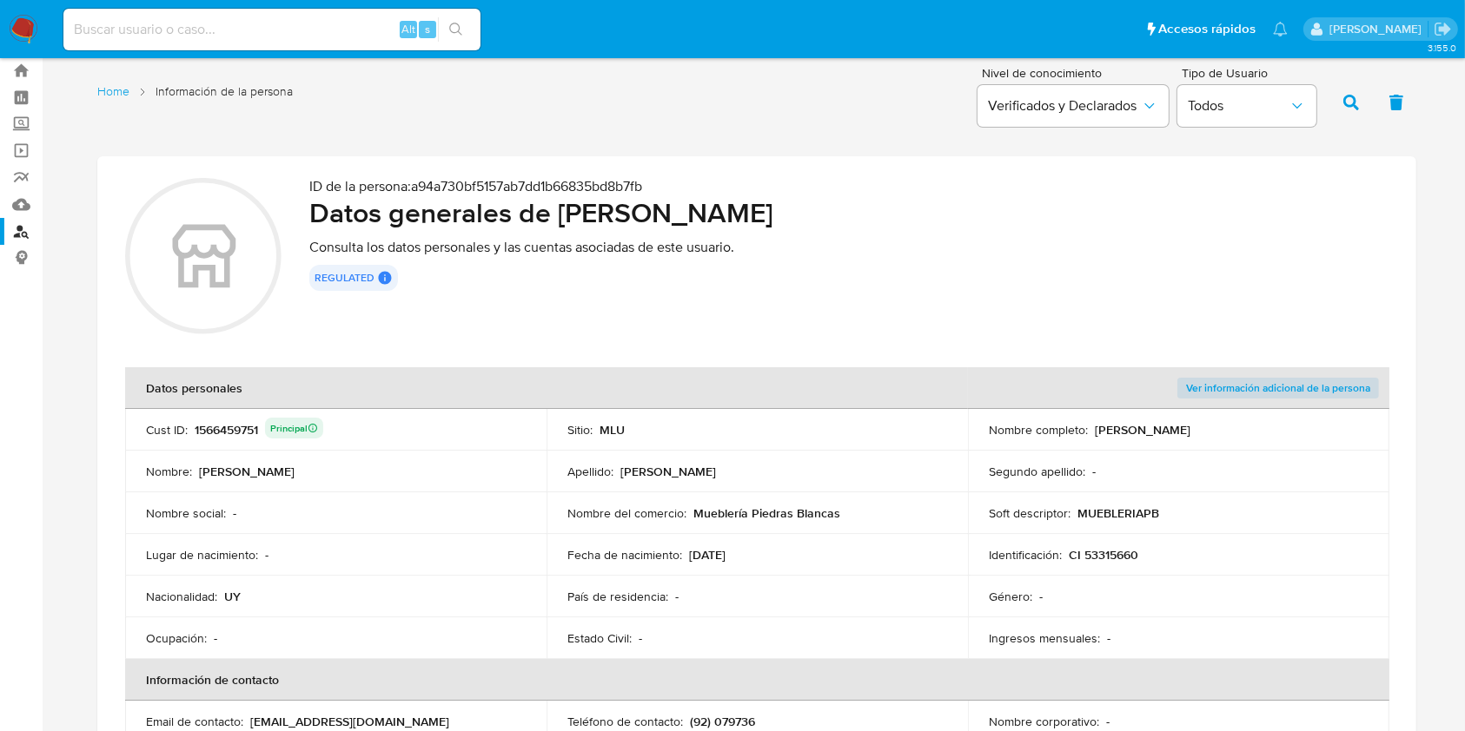
click at [46, 33] on nav "Pausado Ver notificaciones Alt s Accesos rápidos Presiona las siguientes teclas…" at bounding box center [732, 29] width 1465 height 58
click at [27, 31] on img at bounding box center [24, 30] width 30 height 30
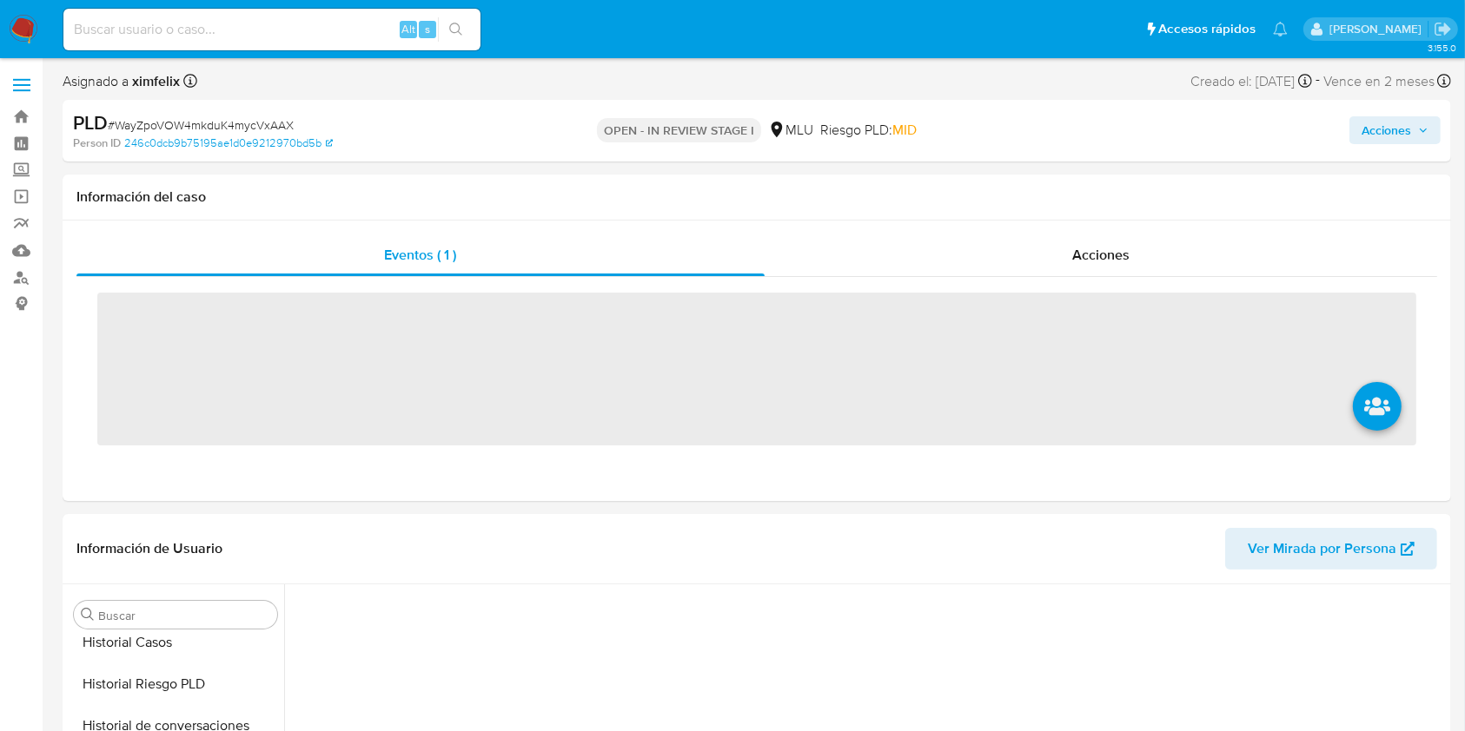
scroll to position [776, 0]
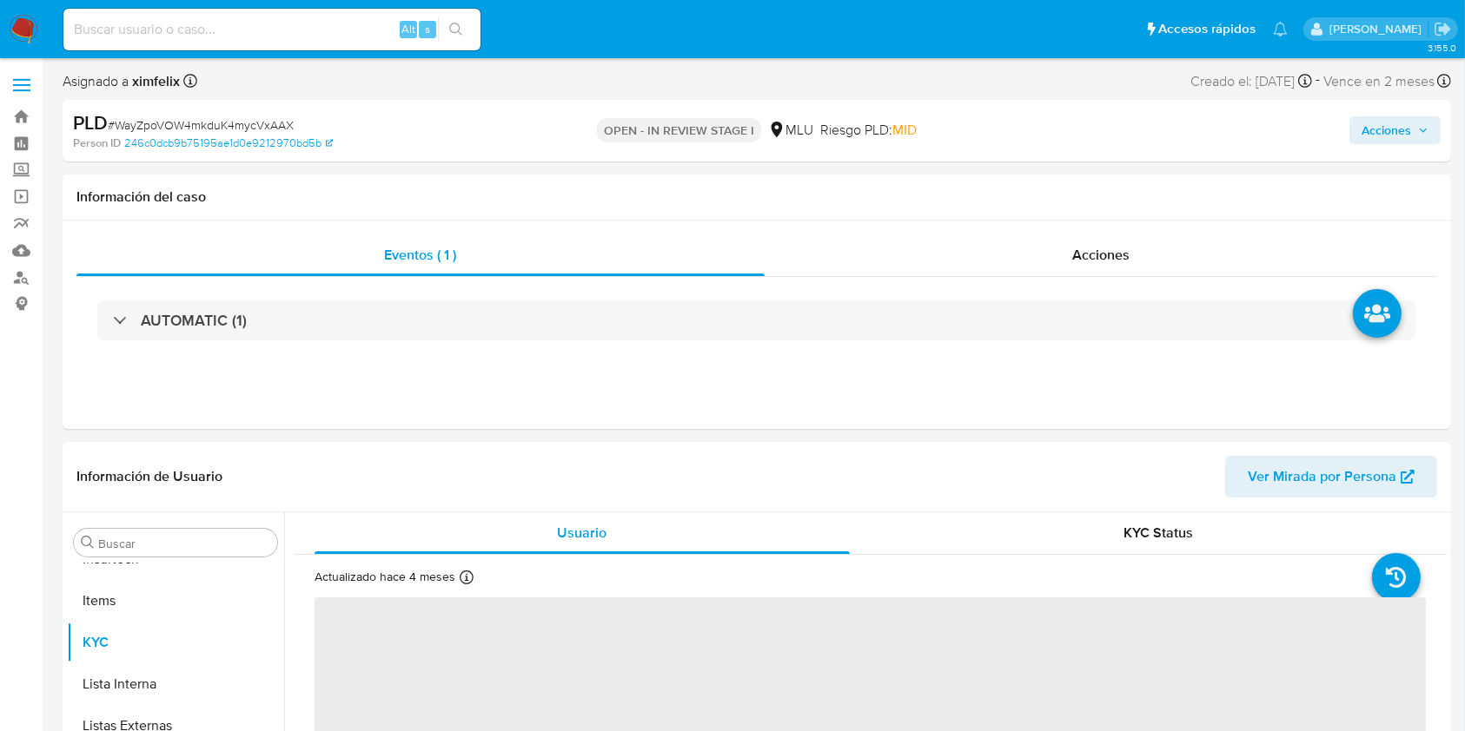
select select "10"
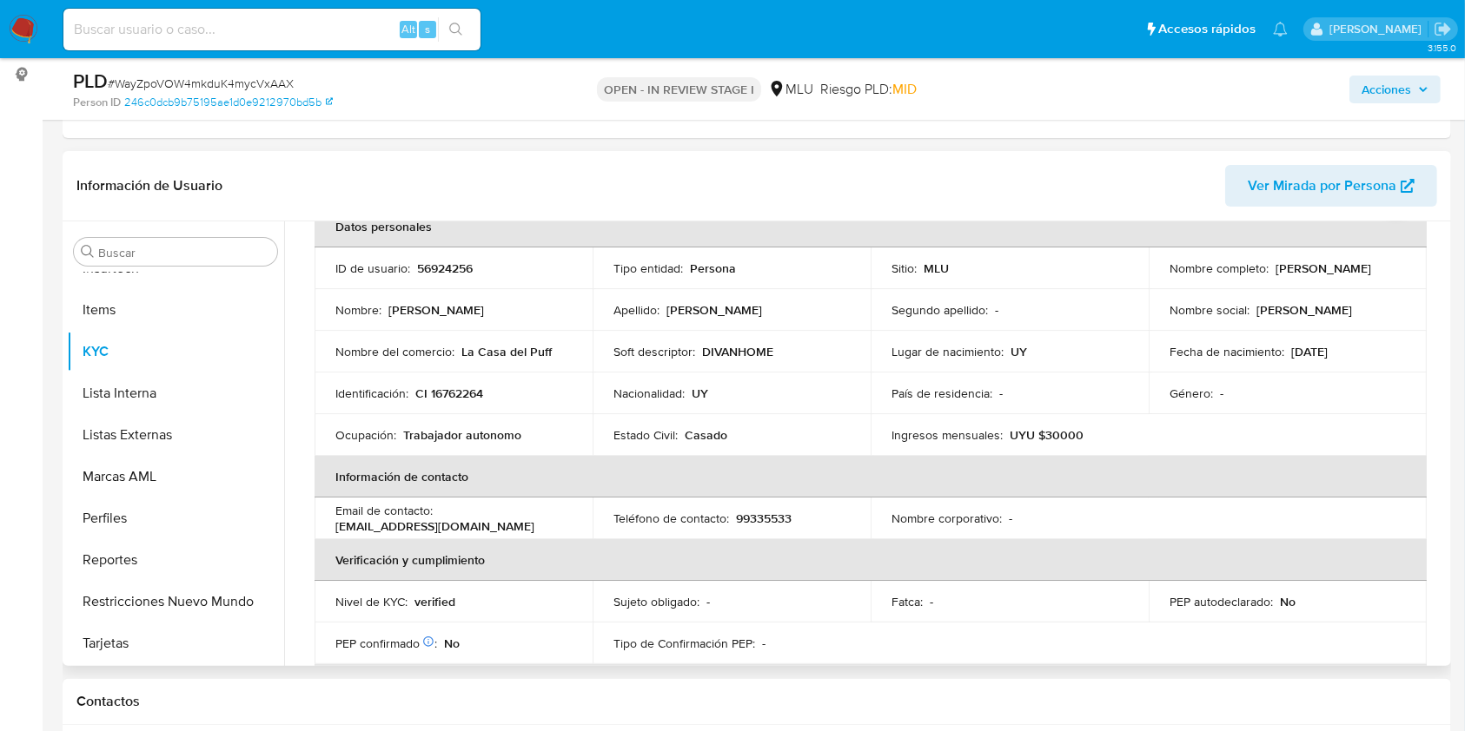
scroll to position [96, 0]
click at [1275, 472] on th "Información de contacto" at bounding box center [870, 480] width 1112 height 42
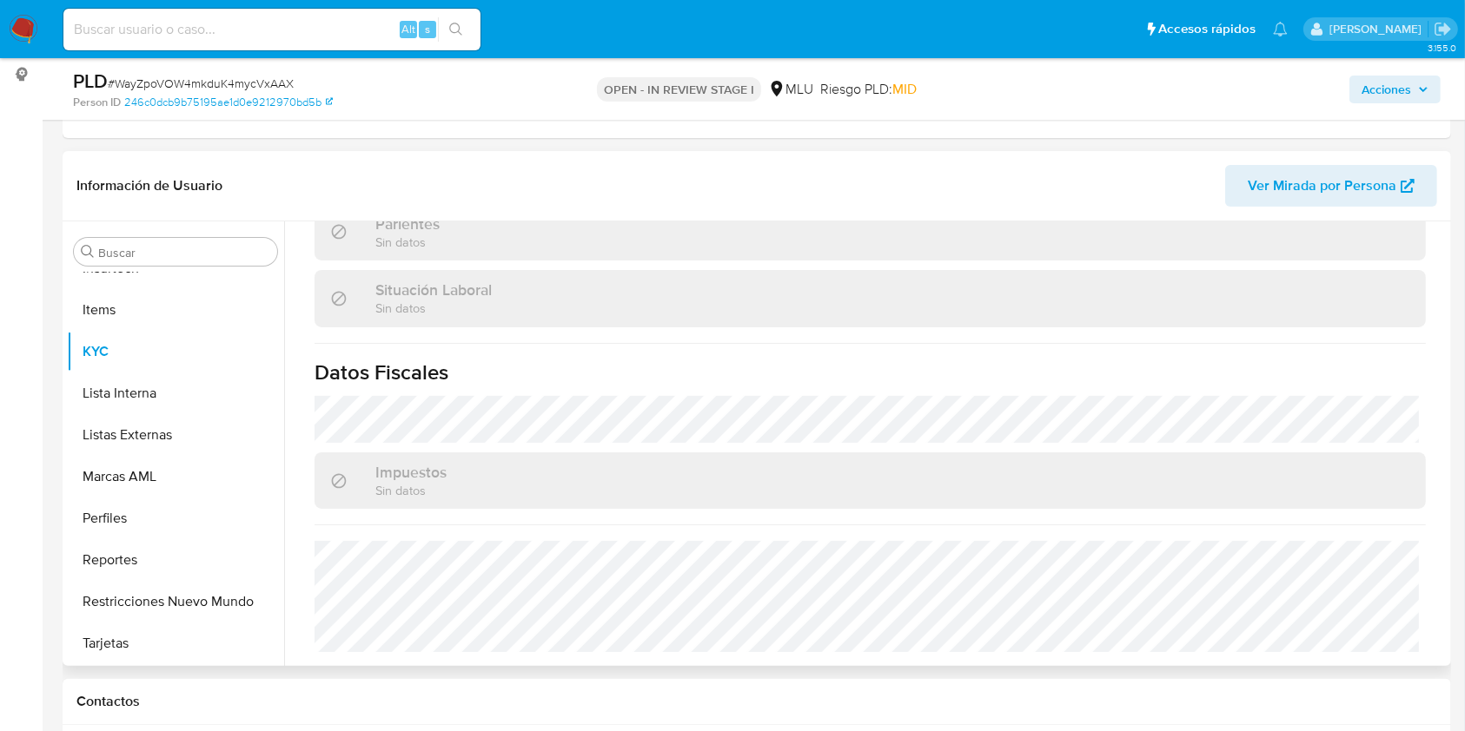
scroll to position [0, 0]
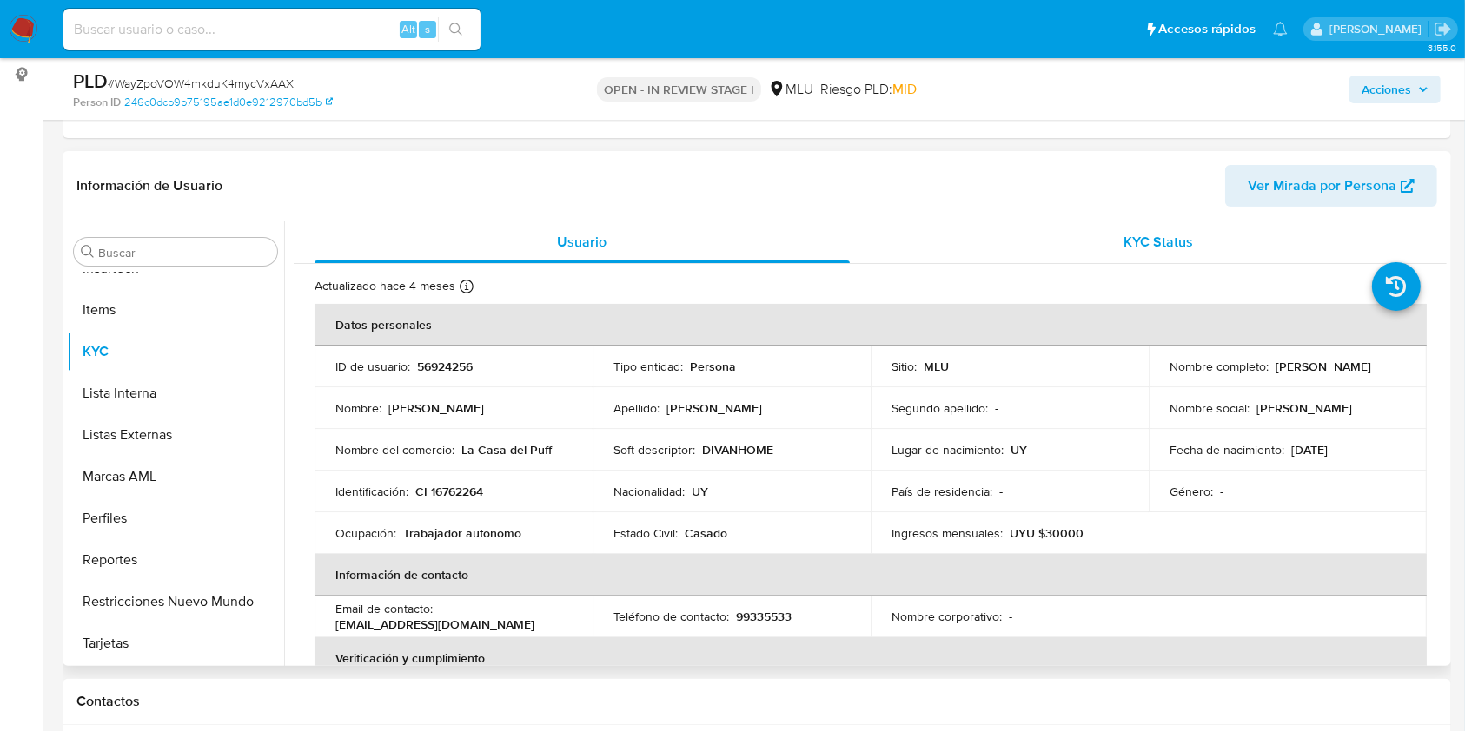
click at [1247, 254] on div "KYC Status" at bounding box center [1158, 243] width 535 height 42
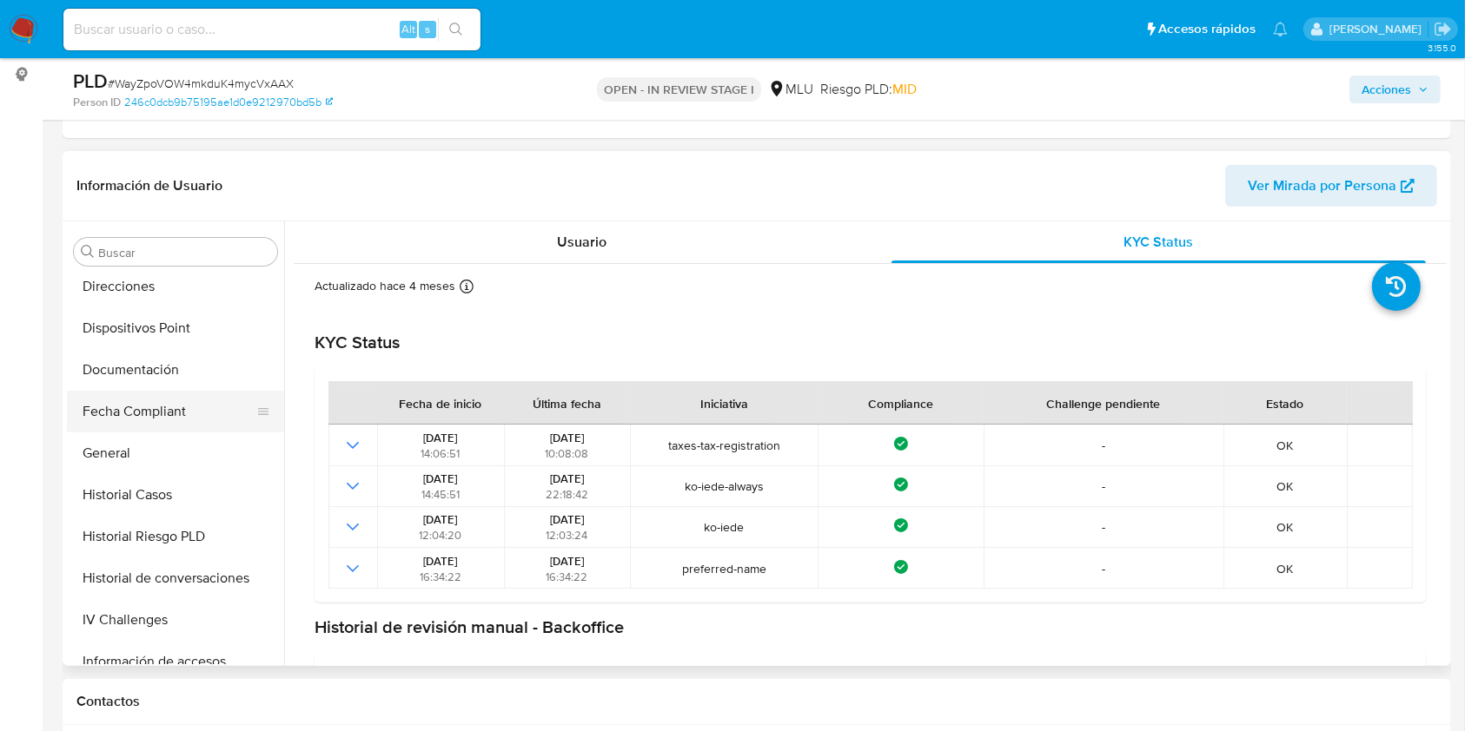
scroll to position [336, 0]
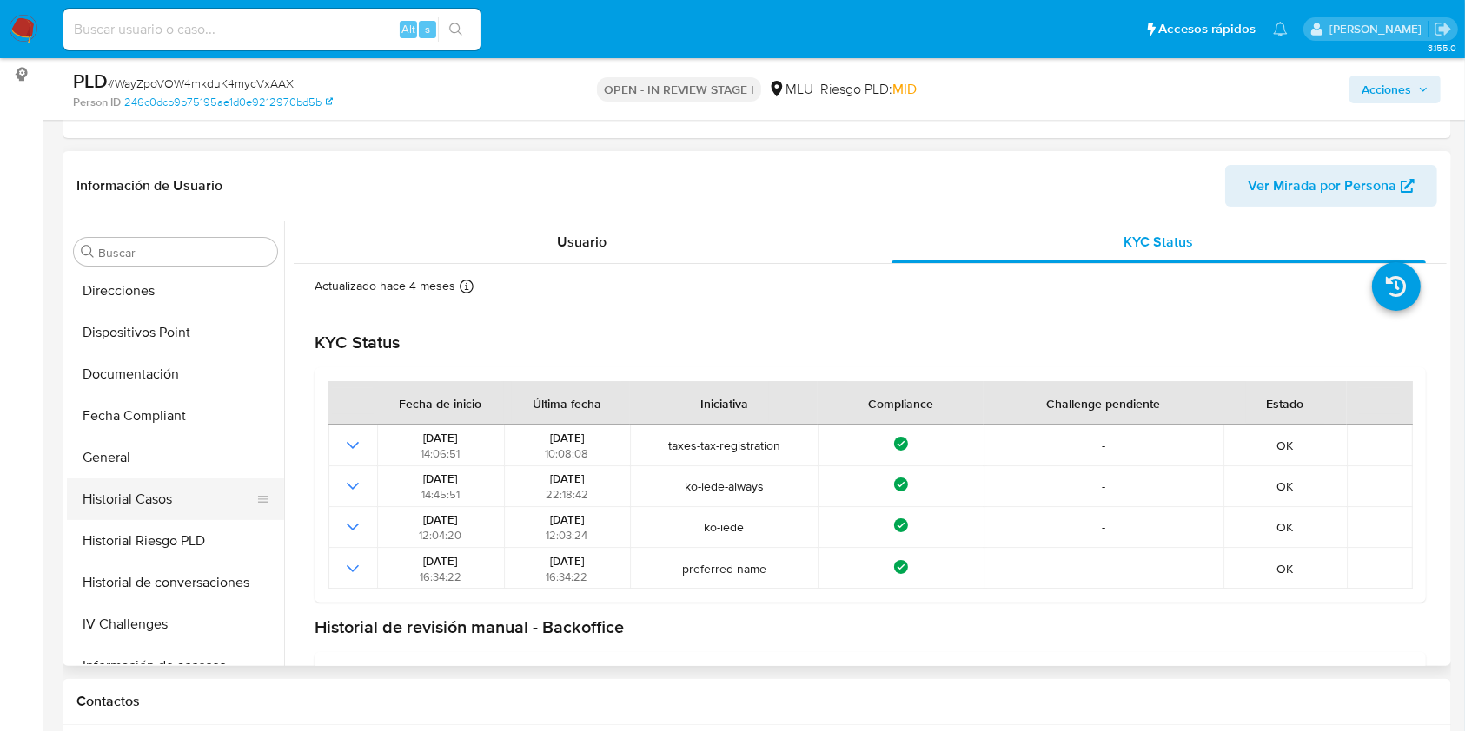
click at [156, 487] on button "Historial Casos" at bounding box center [168, 500] width 203 height 42
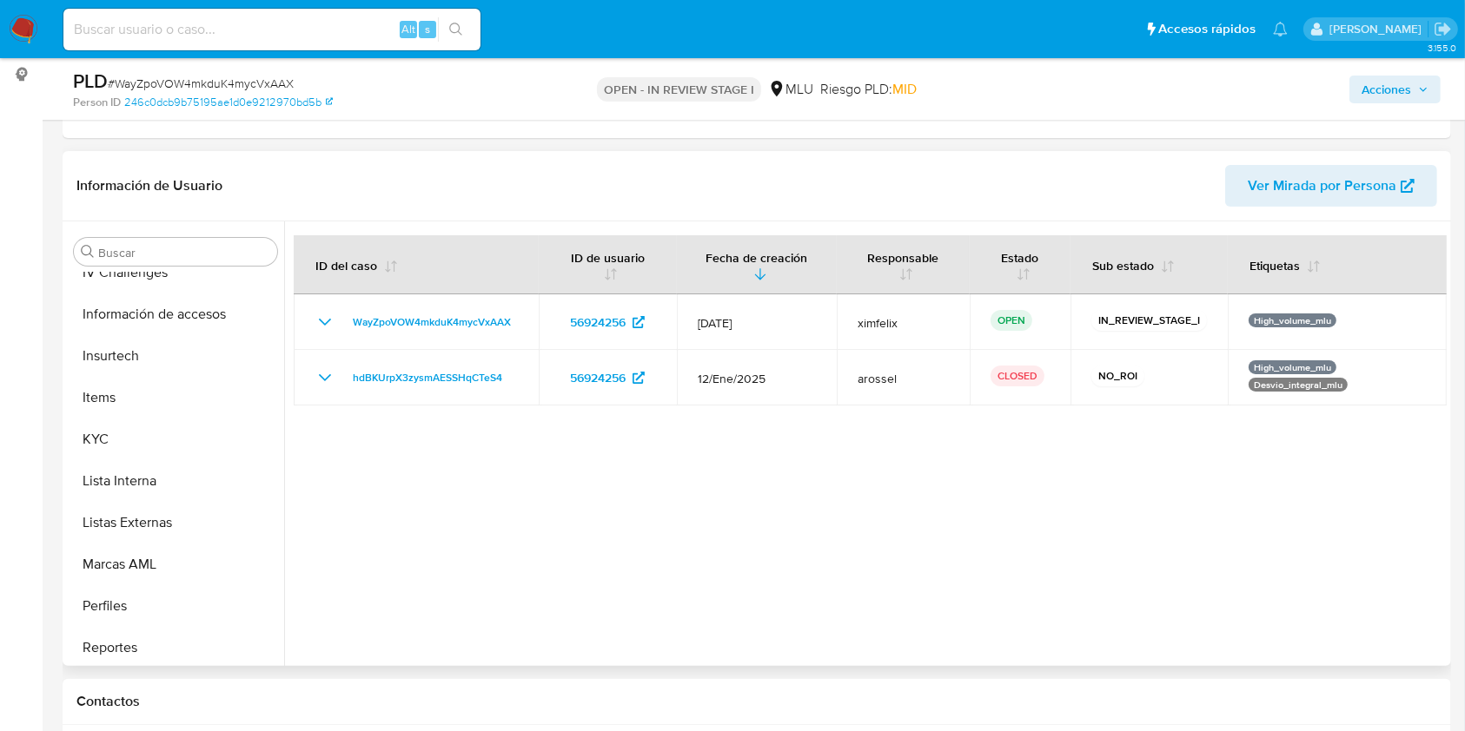
scroll to position [776, 0]
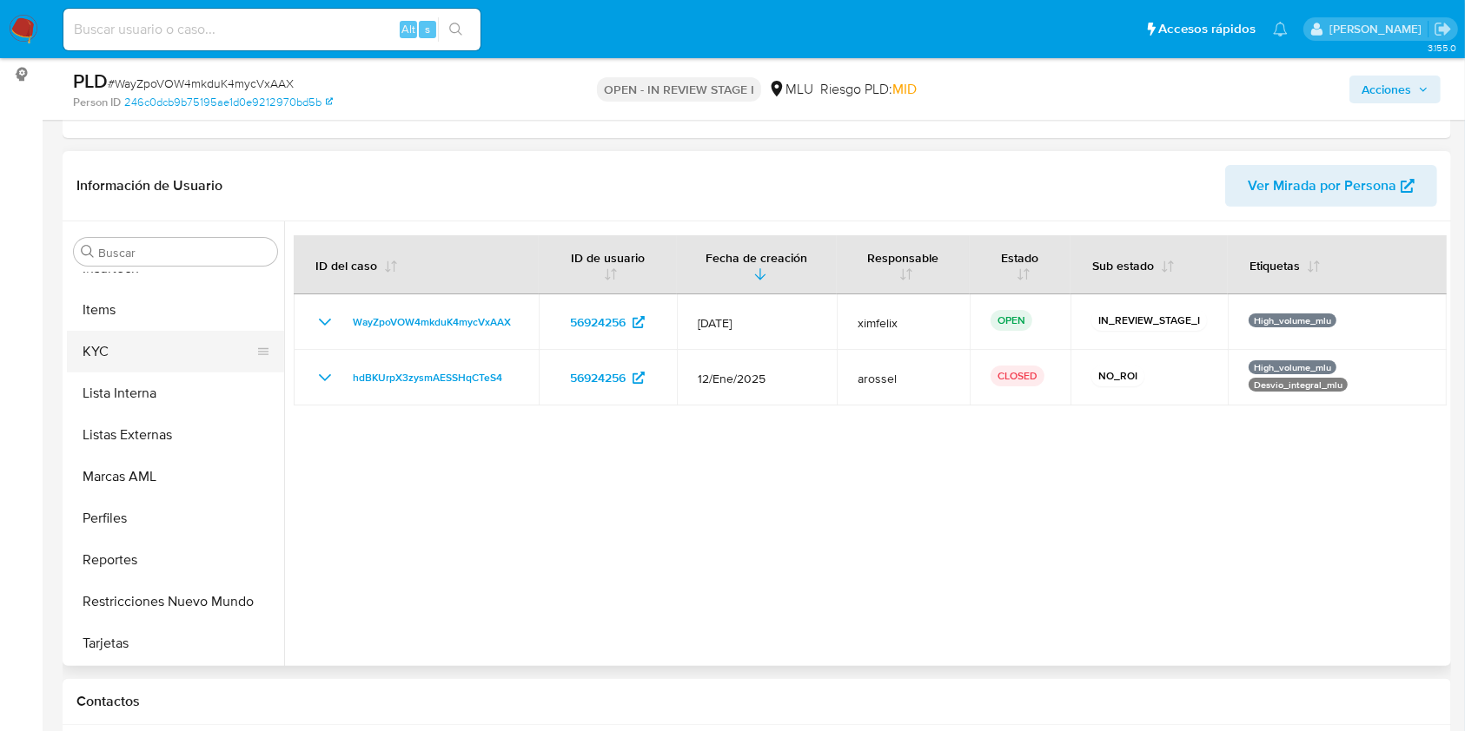
click at [148, 360] on button "KYC" at bounding box center [168, 352] width 203 height 42
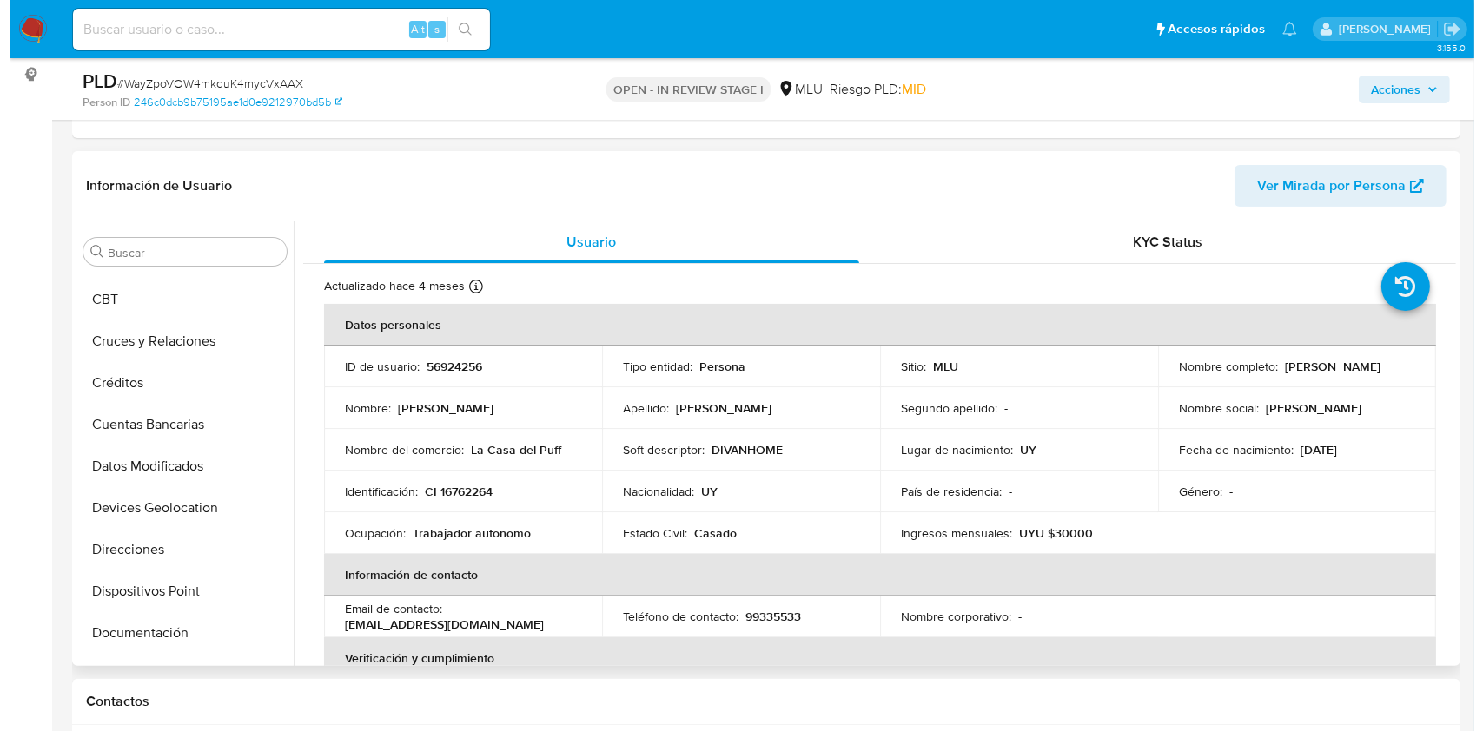
scroll to position [0, 0]
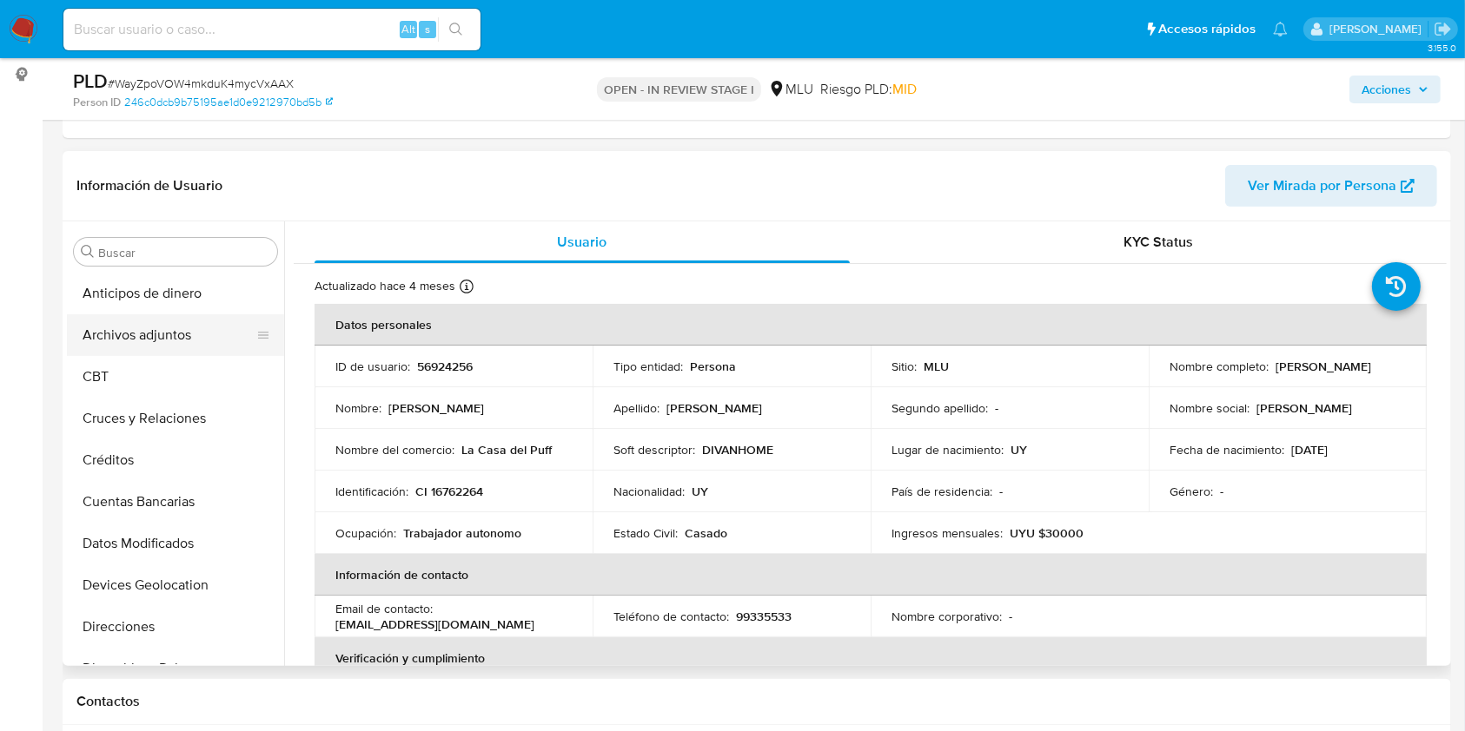
click at [162, 330] on button "Archivos adjuntos" at bounding box center [168, 335] width 203 height 42
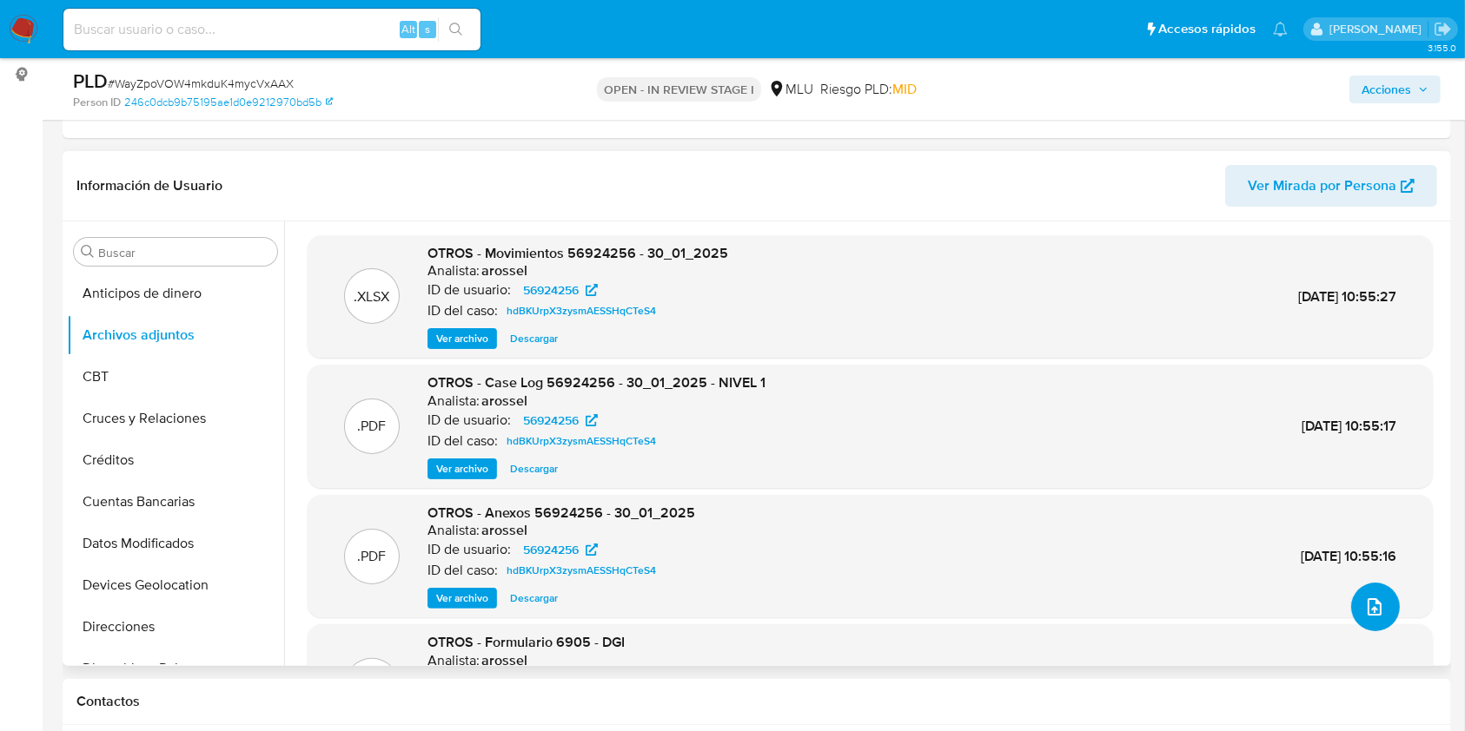
click at [1374, 598] on span "upload-file" at bounding box center [1374, 607] width 21 height 21
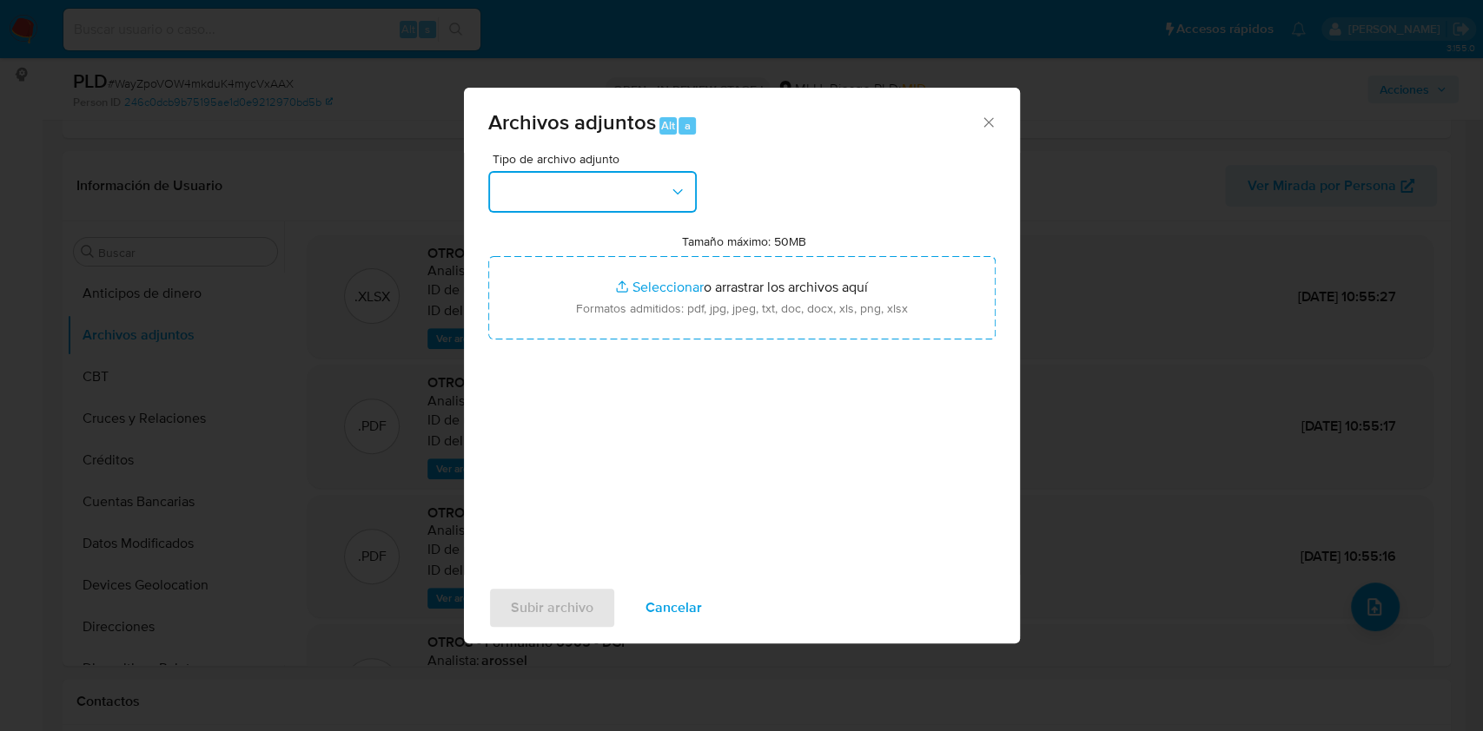
click at [546, 198] on button "button" at bounding box center [592, 192] width 208 height 42
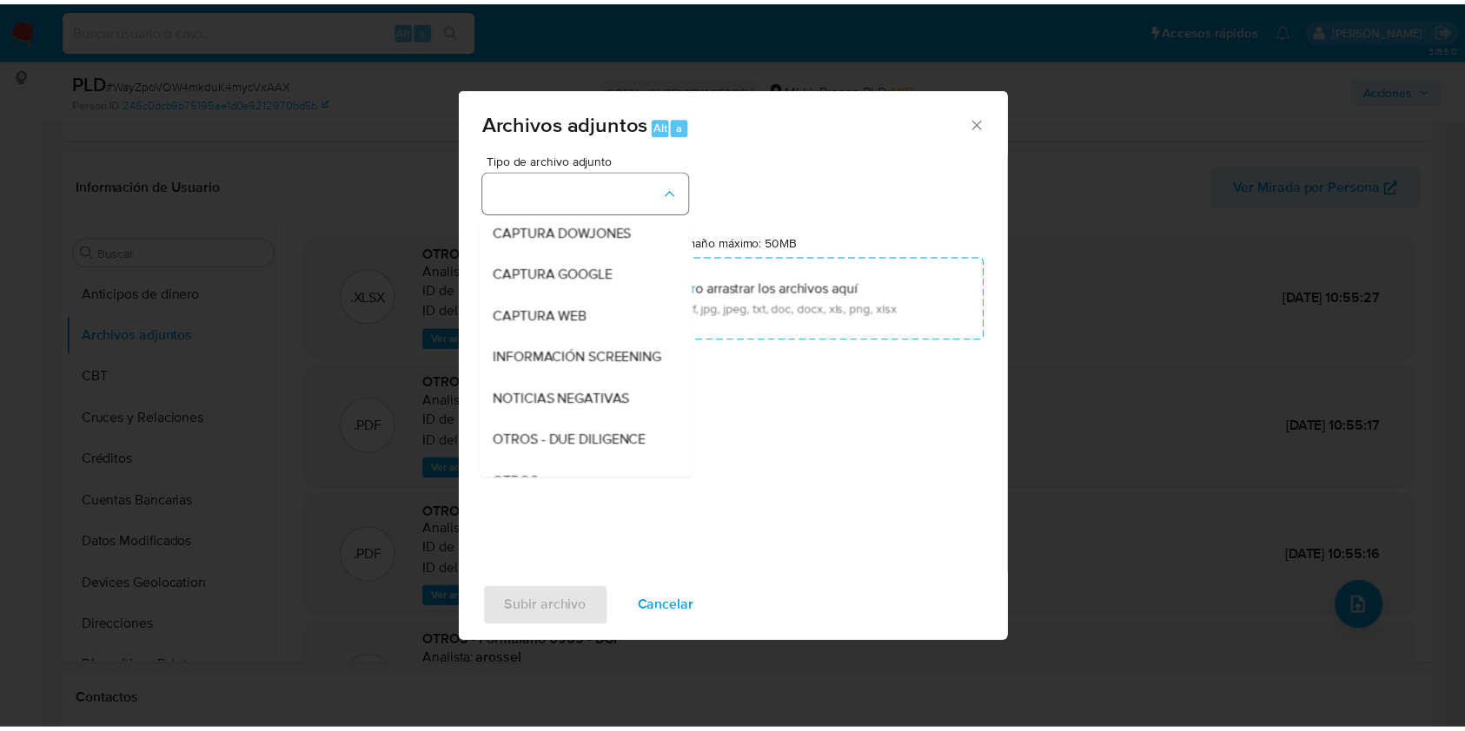
scroll to position [90, 0]
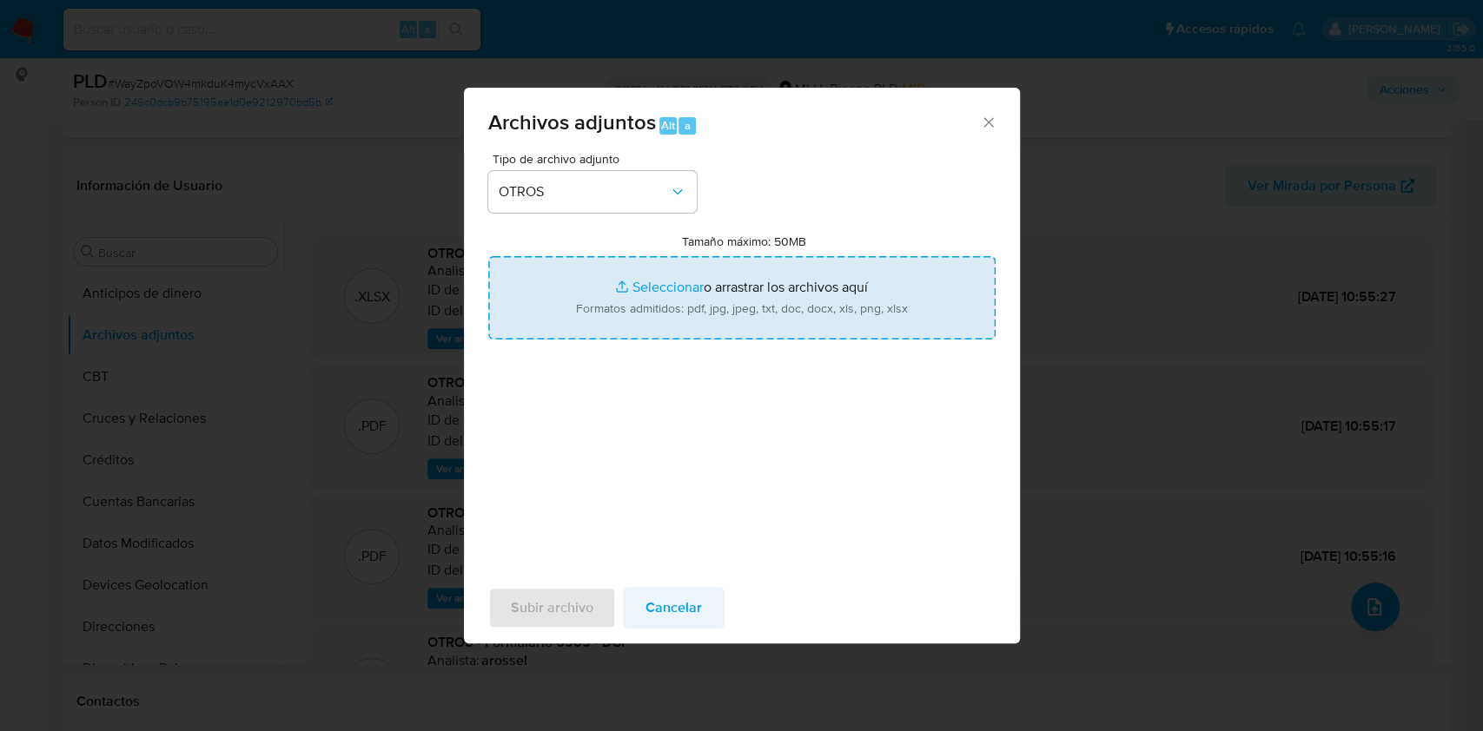
type input "C:\fakepath\CASE LOG 56924256 18_08_2025 - NIVEL 1.pdf"
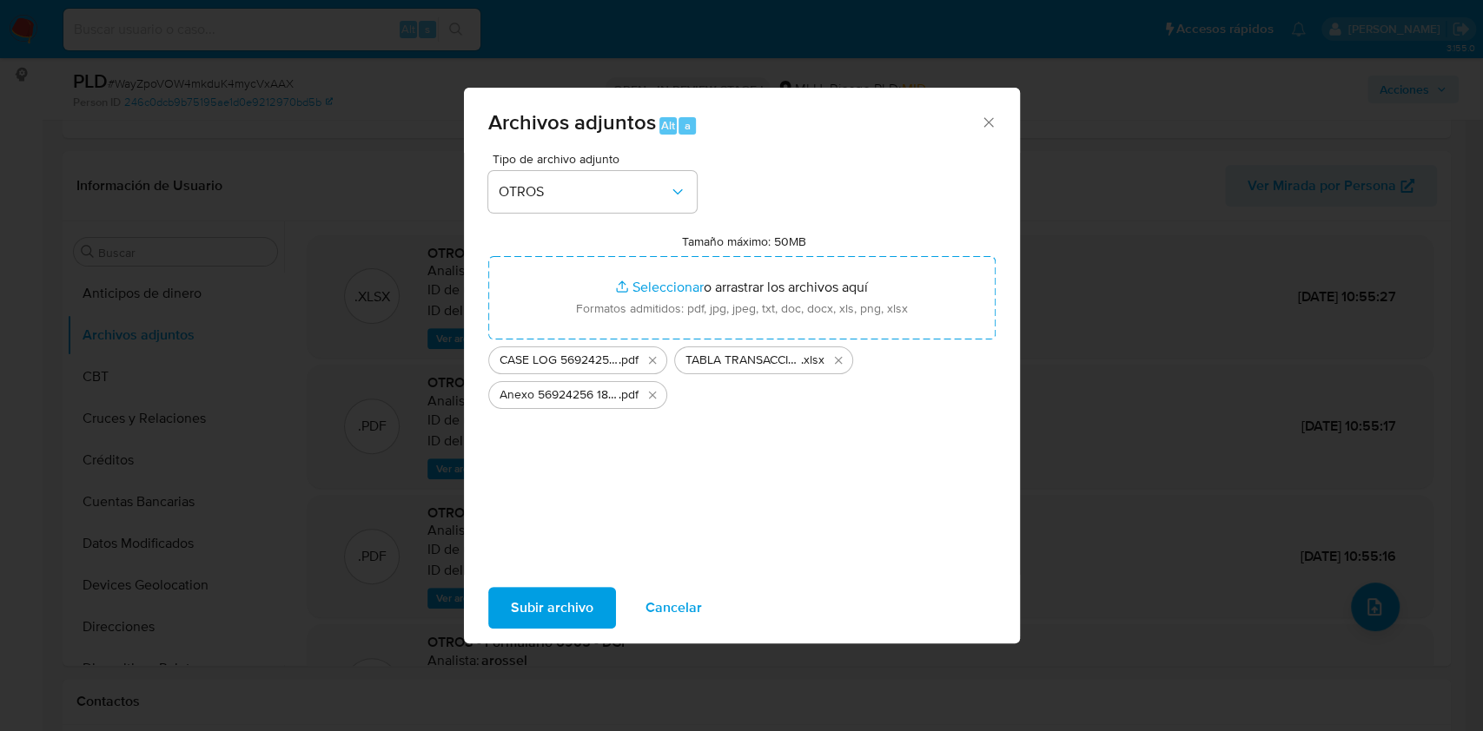
click at [536, 601] on span "Subir archivo" at bounding box center [552, 608] width 83 height 38
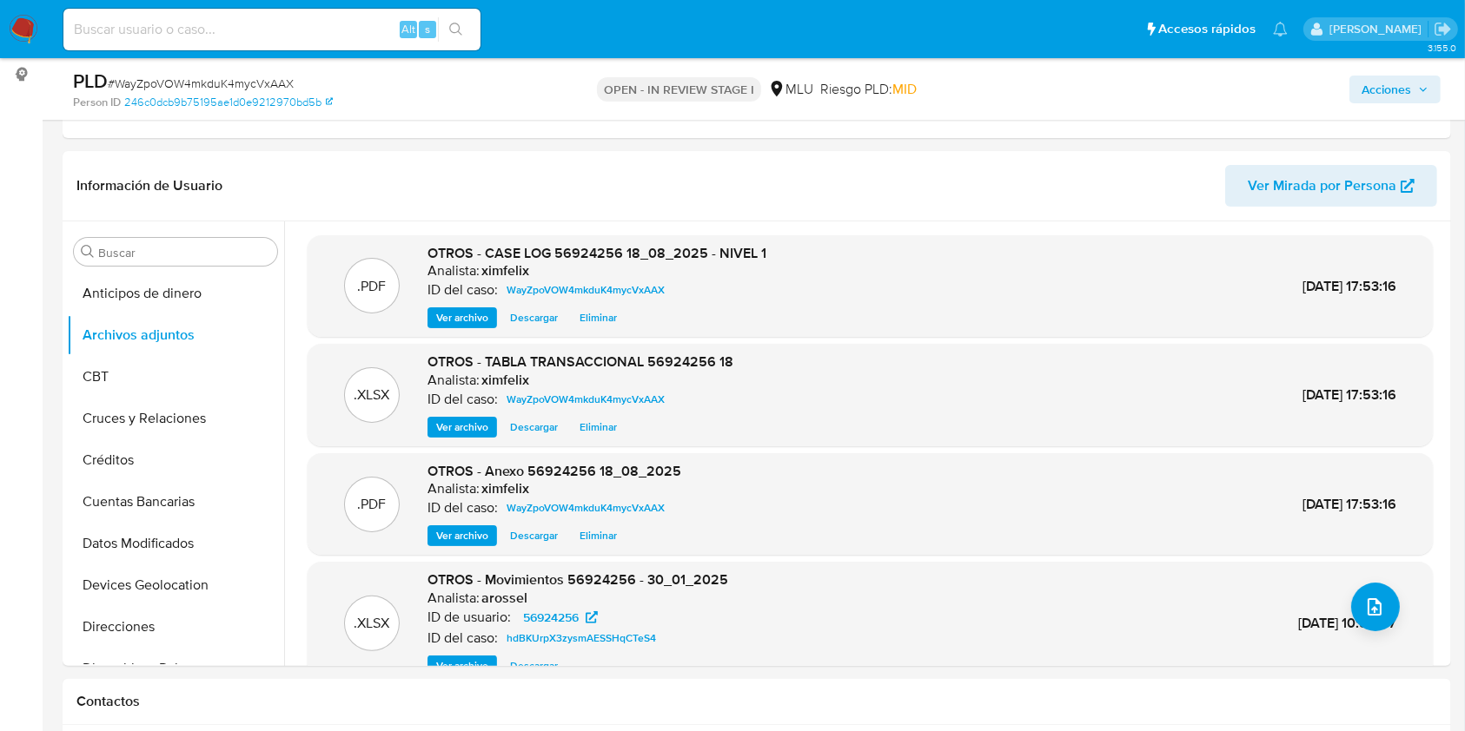
click at [1376, 95] on span "Acciones" at bounding box center [1386, 90] width 50 height 28
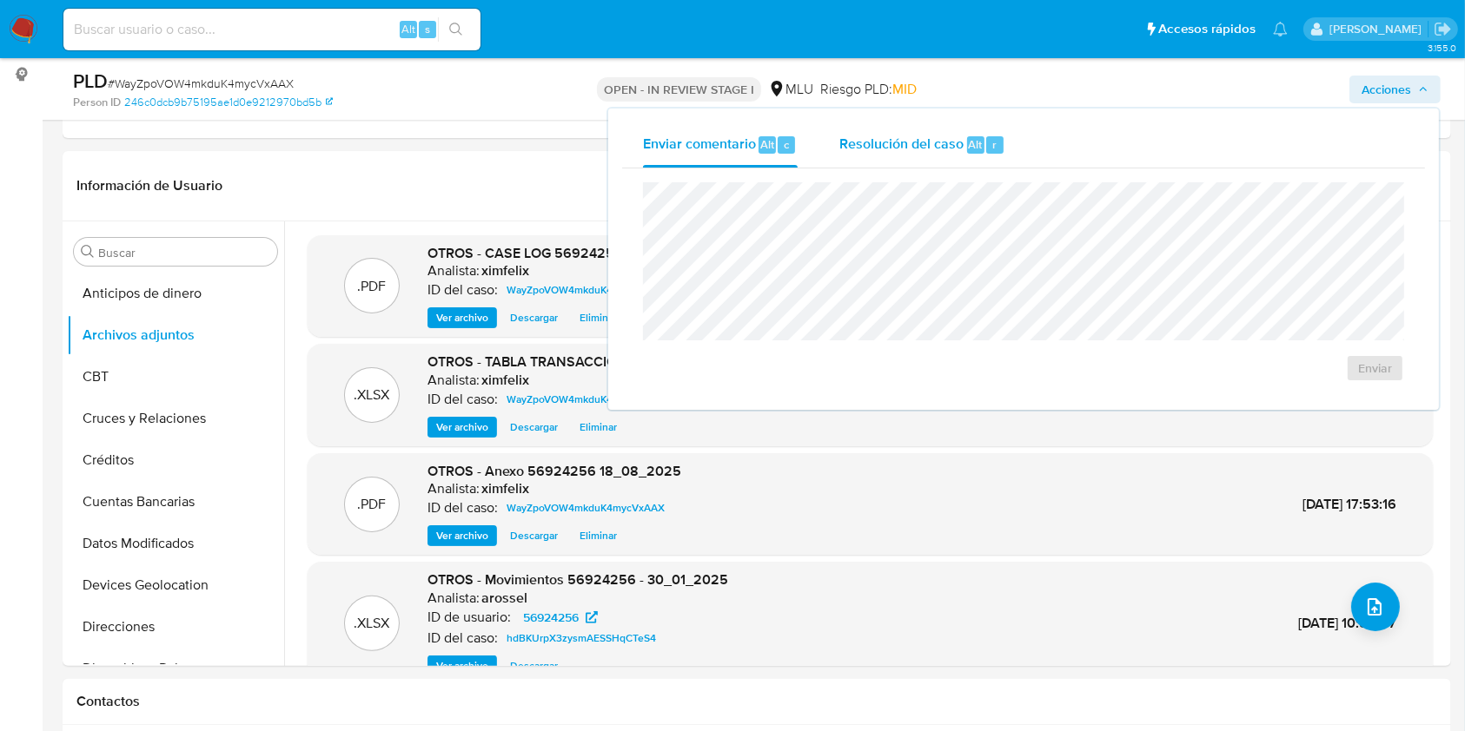
click at [910, 144] on span "Resolución del caso" at bounding box center [901, 144] width 124 height 20
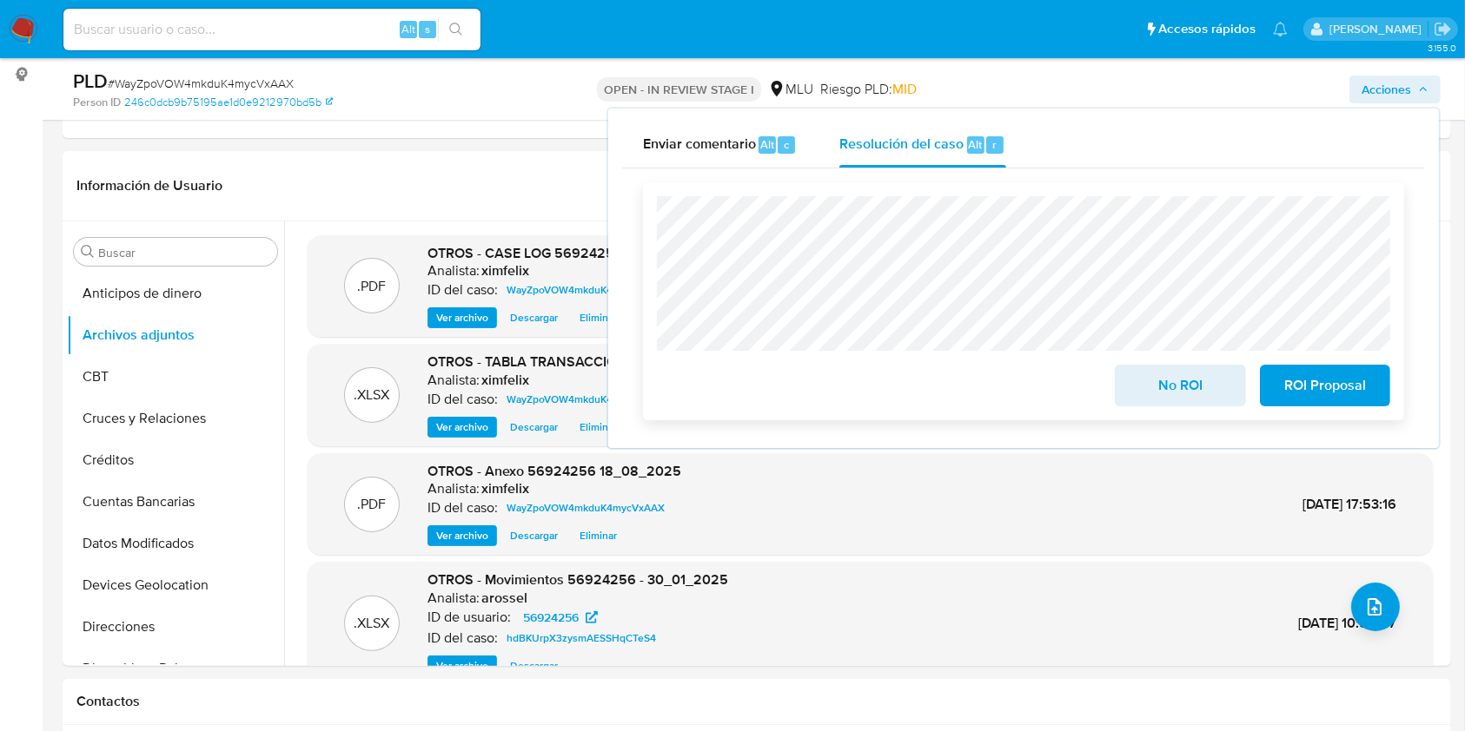
click at [1169, 390] on span "No ROI" at bounding box center [1179, 386] width 85 height 38
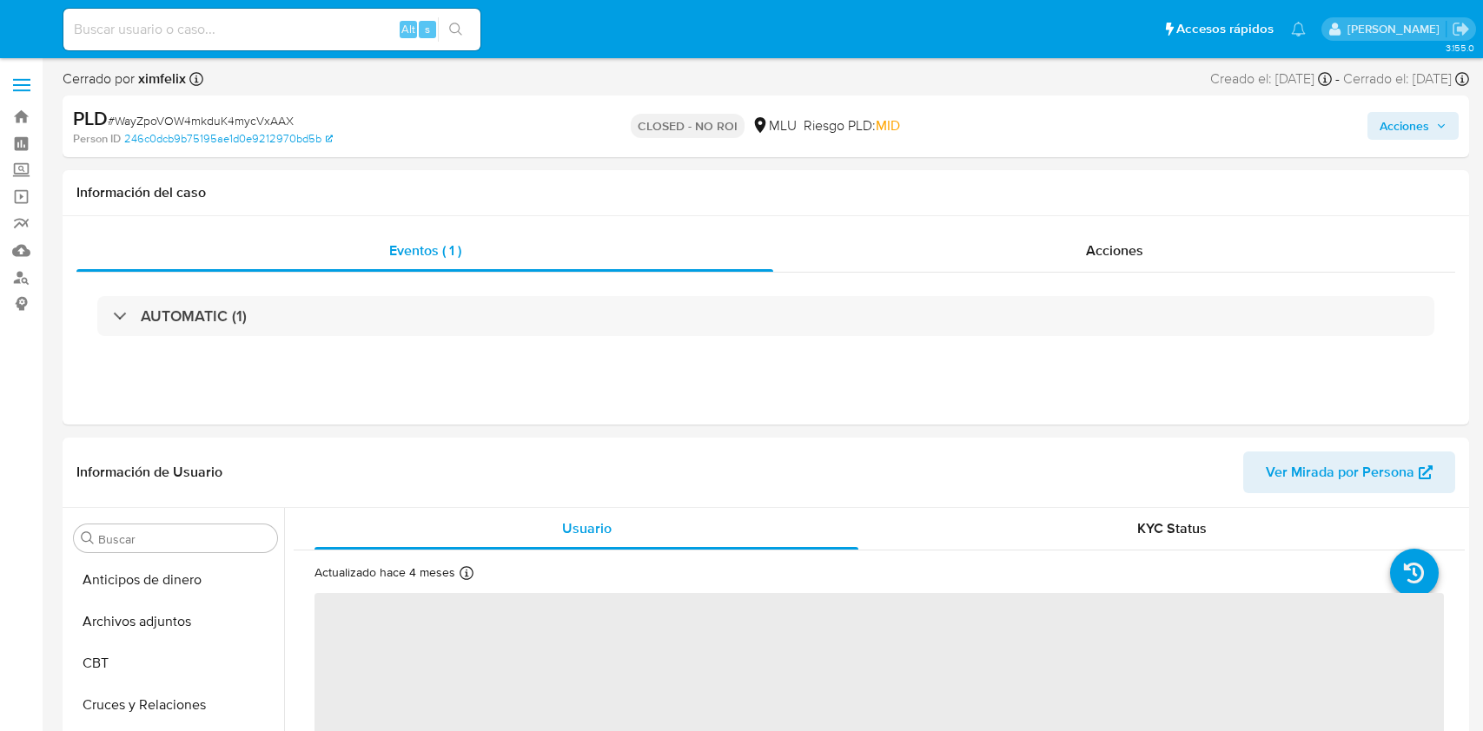
select select "10"
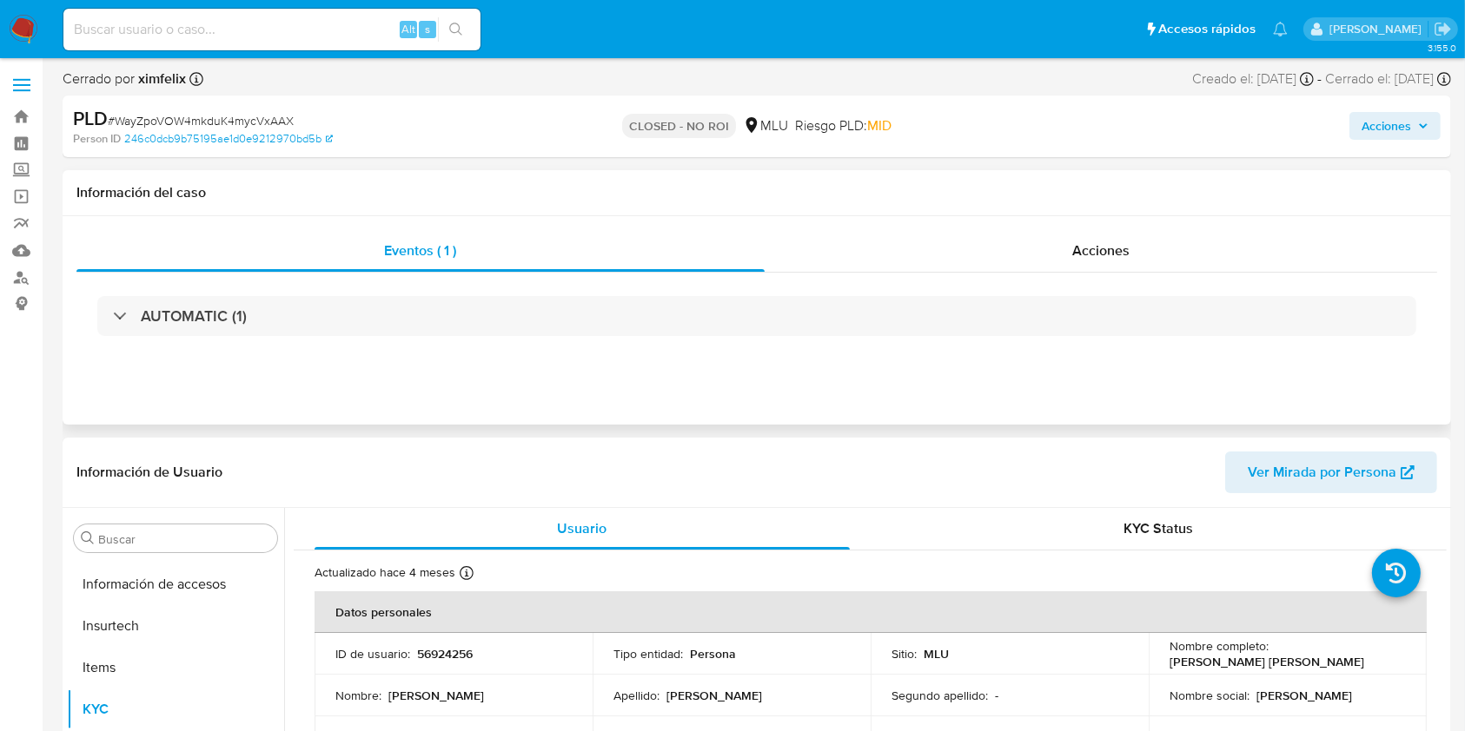
scroll to position [776, 0]
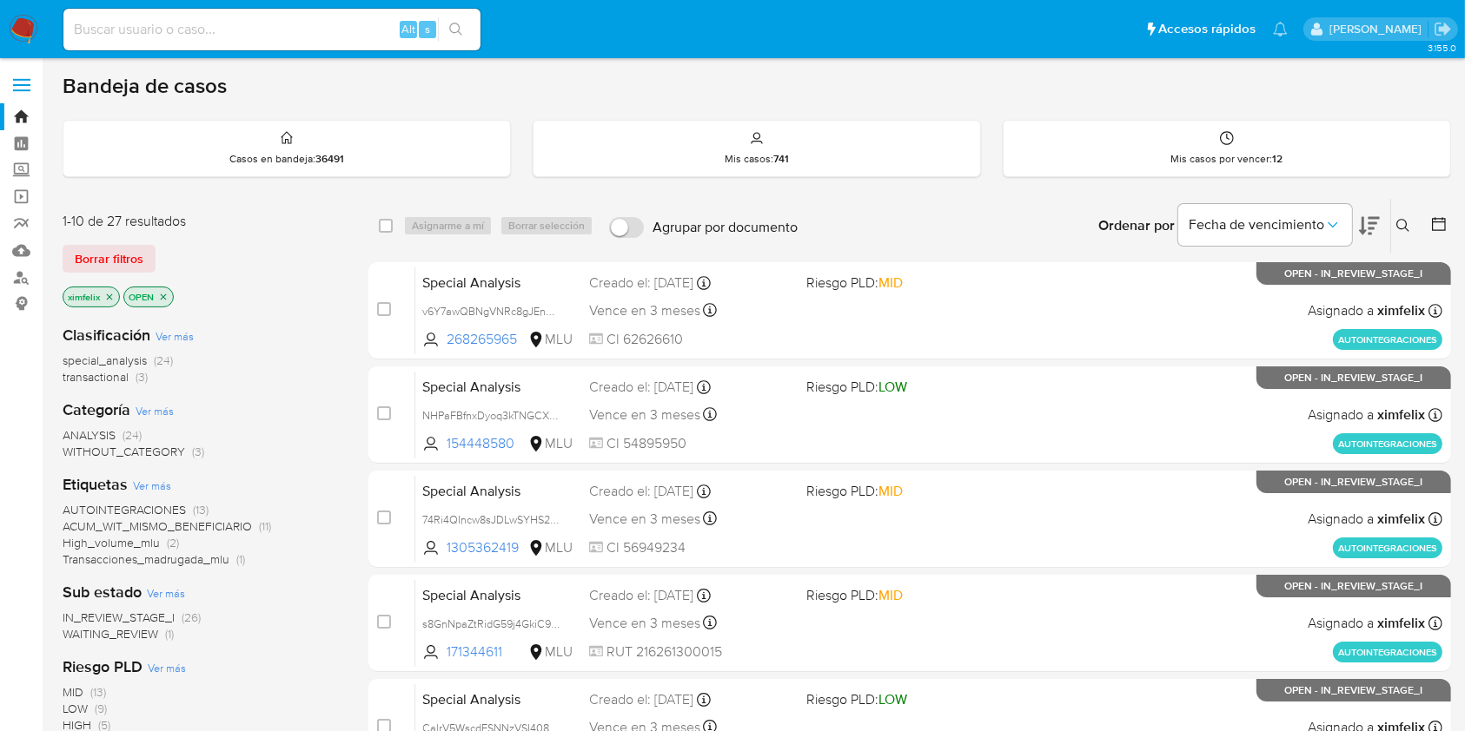
click at [109, 630] on span "WAITING_REVIEW" at bounding box center [111, 633] width 96 height 17
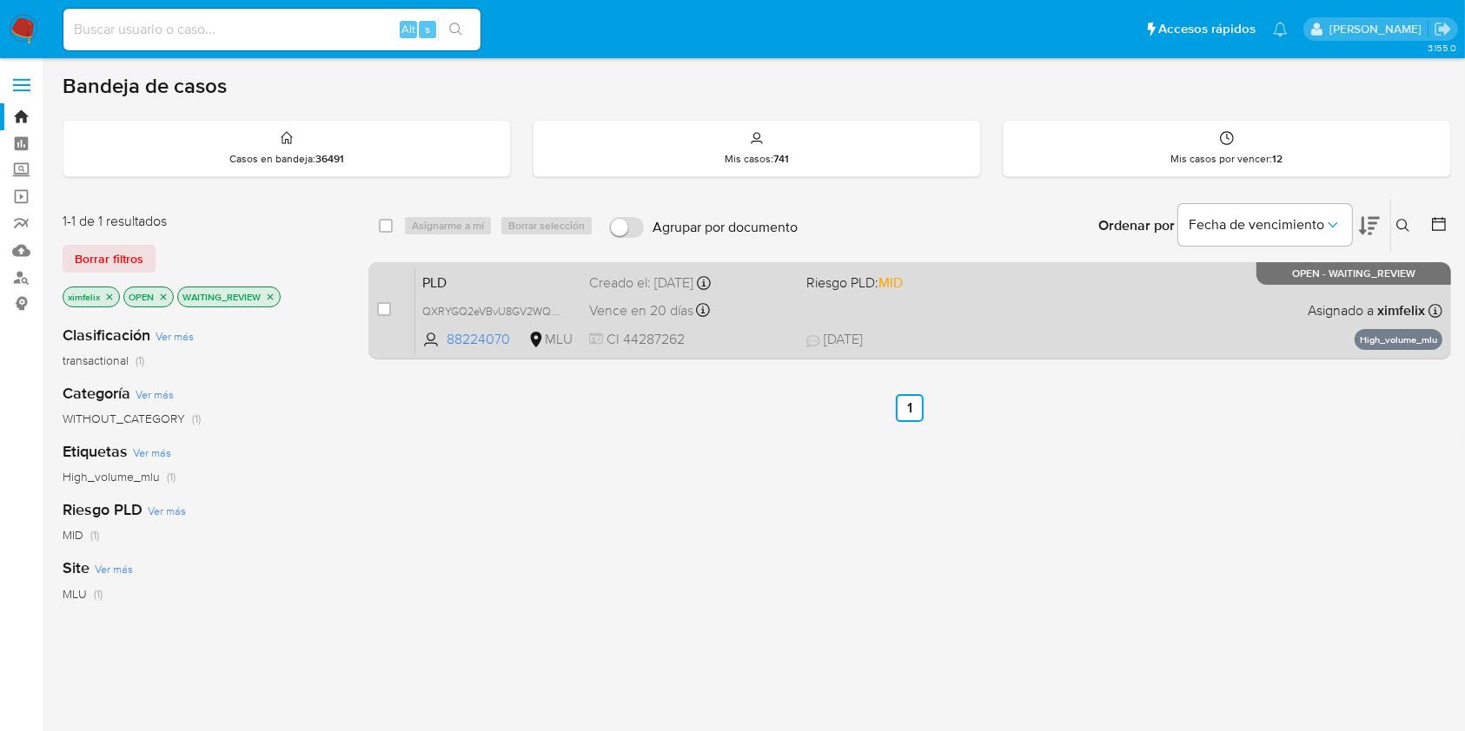
click at [945, 341] on span "[DATE] [DATE] 15:32" at bounding box center [1016, 339] width 420 height 19
click at [388, 302] on input "checkbox" at bounding box center [384, 309] width 14 height 14
checkbox input "true"
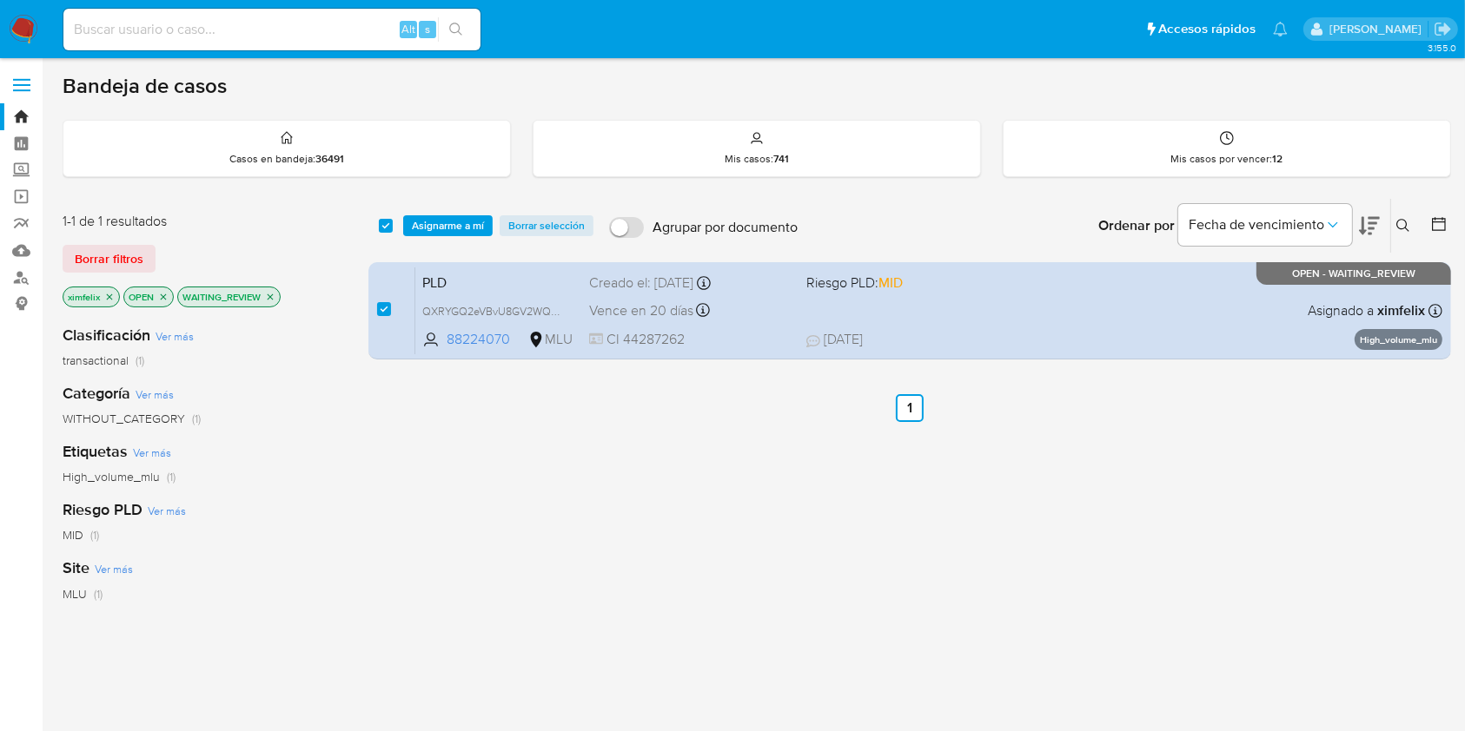
click at [510, 458] on div "select-all-cases-checkbox Asignarme a mí Borrar selección Agrupar por documento…" at bounding box center [909, 591] width 1082 height 787
click at [35, 31] on img at bounding box center [24, 30] width 30 height 30
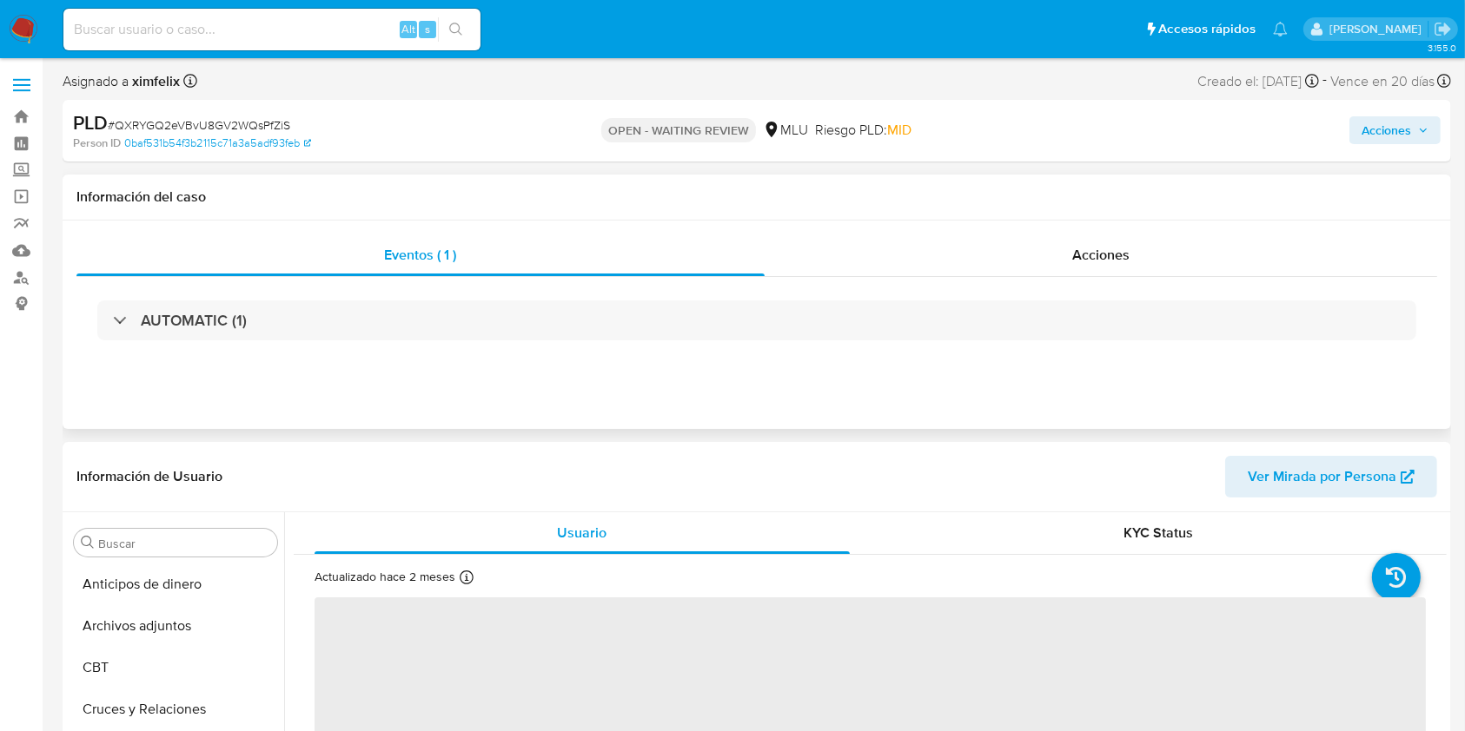
select select "10"
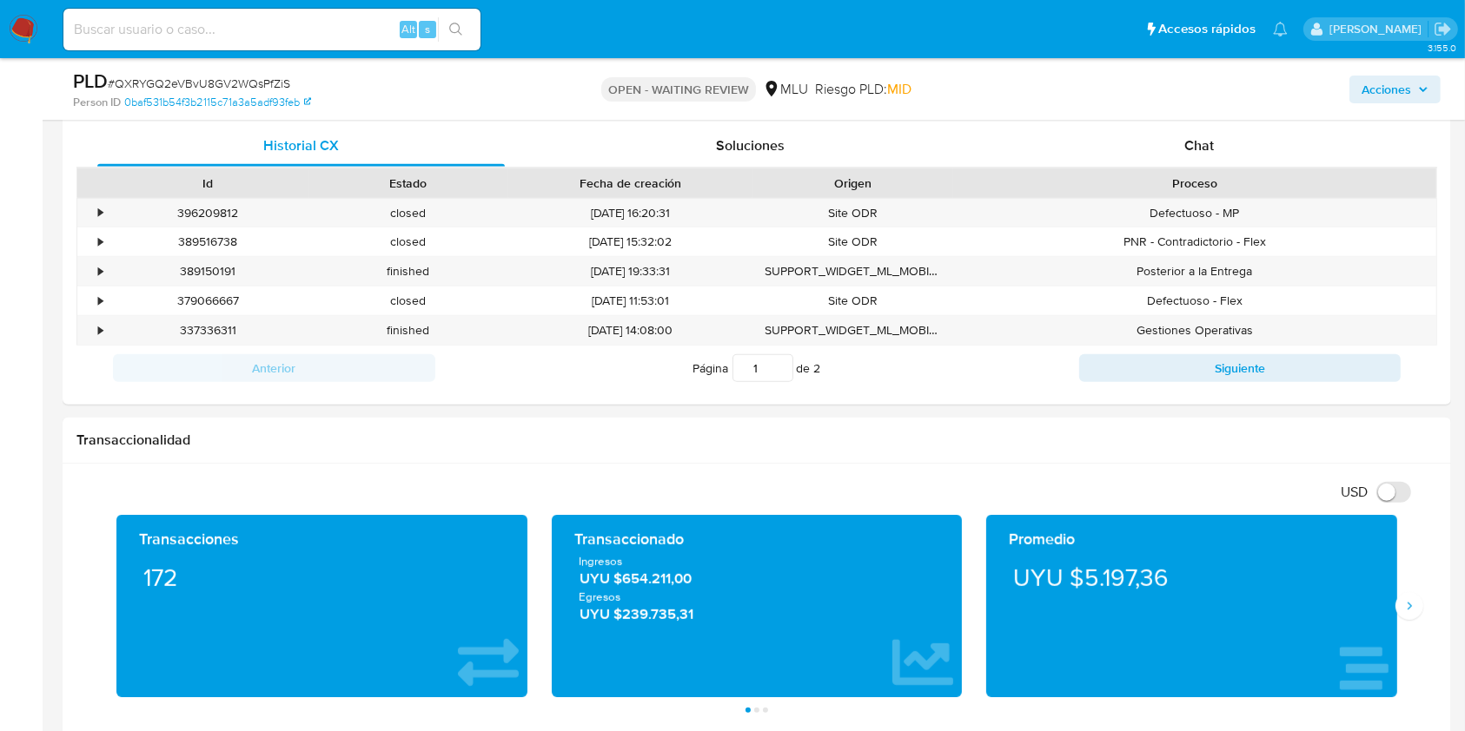
scroll to position [850, 0]
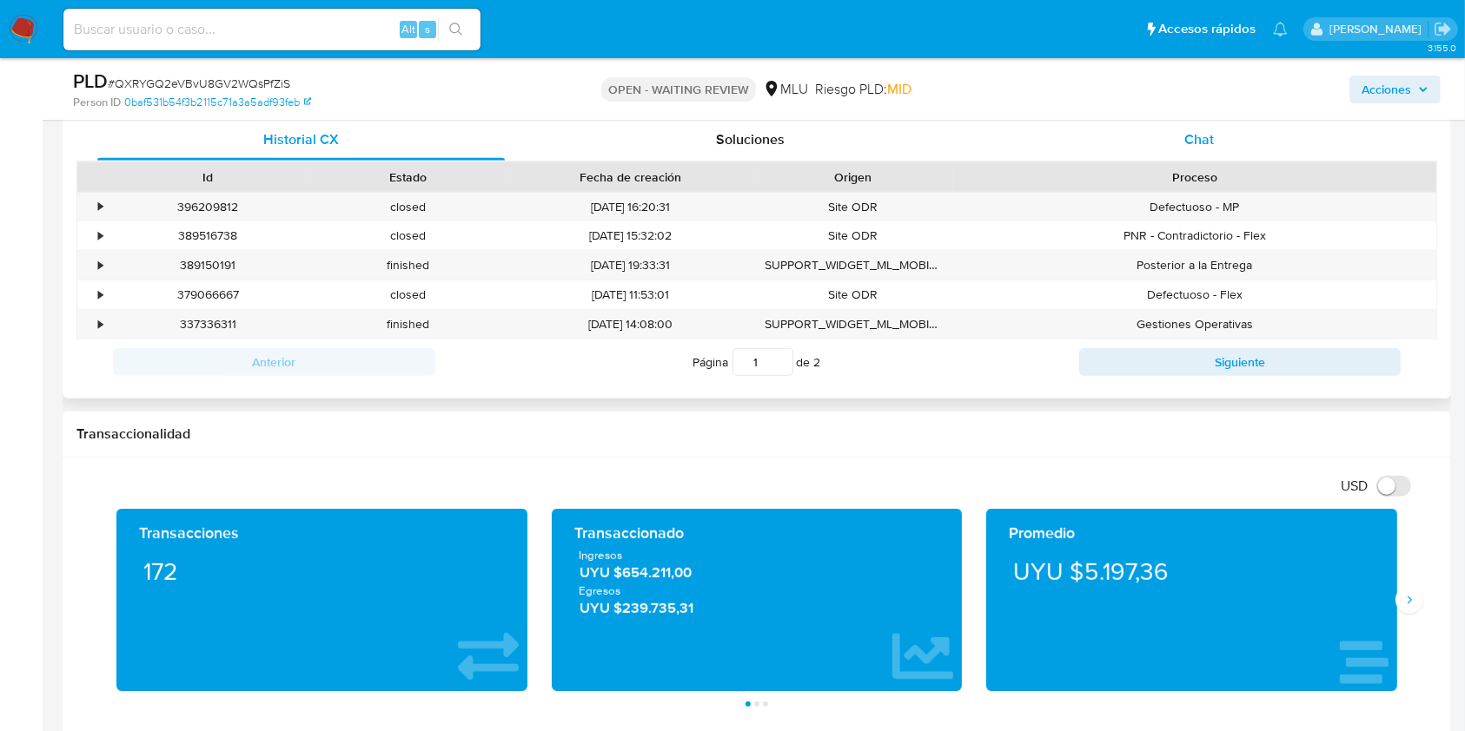
click at [1203, 156] on div "Chat" at bounding box center [1199, 140] width 407 height 42
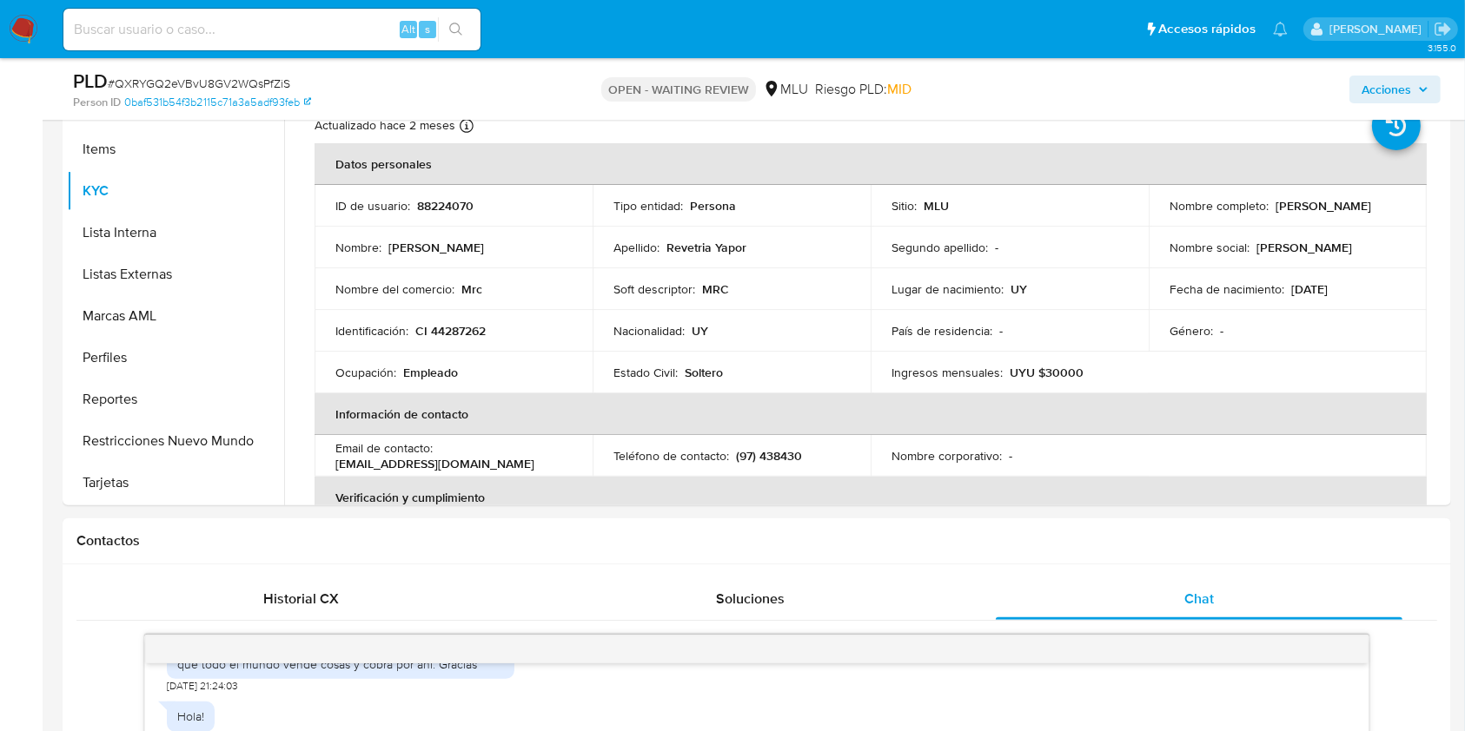
scroll to position [375, 0]
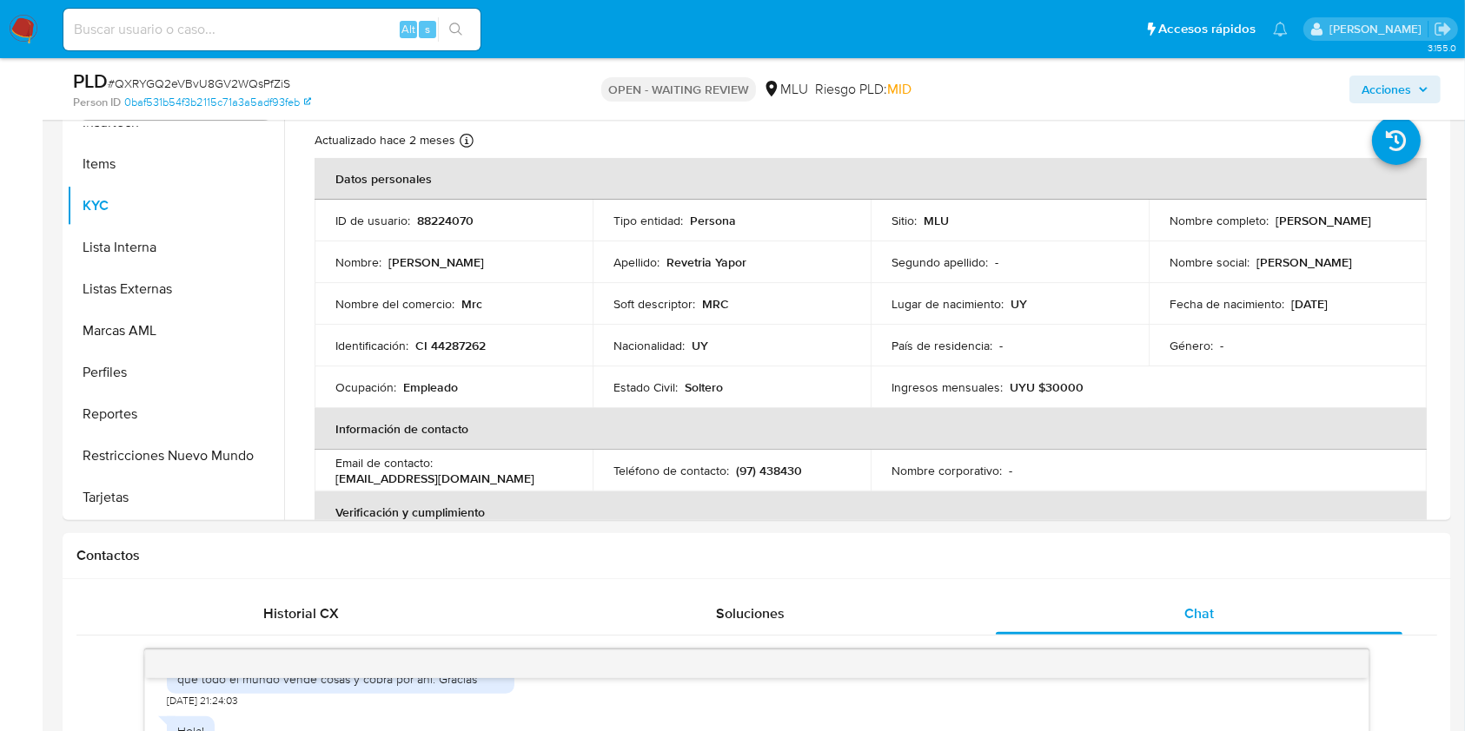
click at [12, 29] on img at bounding box center [24, 30] width 30 height 30
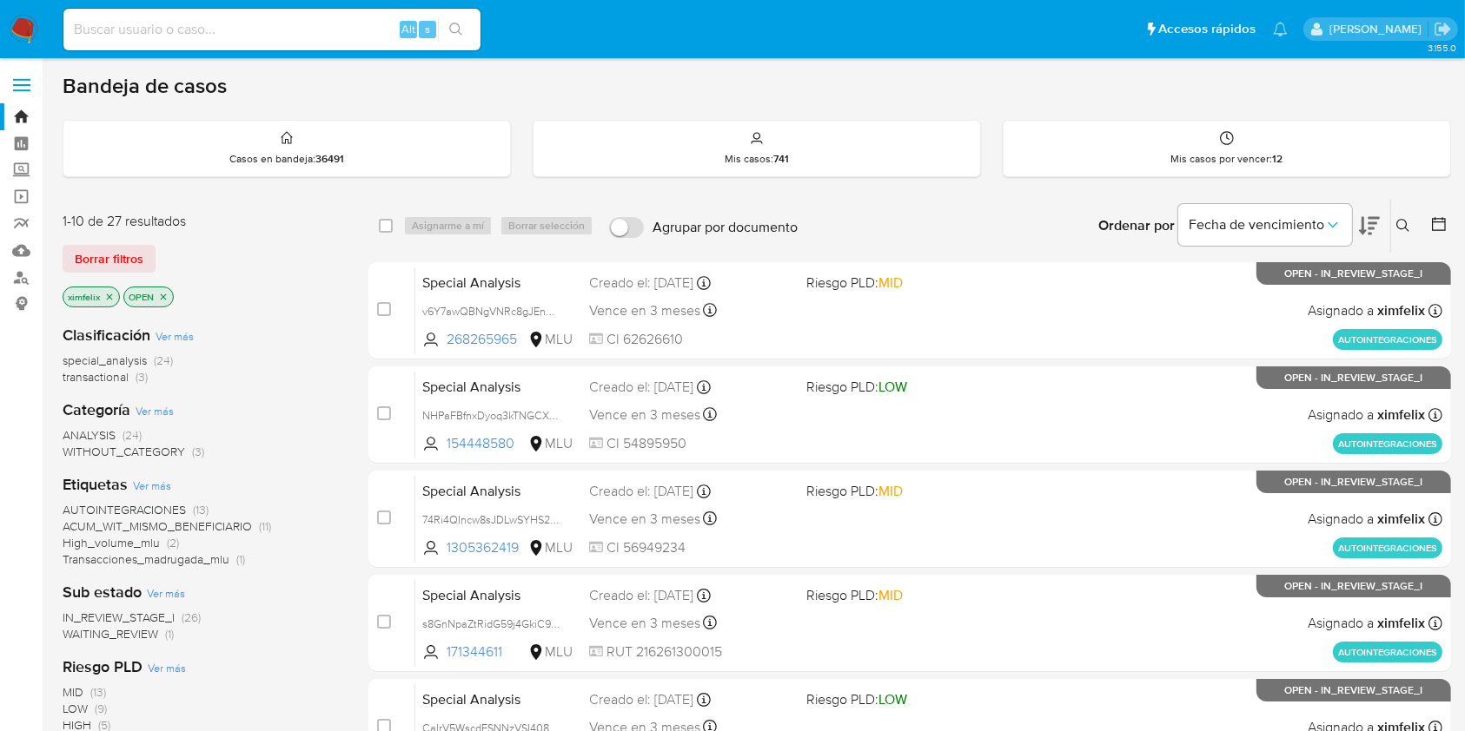
click at [106, 297] on icon "close-filter" at bounding box center [109, 297] width 10 height 10
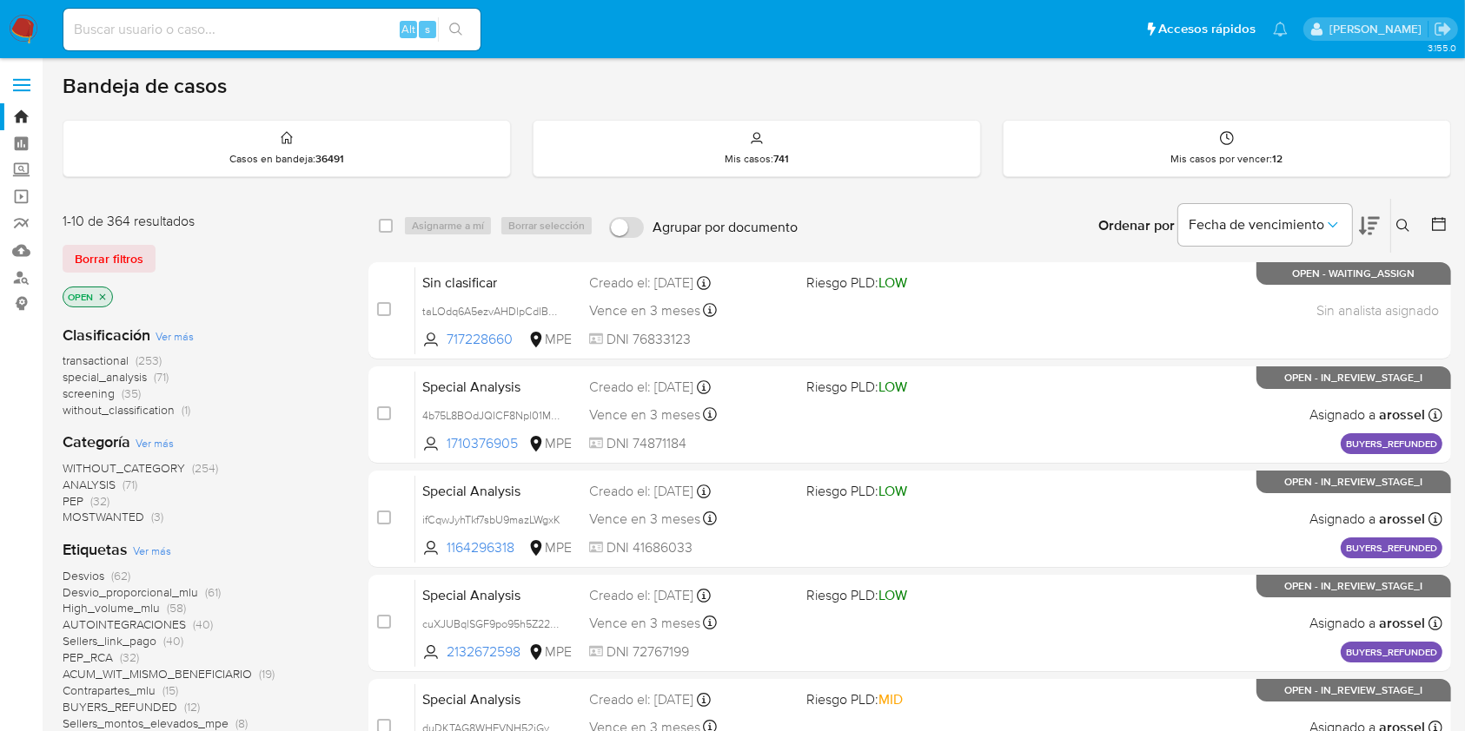
click at [106, 297] on icon "close-filter" at bounding box center [102, 297] width 10 height 10
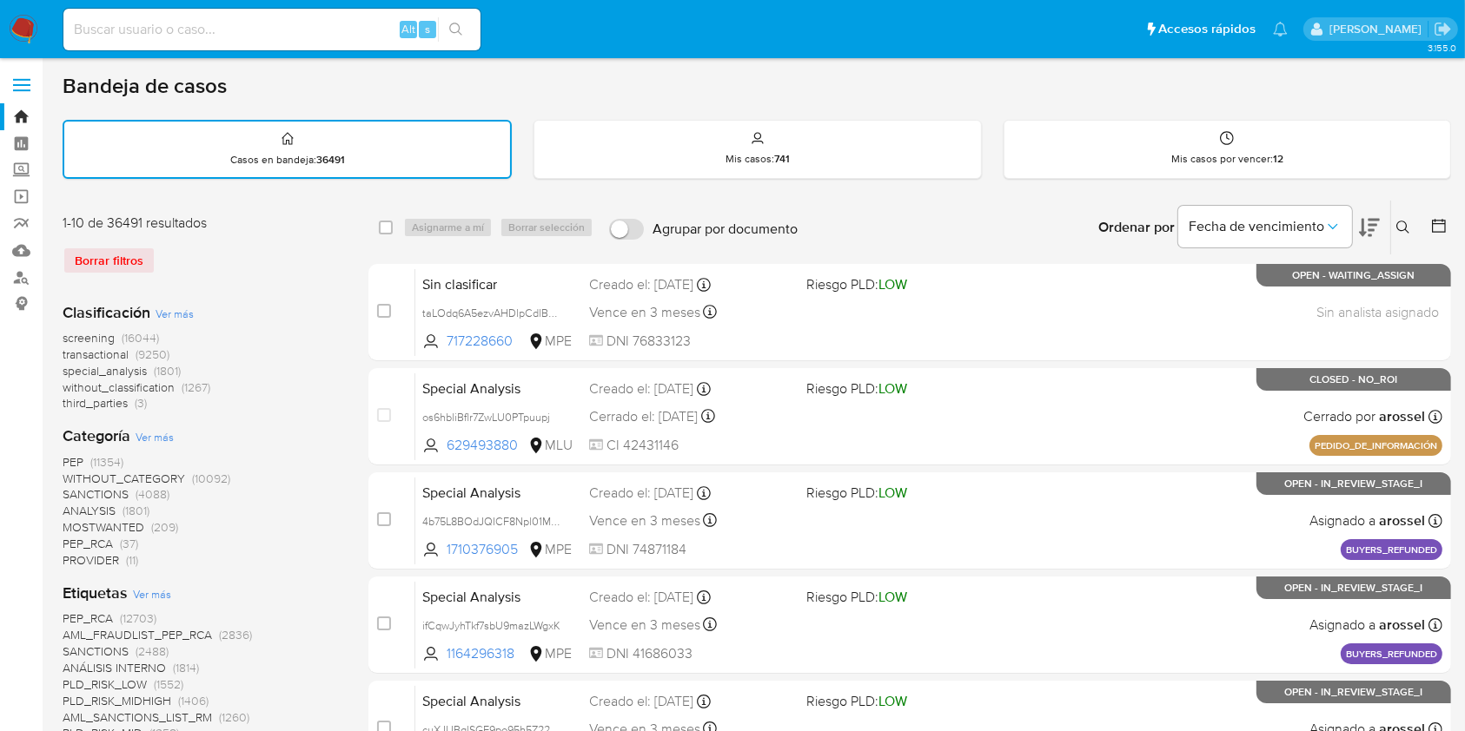
click at [1439, 230] on icon at bounding box center [1439, 226] width 14 height 14
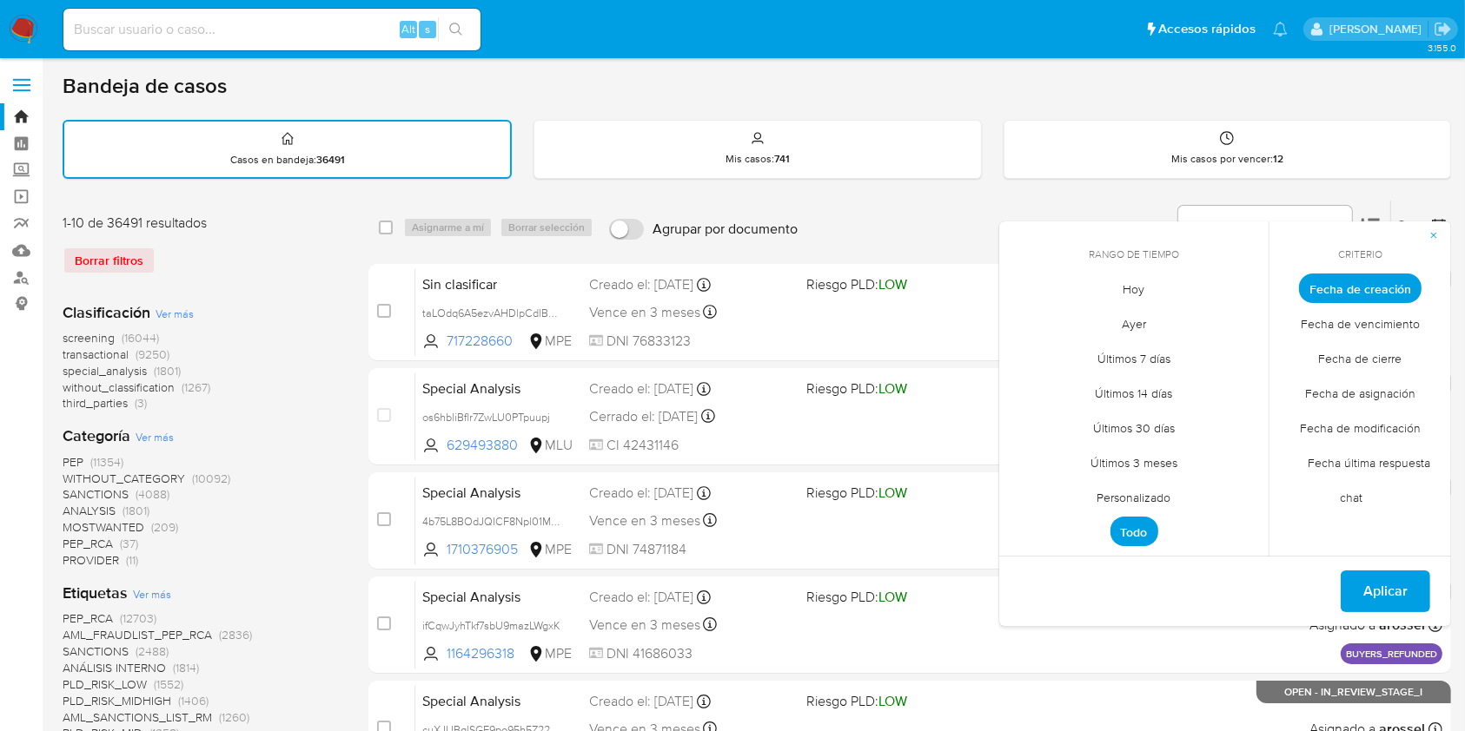
click at [1161, 486] on span "Personalizado" at bounding box center [1134, 498] width 110 height 36
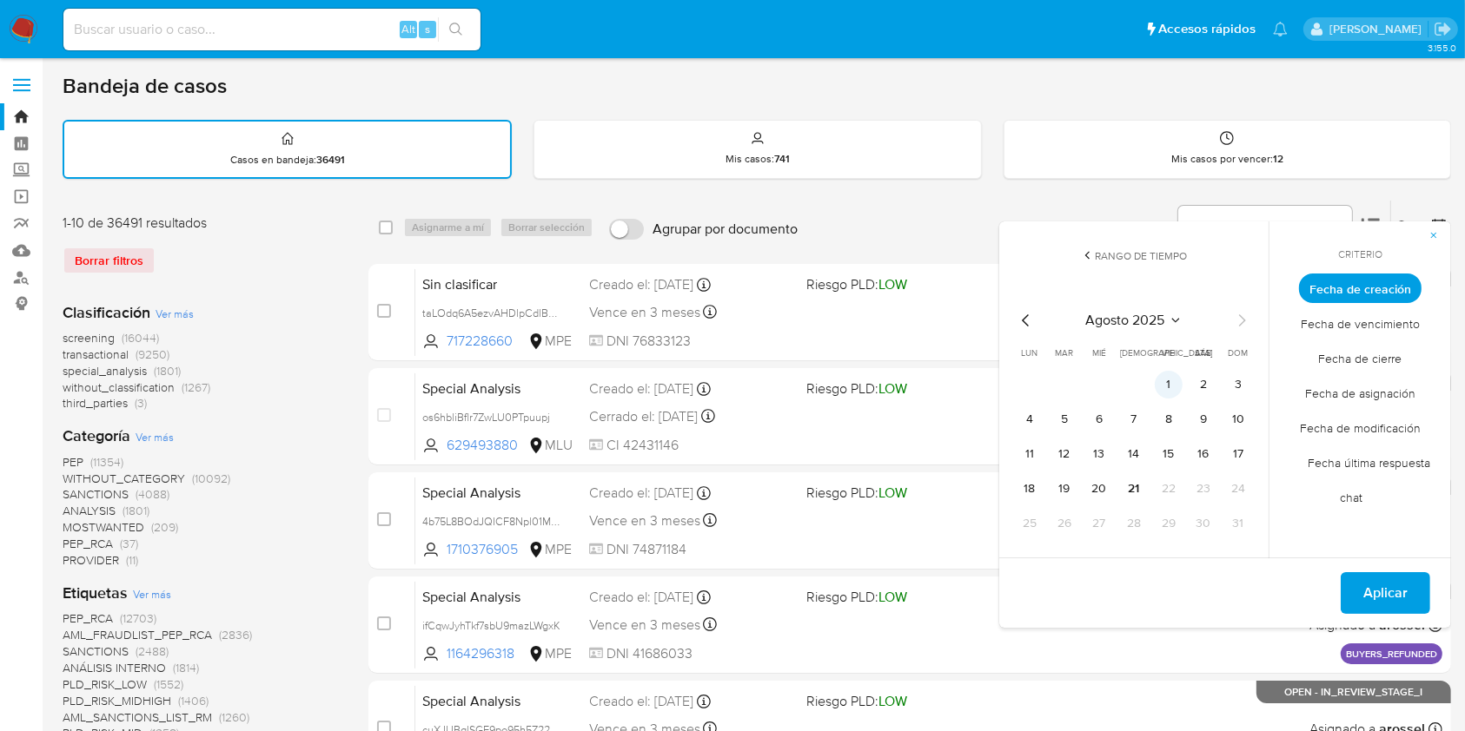
click at [1168, 389] on button "1" at bounding box center [1168, 385] width 28 height 28
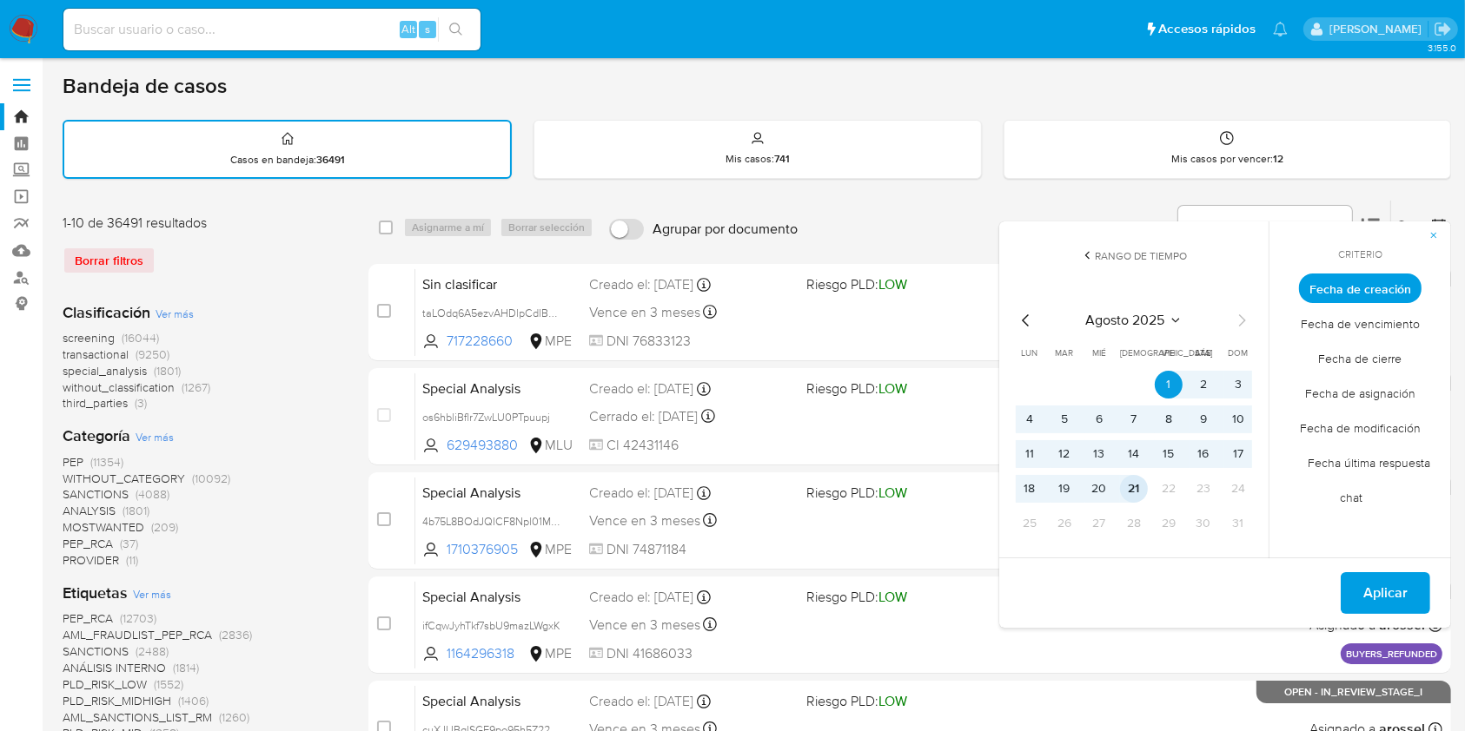
click at [1130, 499] on button "21" at bounding box center [1134, 489] width 28 height 28
click at [1382, 359] on span "Fecha de cierre" at bounding box center [1360, 359] width 120 height 36
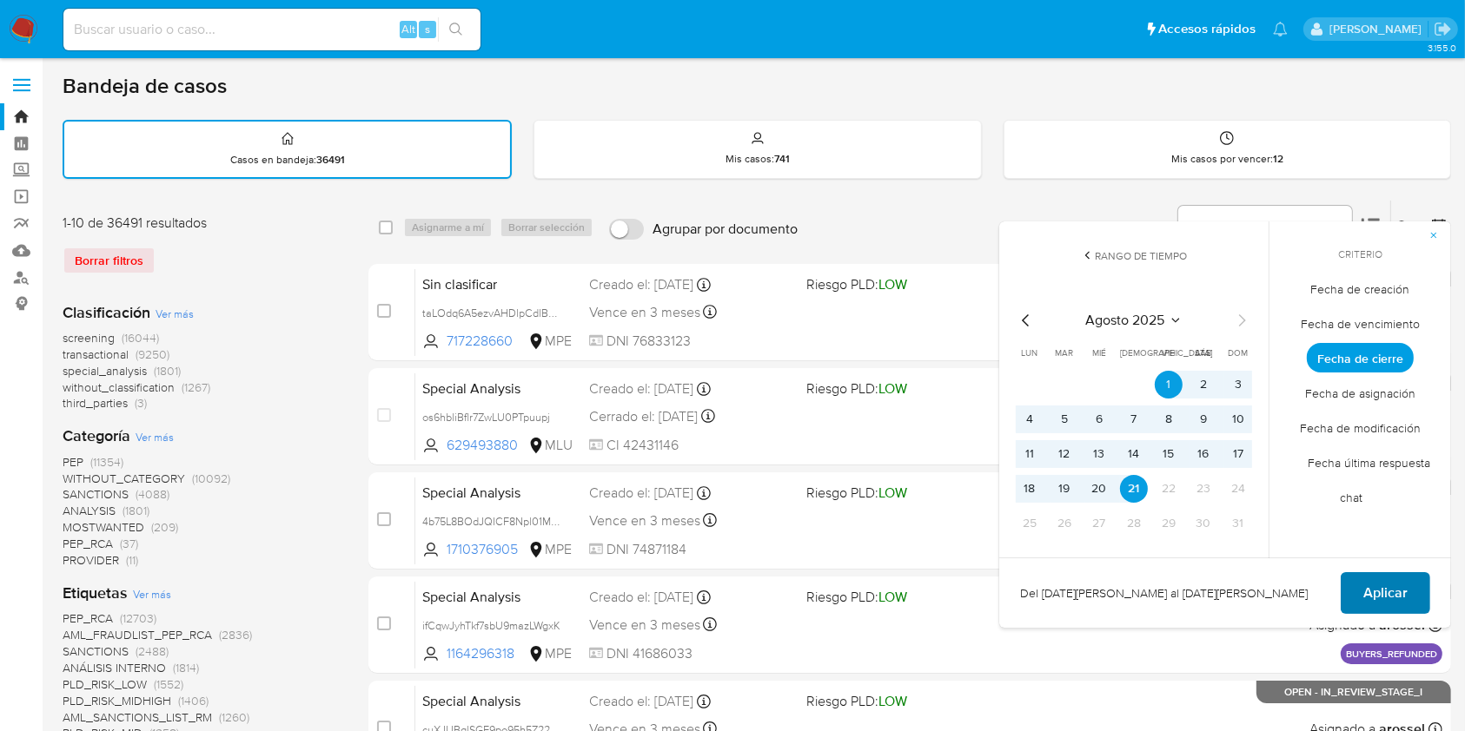
click at [1397, 581] on span "Aplicar" at bounding box center [1385, 593] width 44 height 38
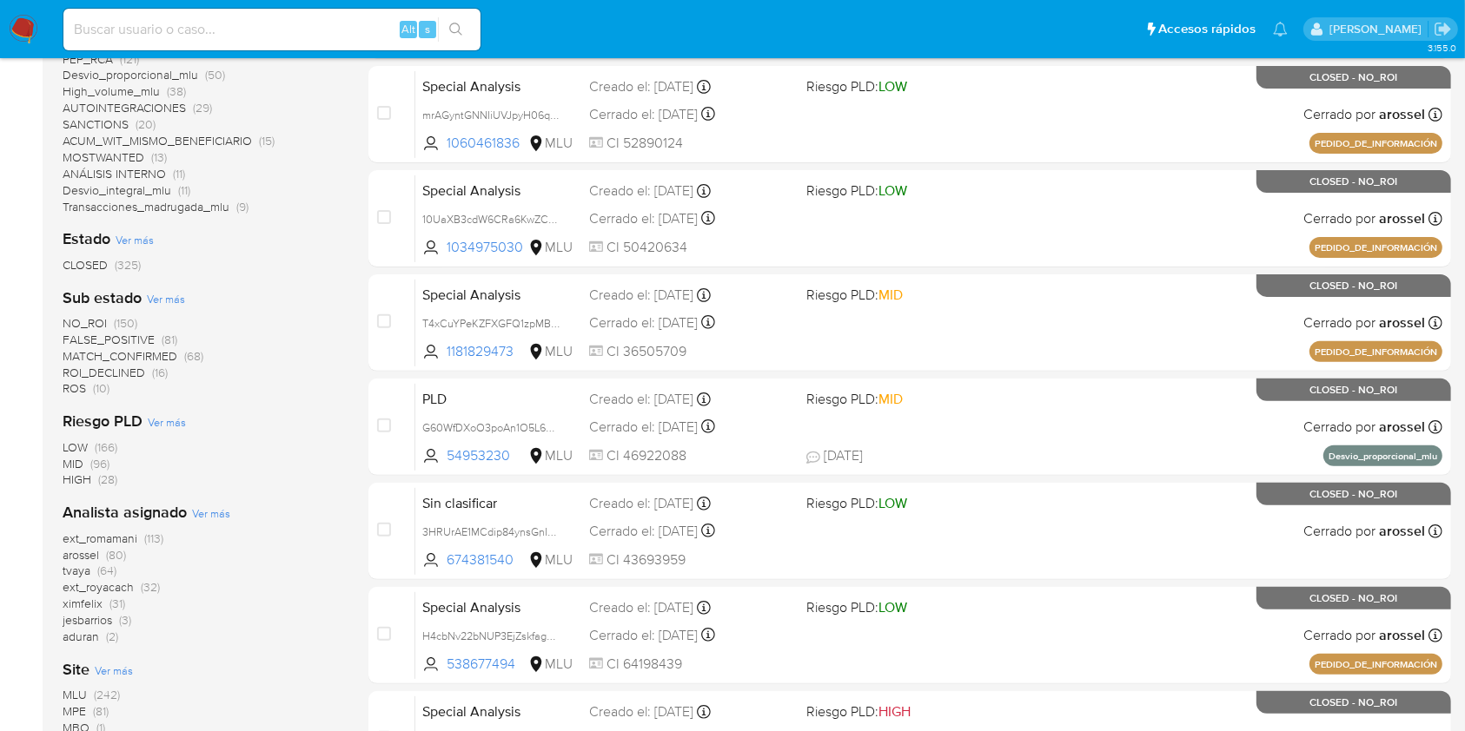
scroll to position [515, 0]
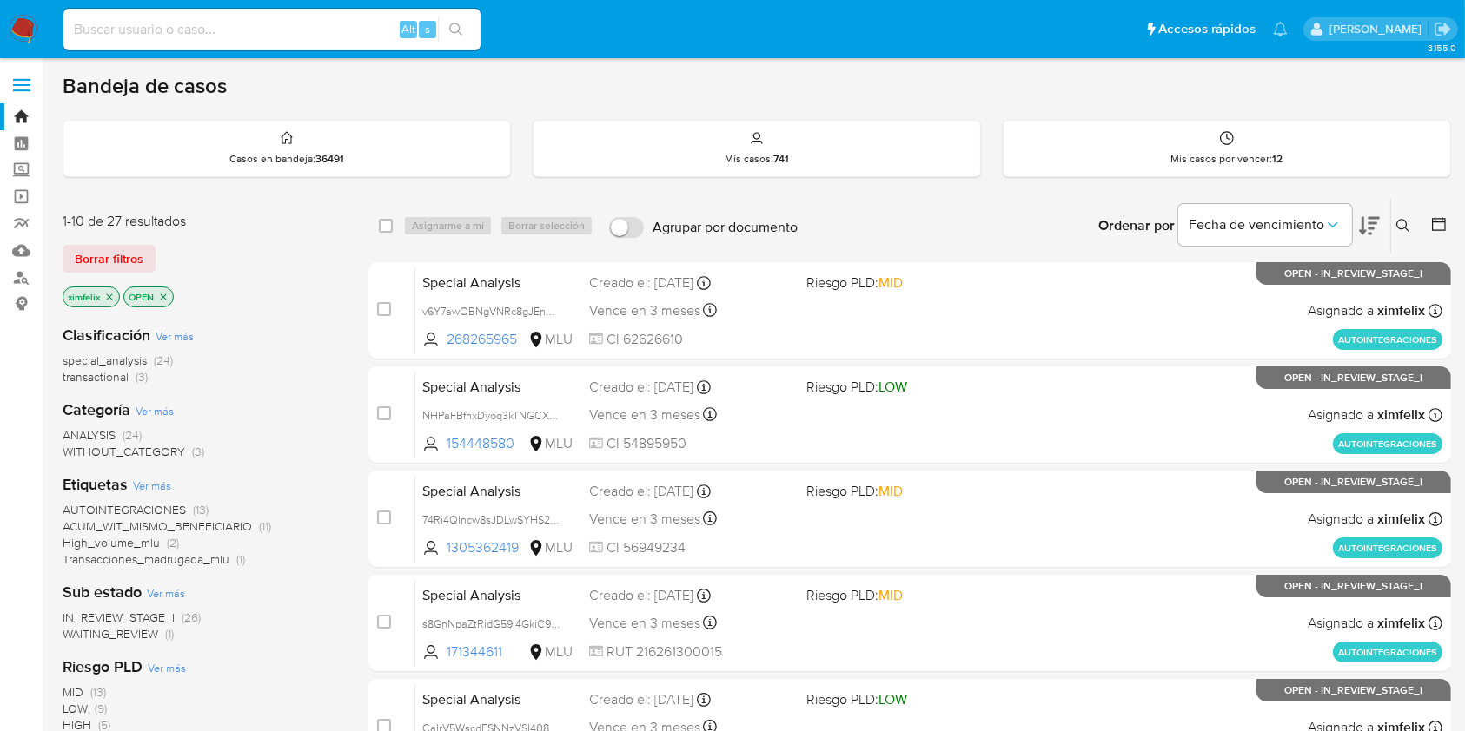
click at [761, 78] on div "Bandeja de casos" at bounding box center [757, 86] width 1388 height 26
